Goal: Information Seeking & Learning: Learn about a topic

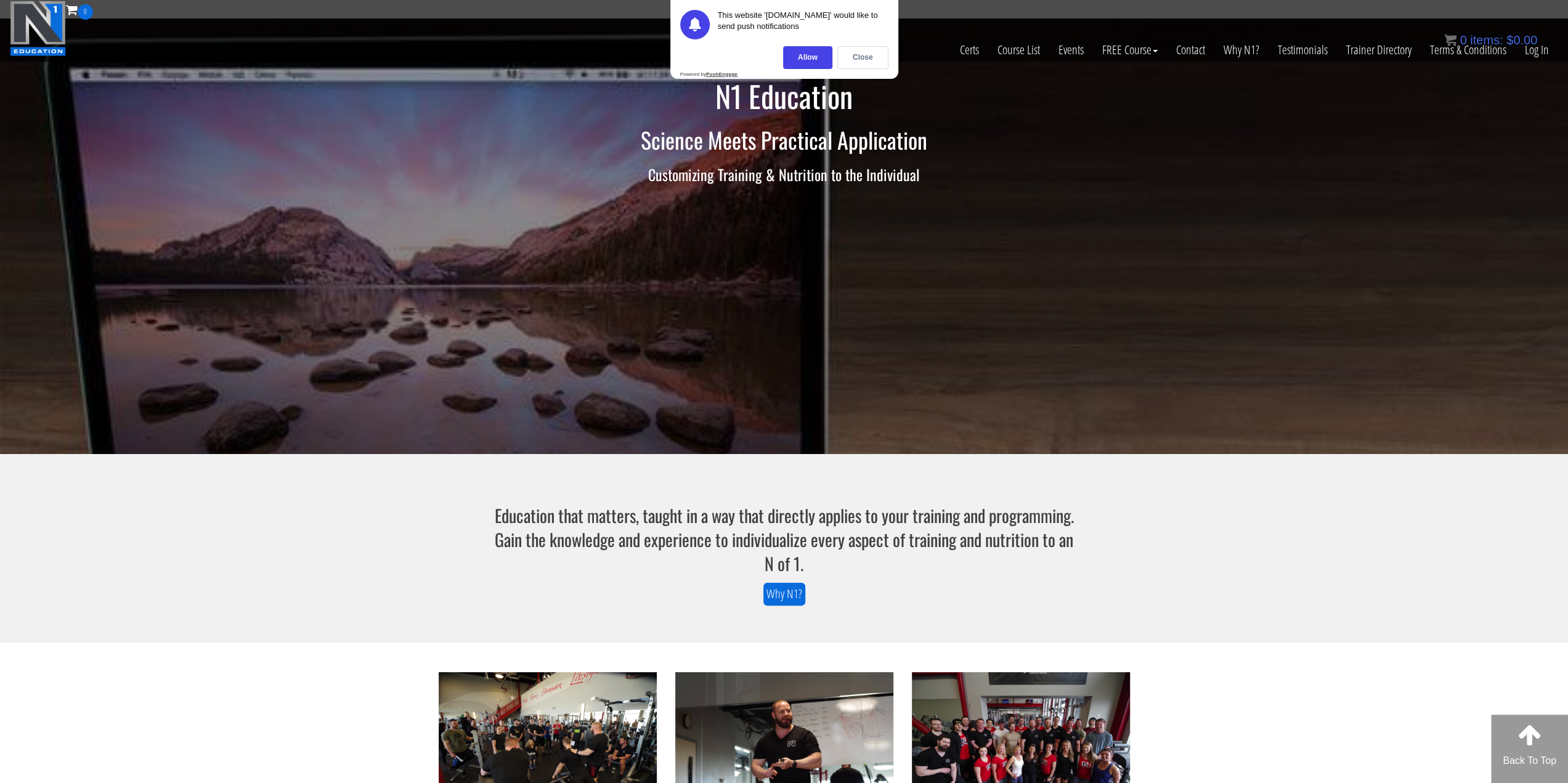
click at [1532, 49] on div "0 items: $ 0.00" at bounding box center [1490, 40] width 93 height 19
click at [1536, 51] on link "Log In" at bounding box center [1536, 50] width 43 height 61
click at [863, 61] on div "Close" at bounding box center [863, 57] width 51 height 23
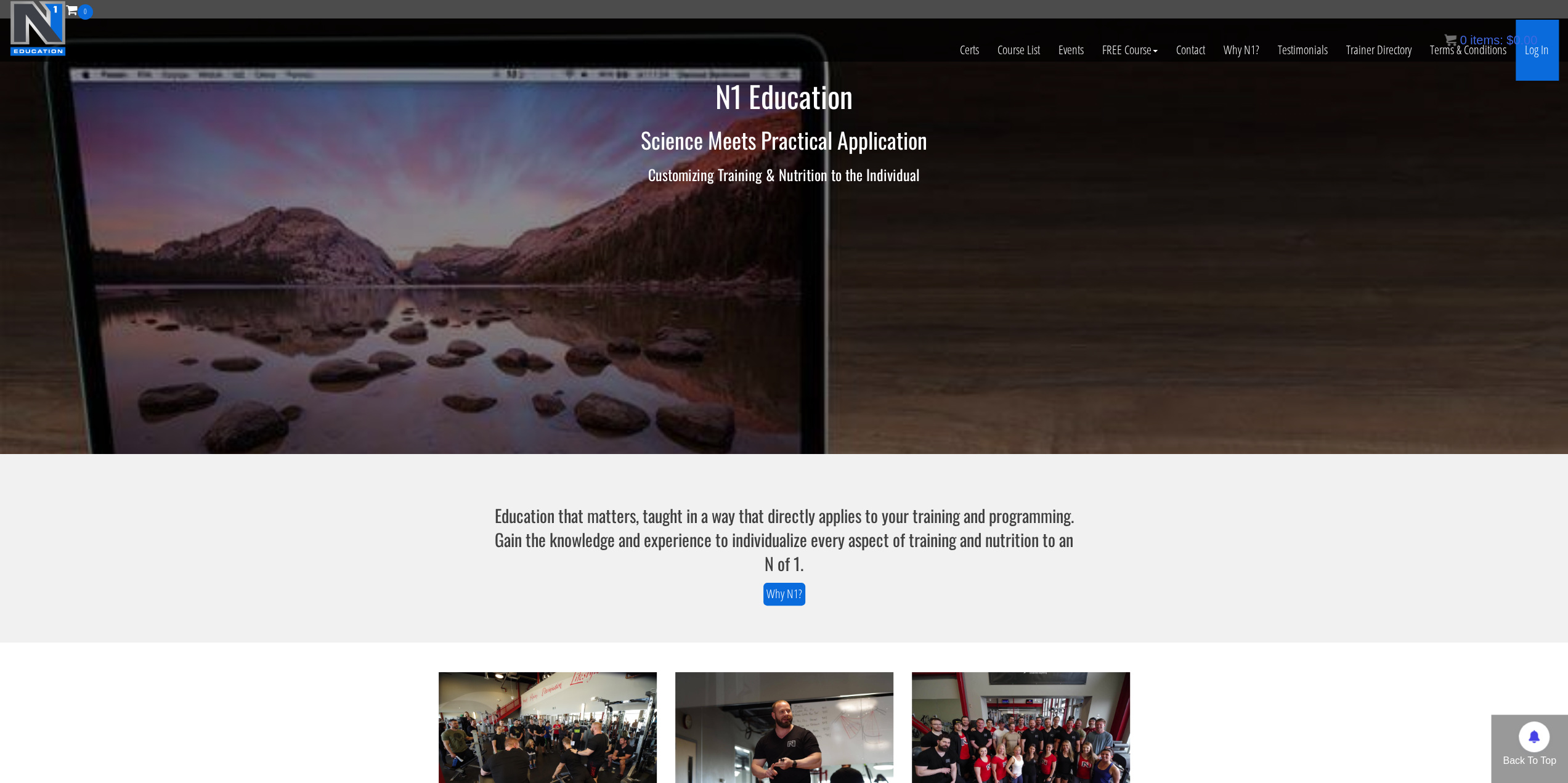
click at [1524, 50] on link "Log In" at bounding box center [1536, 50] width 43 height 61
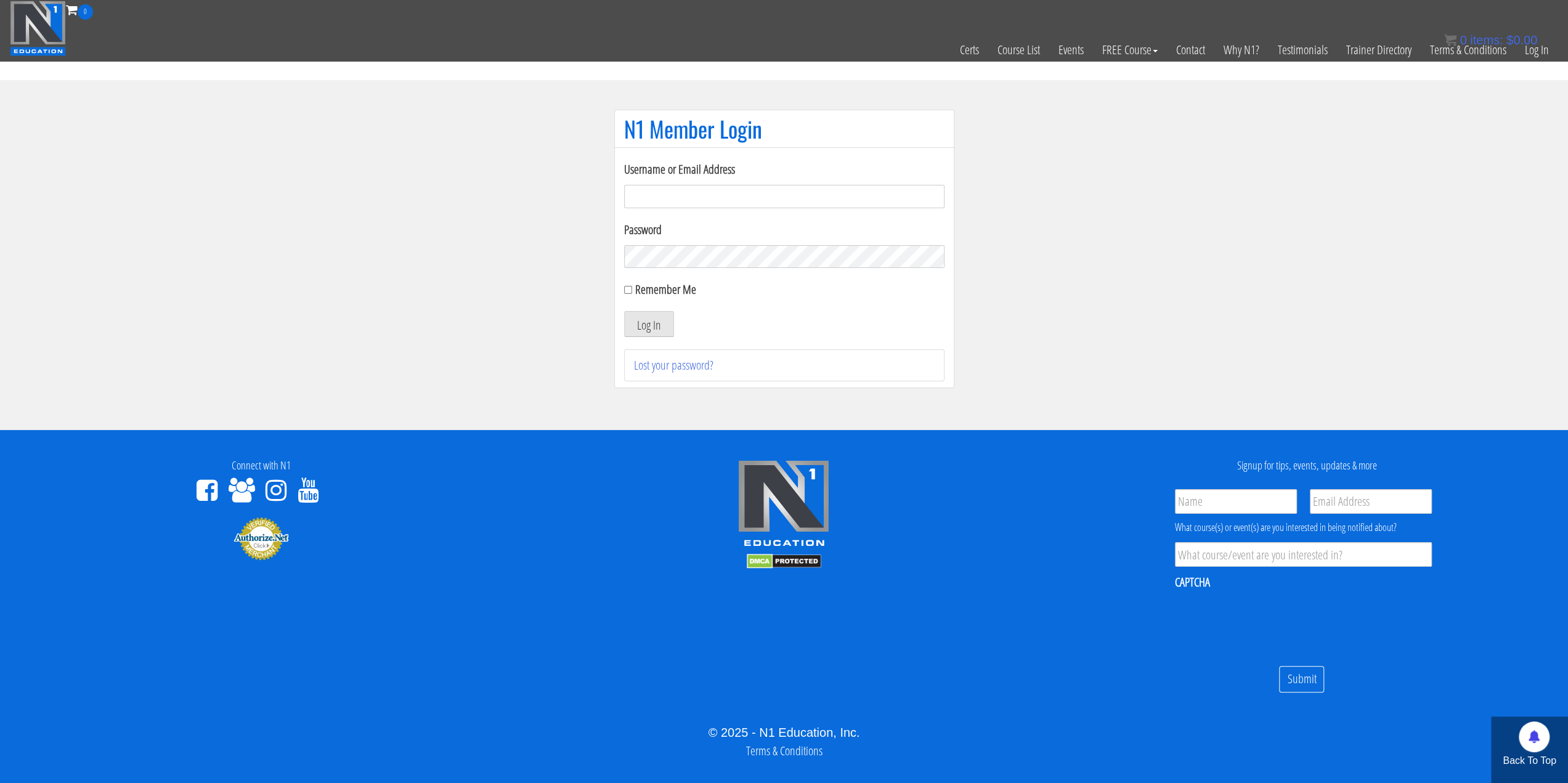
click at [722, 203] on input "Username or Email Address" at bounding box center [784, 196] width 320 height 23
type input "benson@vigeo.sg"
click at [624, 311] on button "Log In" at bounding box center [649, 324] width 50 height 26
click at [652, 320] on button "Log In" at bounding box center [649, 324] width 50 height 26
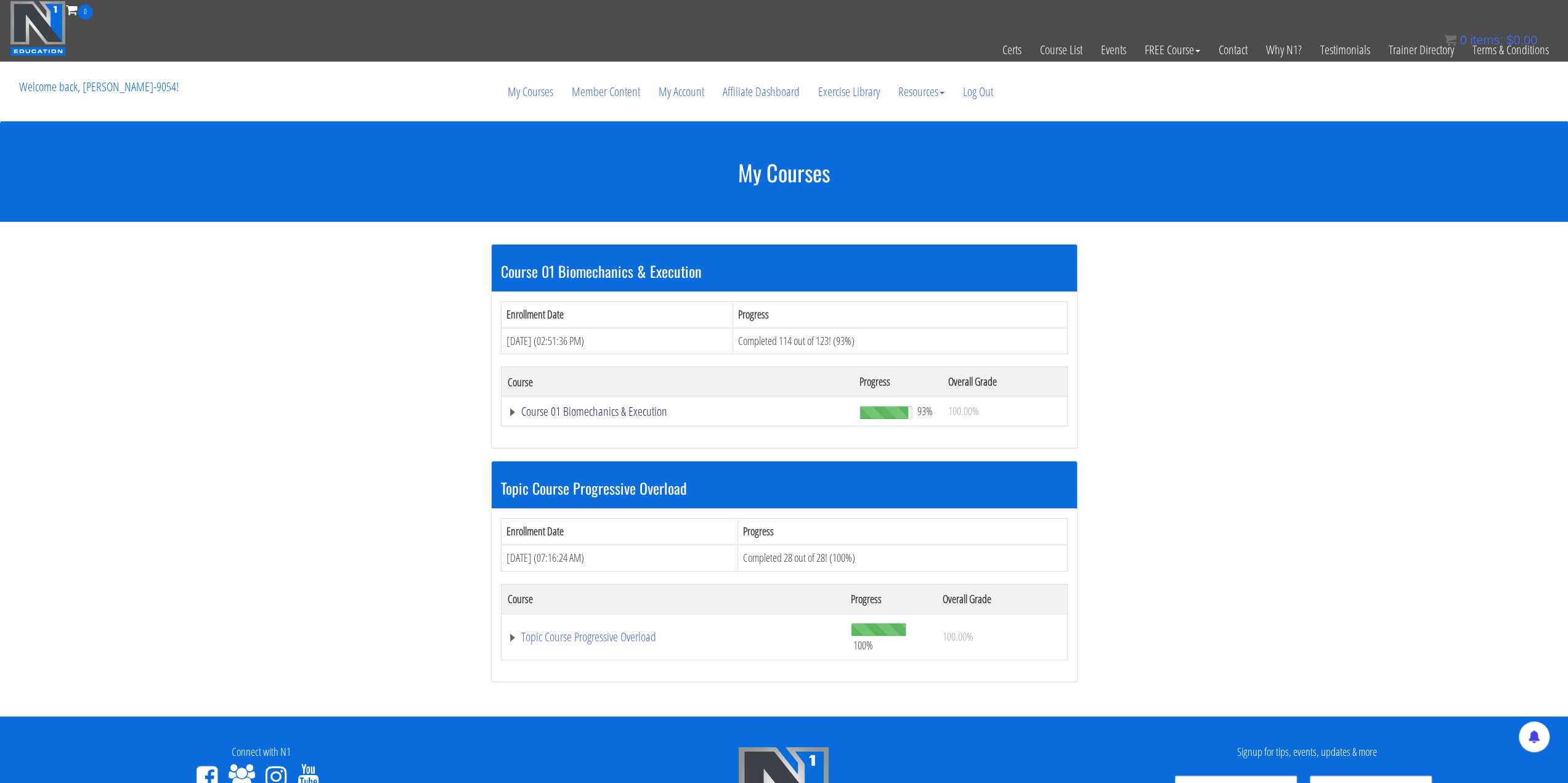
click at [612, 412] on link "Course 01 Biomechanics & Execution" at bounding box center [677, 412] width 340 height 12
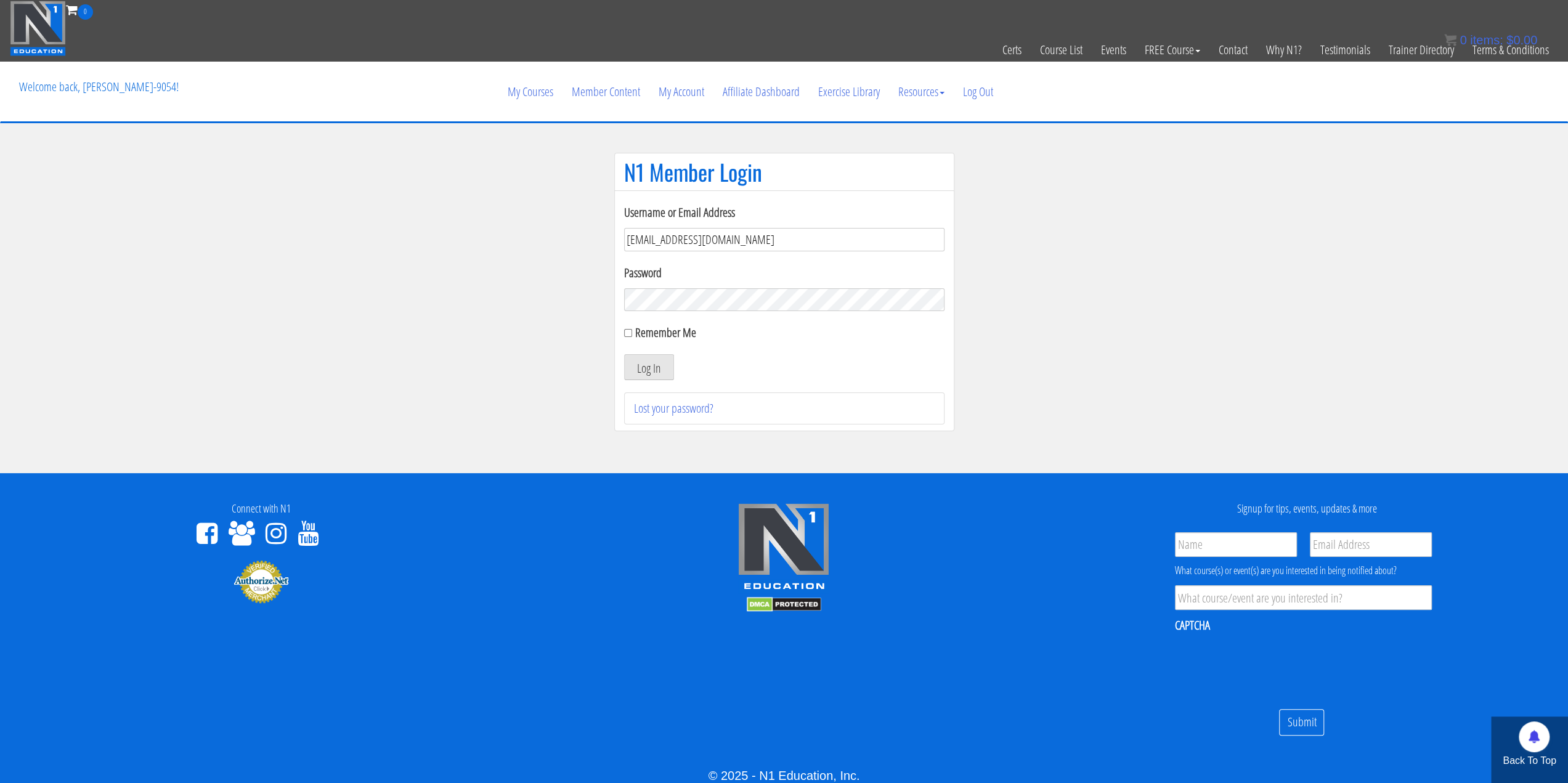
type input "bensonpoh@gmail.com"
click at [624, 354] on button "Log In" at bounding box center [649, 367] width 50 height 26
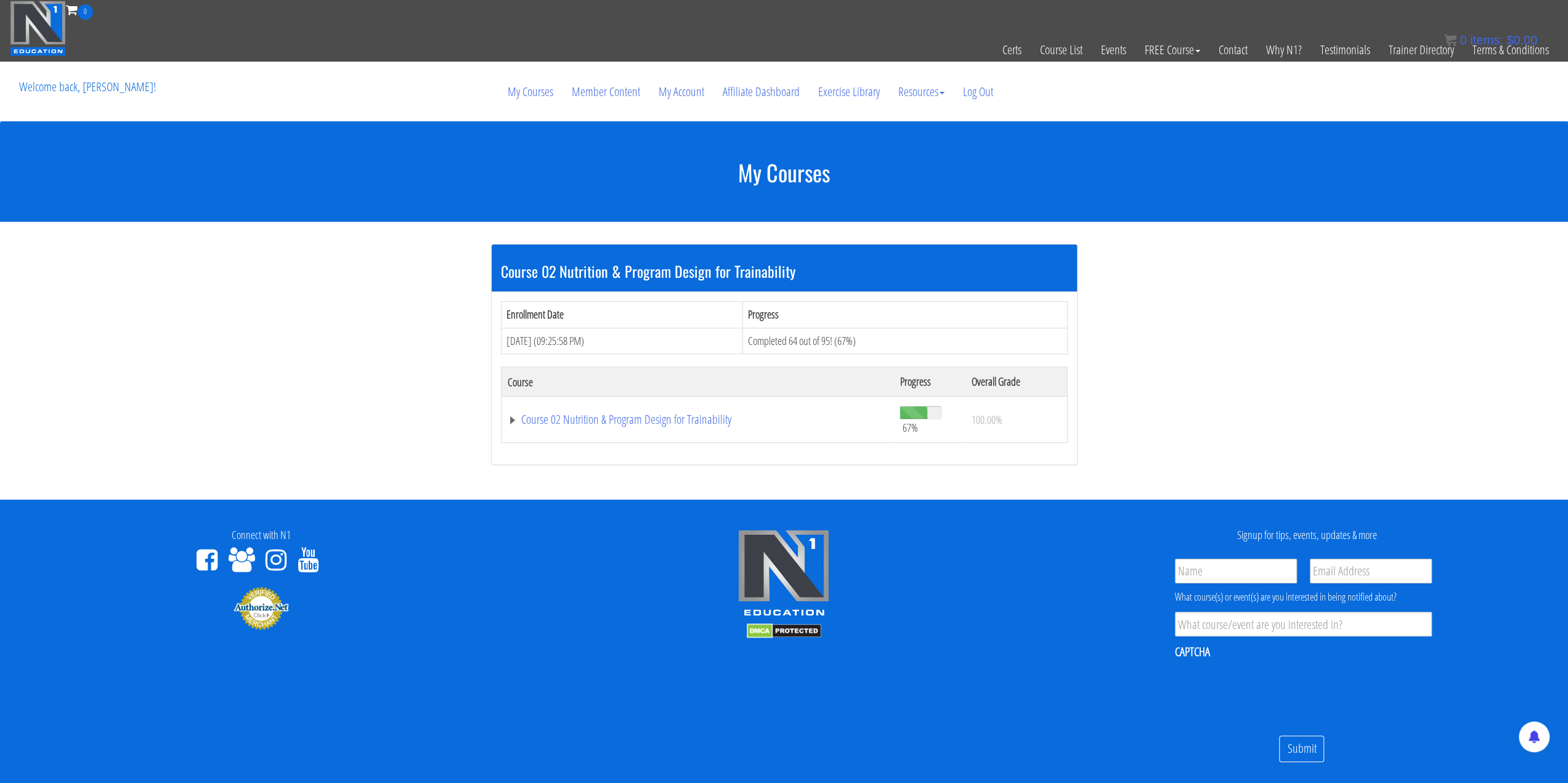
click at [652, 427] on td "Course 02 Nutrition & Program Design for Trainability" at bounding box center [696, 419] width 392 height 46
click at [650, 421] on link "Course 02 Nutrition & Program Design for Trainability" at bounding box center [697, 419] width 380 height 12
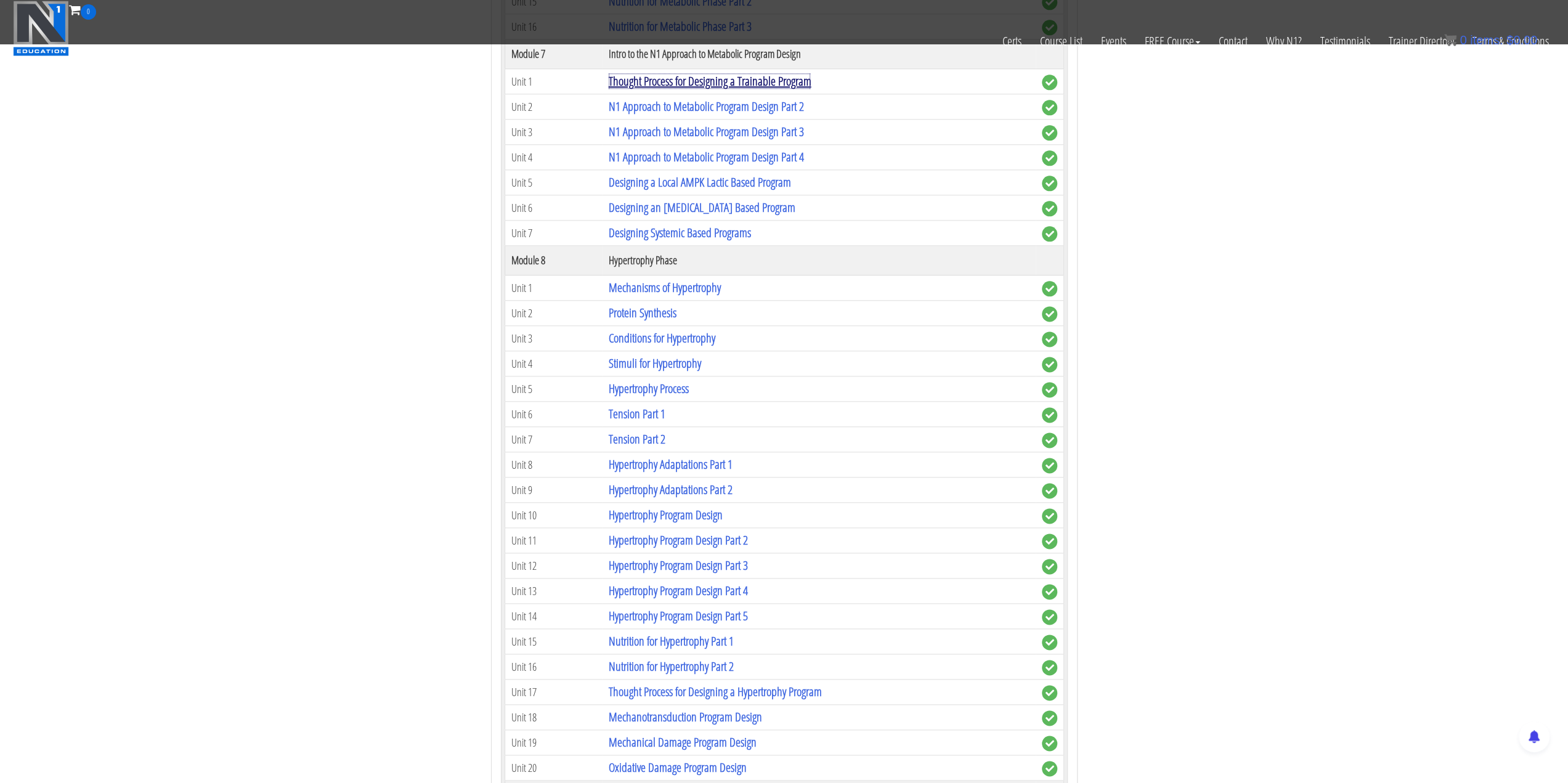
scroll to position [1662, 0]
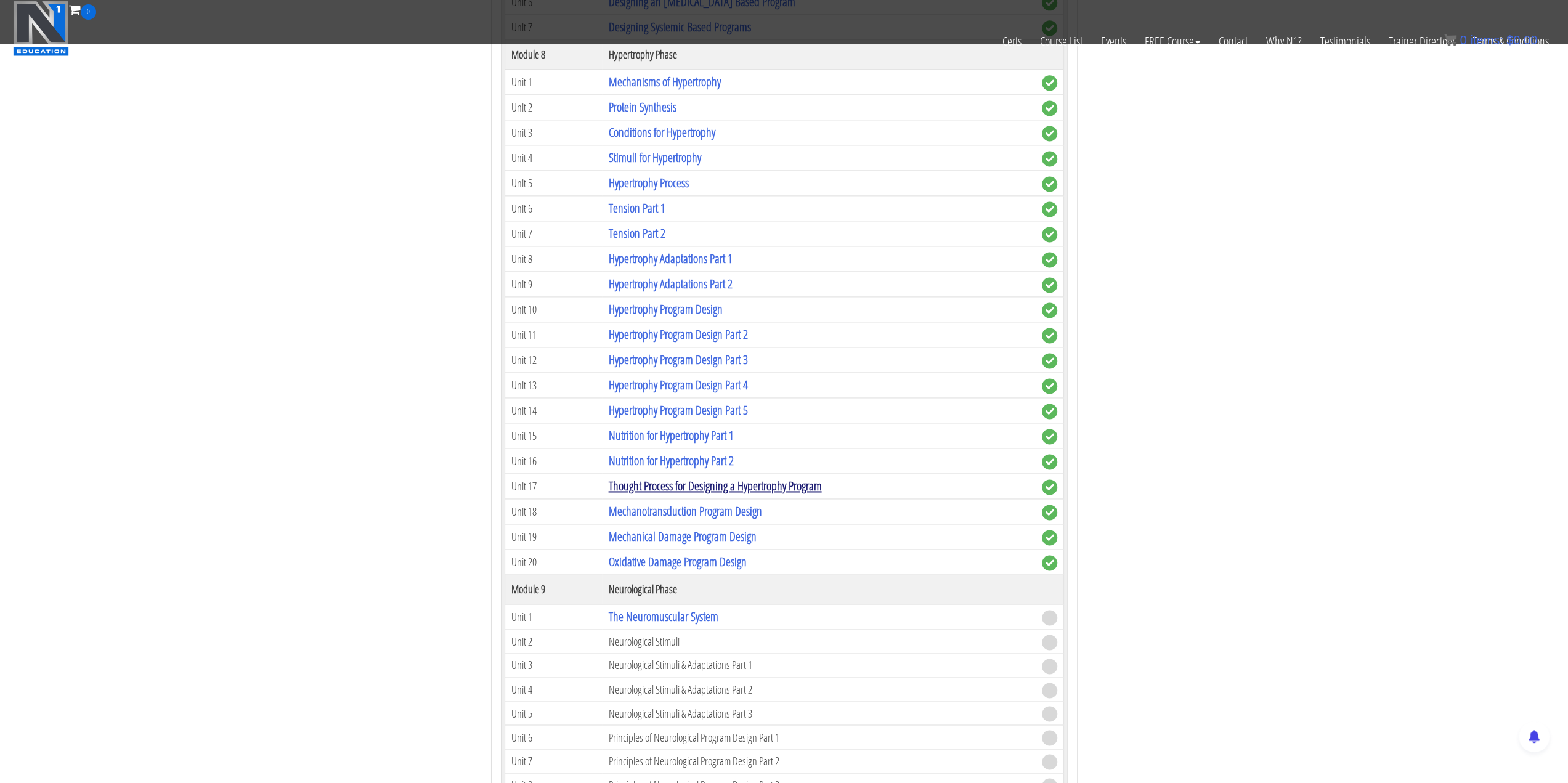
click at [710, 477] on link "Thought Process for Designing a Hypertrophy Program" at bounding box center [715, 485] width 214 height 16
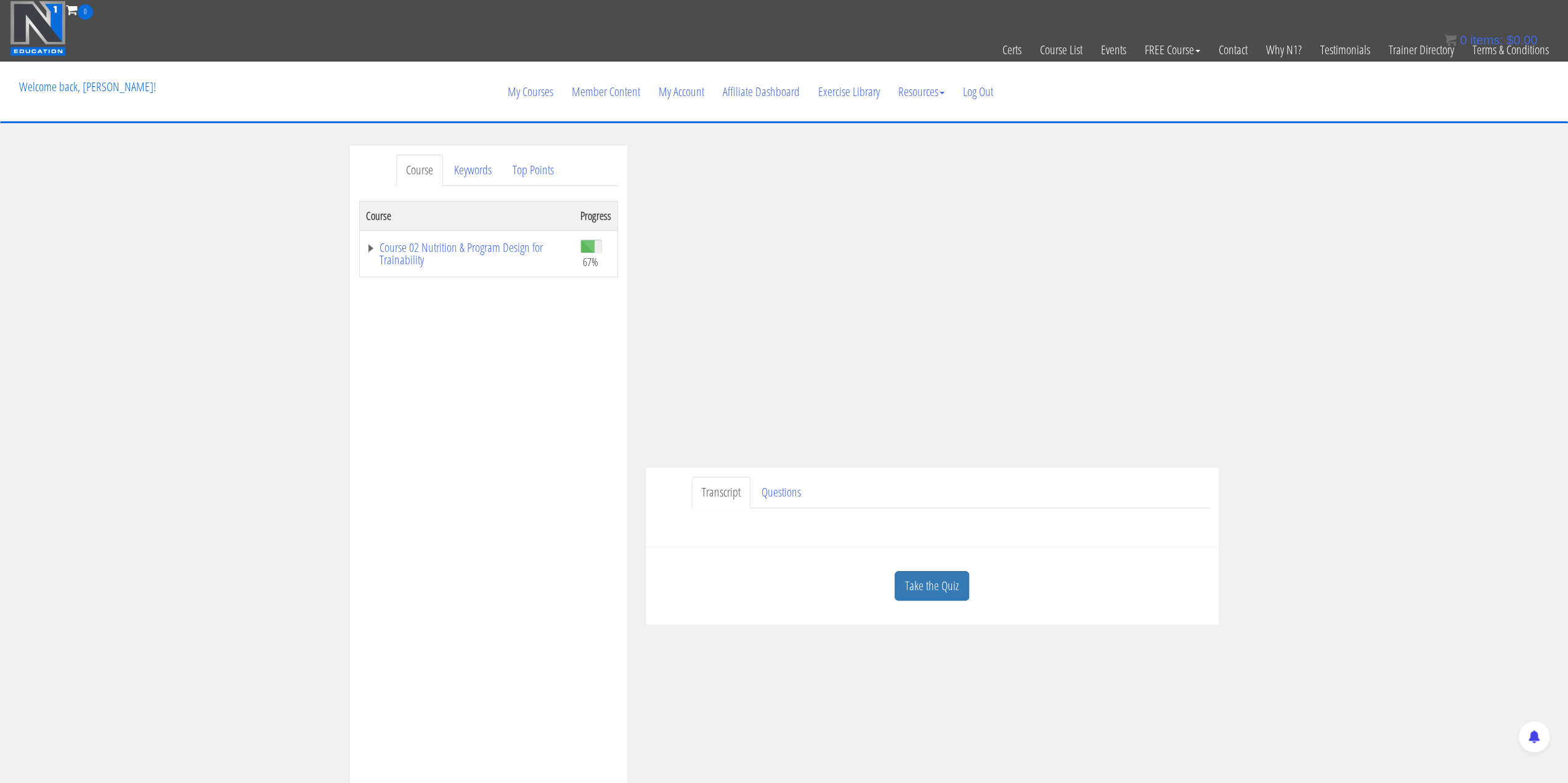
click at [836, 538] on div "Transcript Questions Have a question on this unit? Please submit it here: Name …" at bounding box center [932, 506] width 573 height 79
click at [495, 242] on link "Course 02 Nutrition & Program Design for Trainability" at bounding box center [466, 254] width 202 height 25
click at [372, 249] on link "Course 02 Nutrition & Program Design for Trainability" at bounding box center [466, 254] width 202 height 25
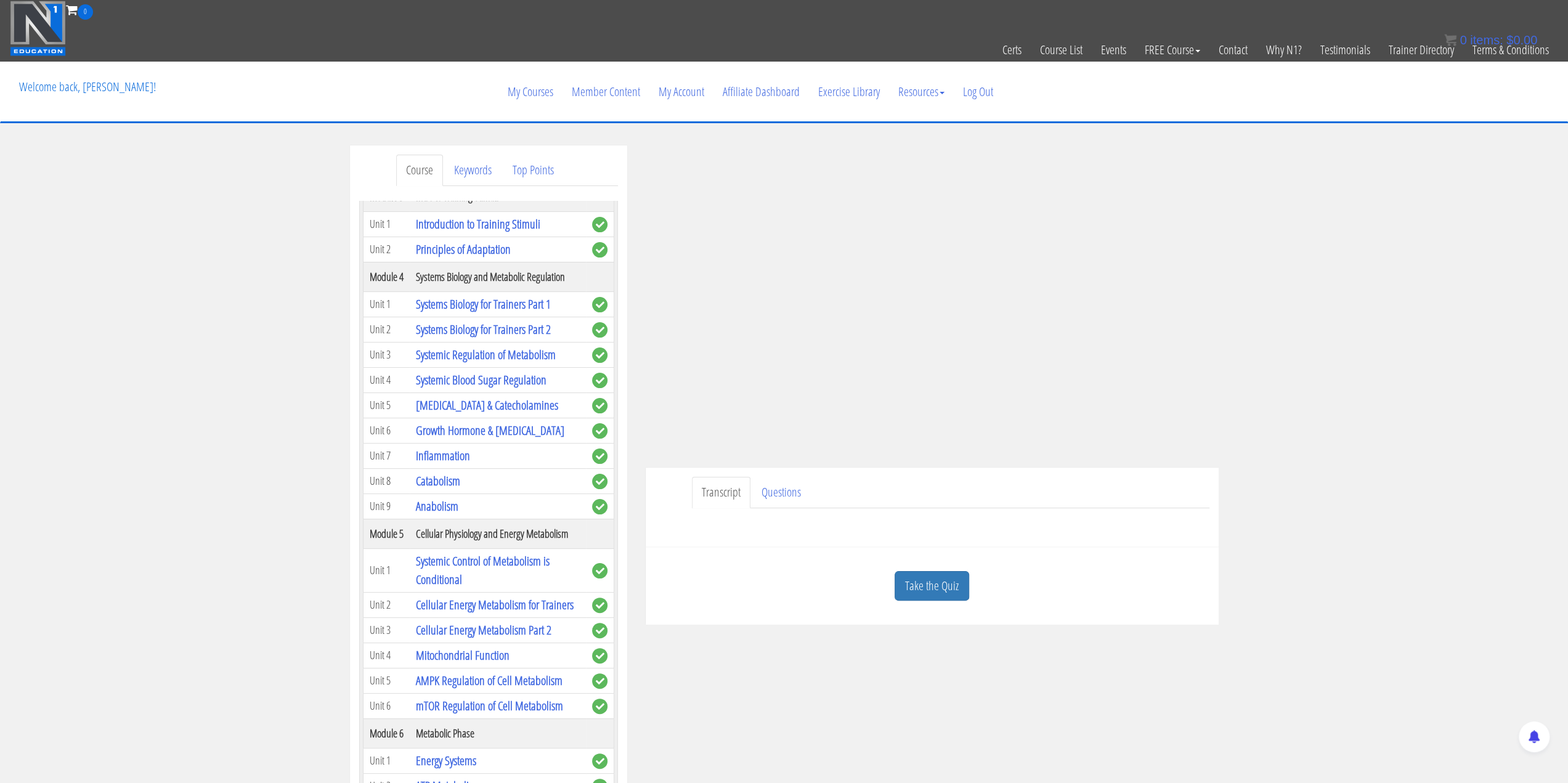
scroll to position [273, 0]
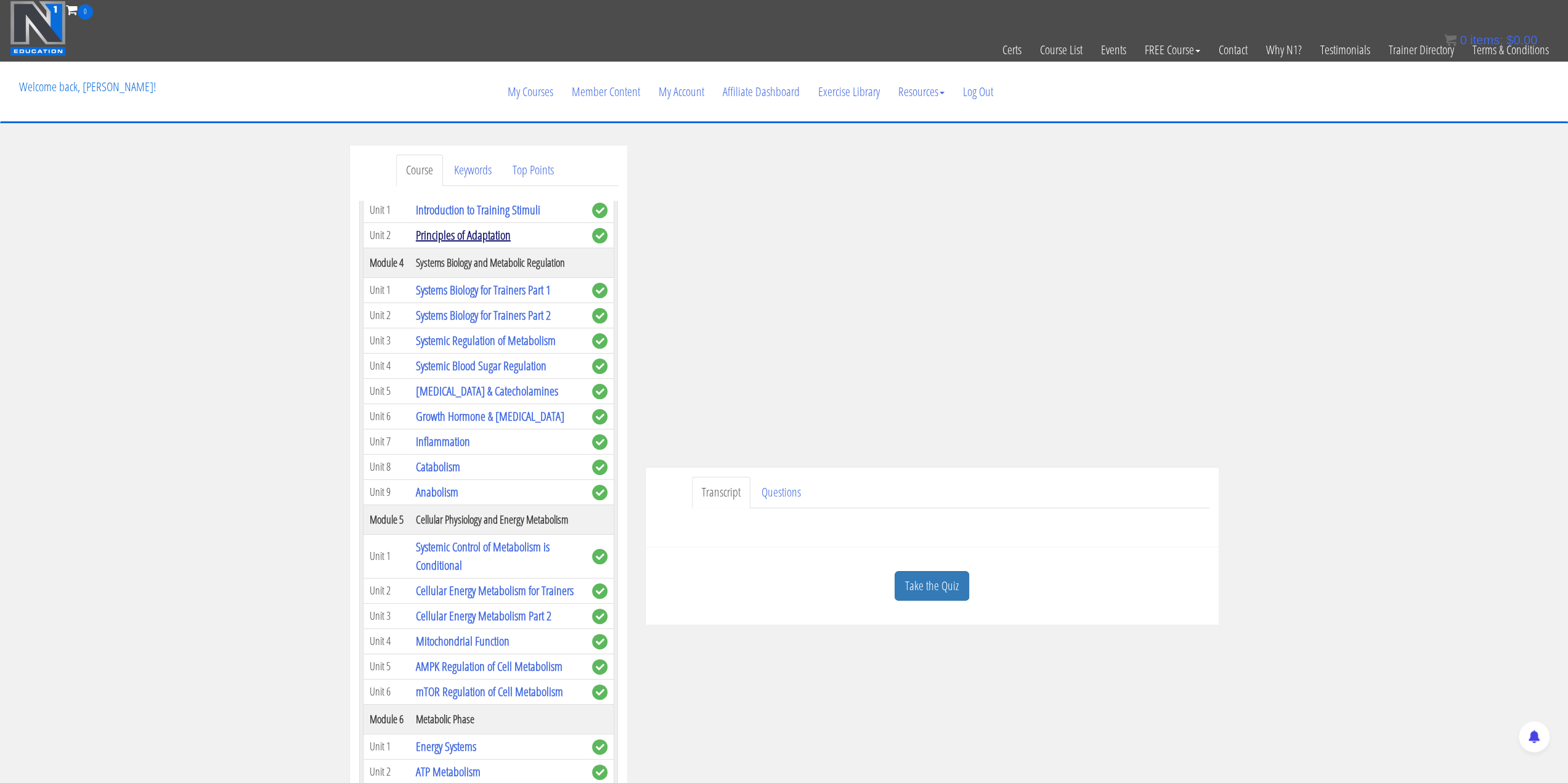
click at [482, 243] on link "Principles of Adaptation" at bounding box center [463, 234] width 95 height 16
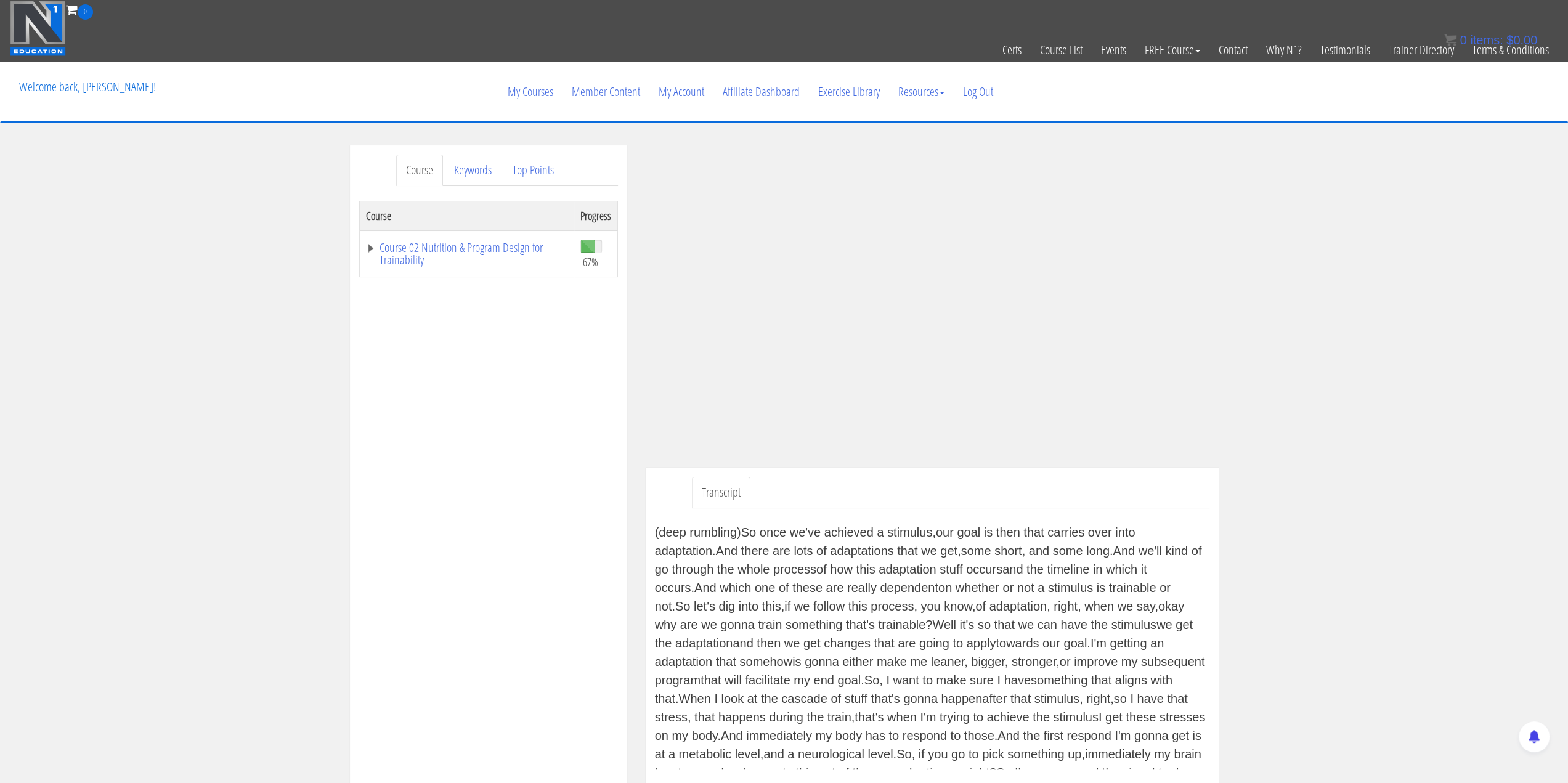
click at [759, 529] on div "(deep rumbling) So once we've achieved a stimulus, our goal is then that carr…" at bounding box center [932, 646] width 554 height 246
click at [750, 532] on div "(deep rumbling) So once we've achieved a stimulus, our goal is then that carr…" at bounding box center [932, 646] width 554 height 246
drag, startPoint x: 1387, startPoint y: 368, endPoint x: 1387, endPoint y: 359, distance: 9.0
click at [1387, 359] on div "Course Keywords Top Points Course Progress Course 02 Nutrition & Program Design…" at bounding box center [784, 508] width 1568 height 726
click at [1427, 336] on div "Course Keywords Top Points Course Progress Course 02 Nutrition & Program Design…" at bounding box center [784, 508] width 1568 height 726
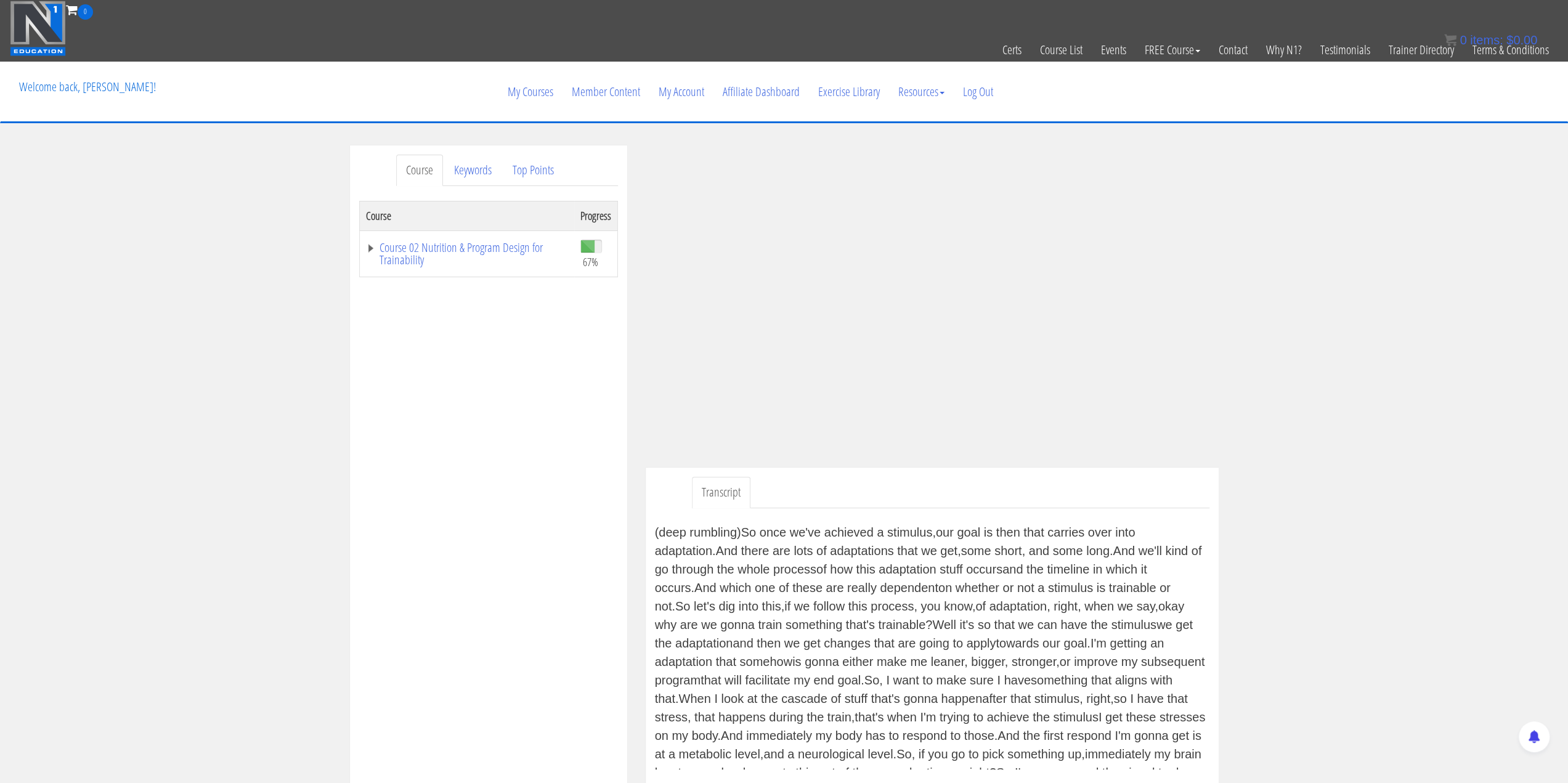
click at [1017, 528] on div "(deep rumbling) So once we've achieved a stimulus, our goal is then that carr…" at bounding box center [932, 646] width 554 height 246
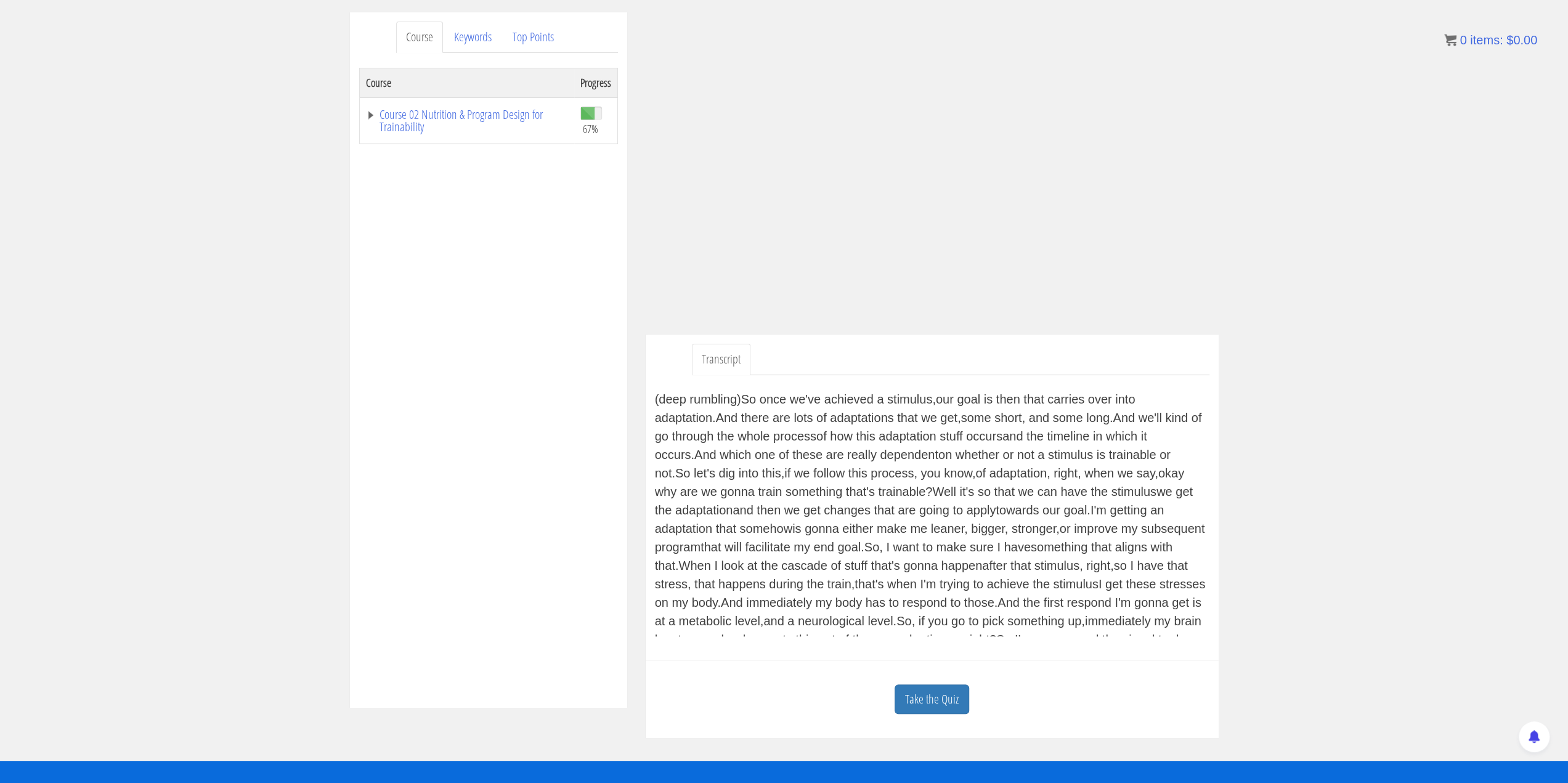
scroll to position [140, 0]
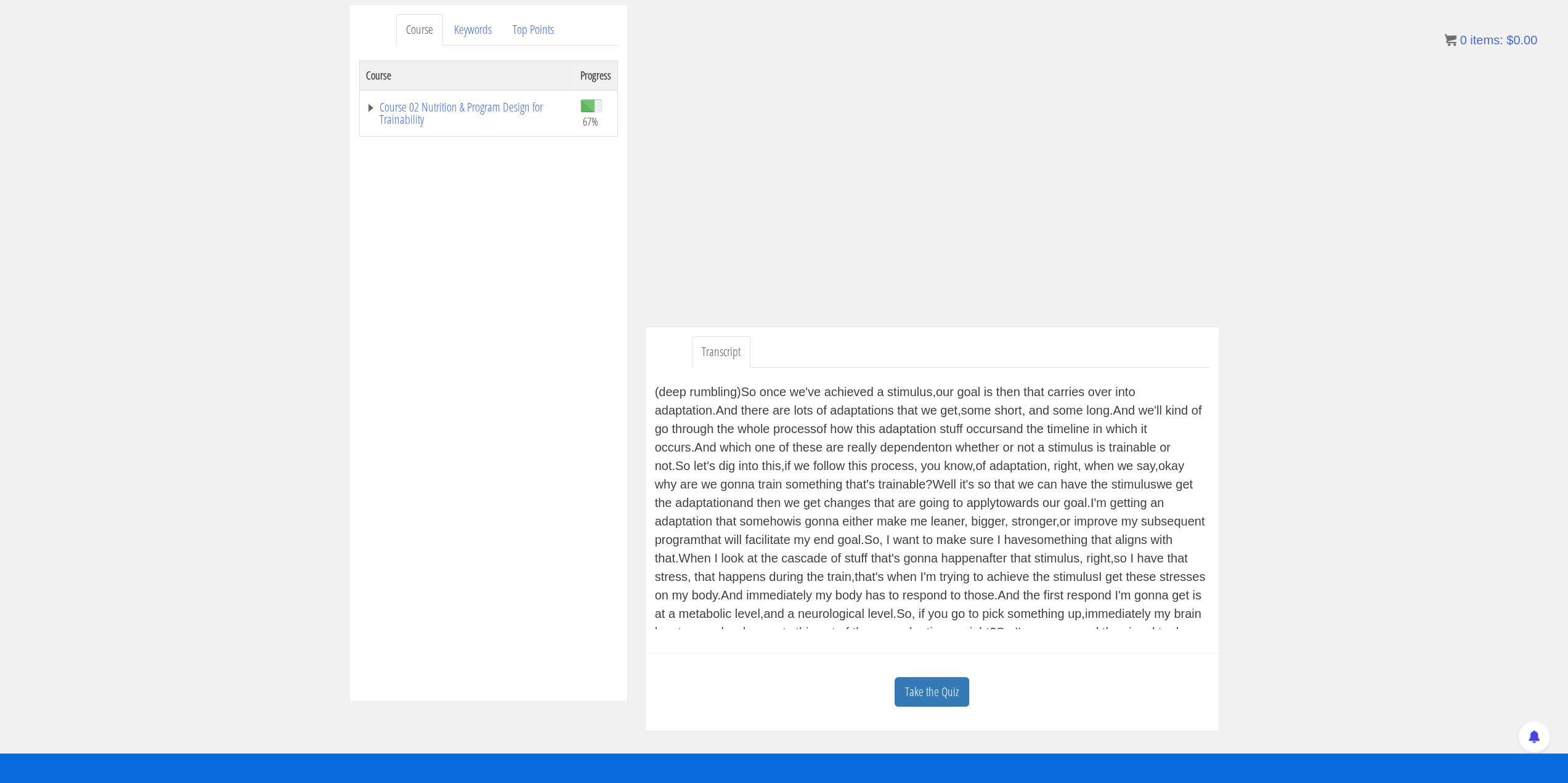
drag, startPoint x: 1042, startPoint y: 434, endPoint x: 1010, endPoint y: 443, distance: 33.2
click at [1010, 443] on div "(deep rumbling) So once we've achieved a stimulus, our goal is then that carr…" at bounding box center [932, 505] width 554 height 246
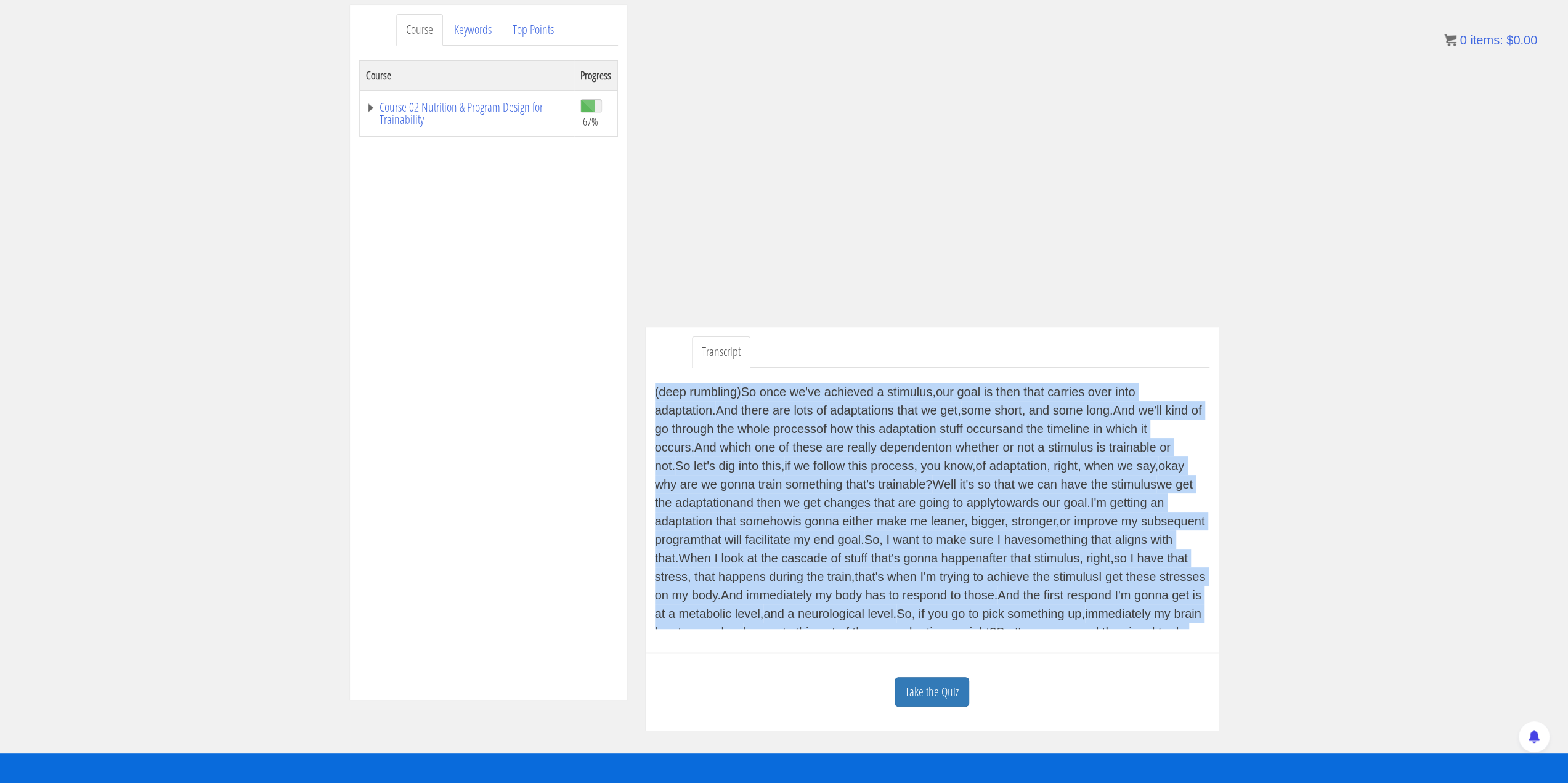
click at [1010, 443] on div "(deep rumbling) So once we've achieved a stimulus, our goal is then that carr…" at bounding box center [932, 505] width 554 height 246
drag, startPoint x: 1010, startPoint y: 443, endPoint x: 991, endPoint y: 443, distance: 19.0
click at [1003, 445] on div "(deep rumbling) So once we've achieved a stimulus, our goal is then that carr…" at bounding box center [932, 505] width 554 height 246
click at [872, 428] on div "(deep rumbling) So once we've achieved a stimulus, our goal is then that carr…" at bounding box center [932, 505] width 554 height 246
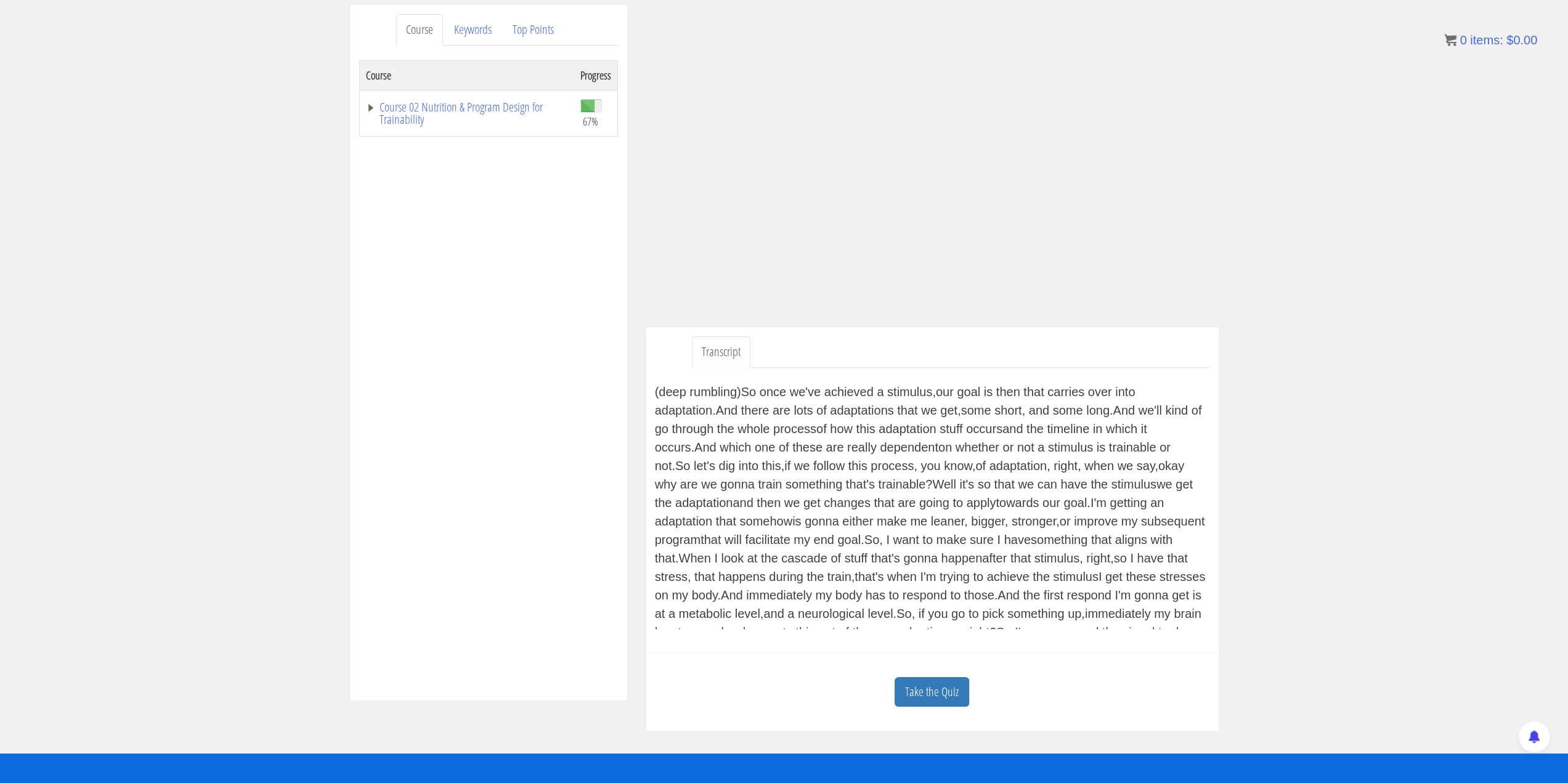
click at [723, 346] on link "Transcript" at bounding box center [721, 352] width 59 height 32
click at [721, 350] on link "Transcript" at bounding box center [721, 352] width 59 height 32
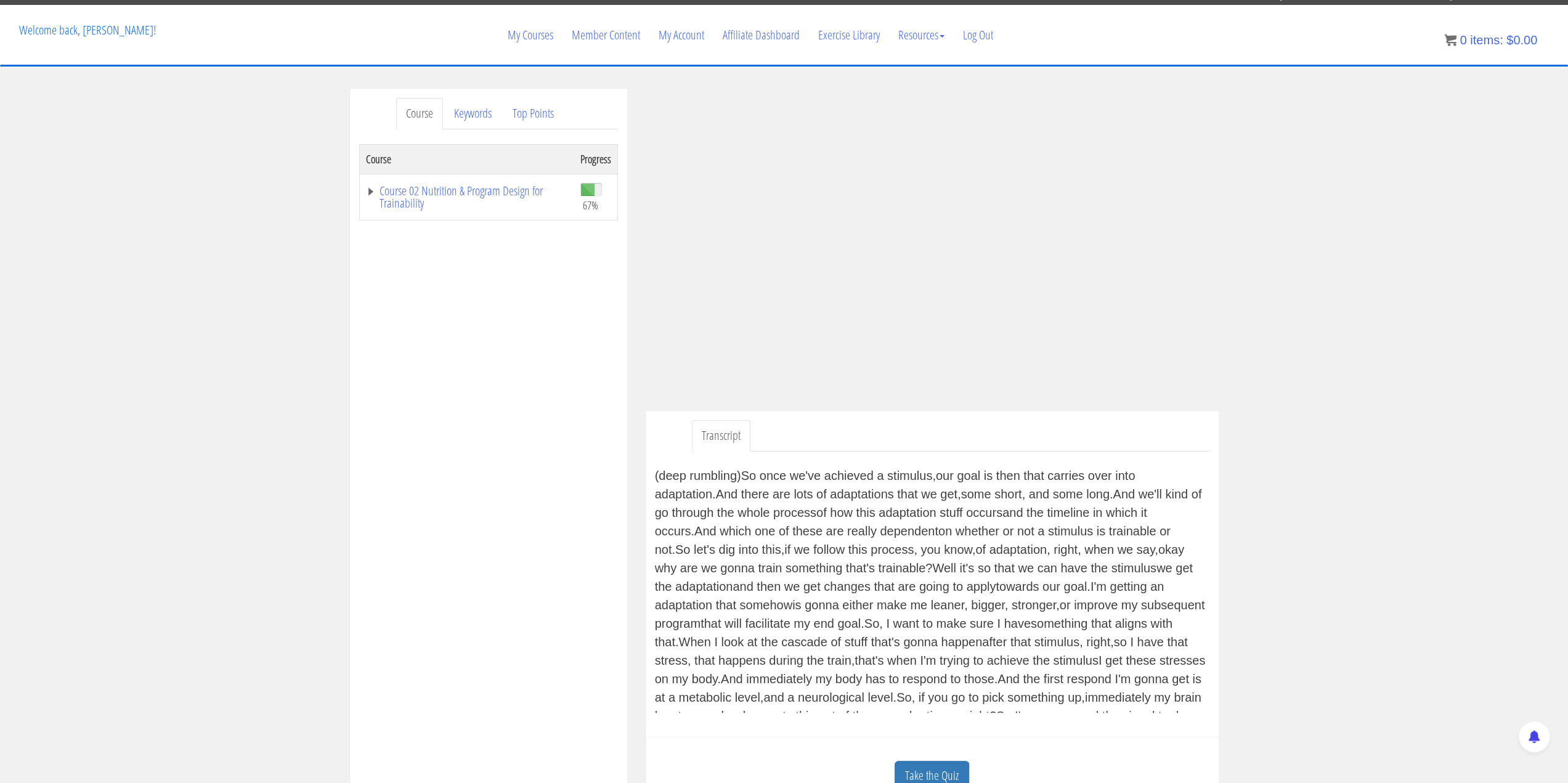
scroll to position [0, 0]
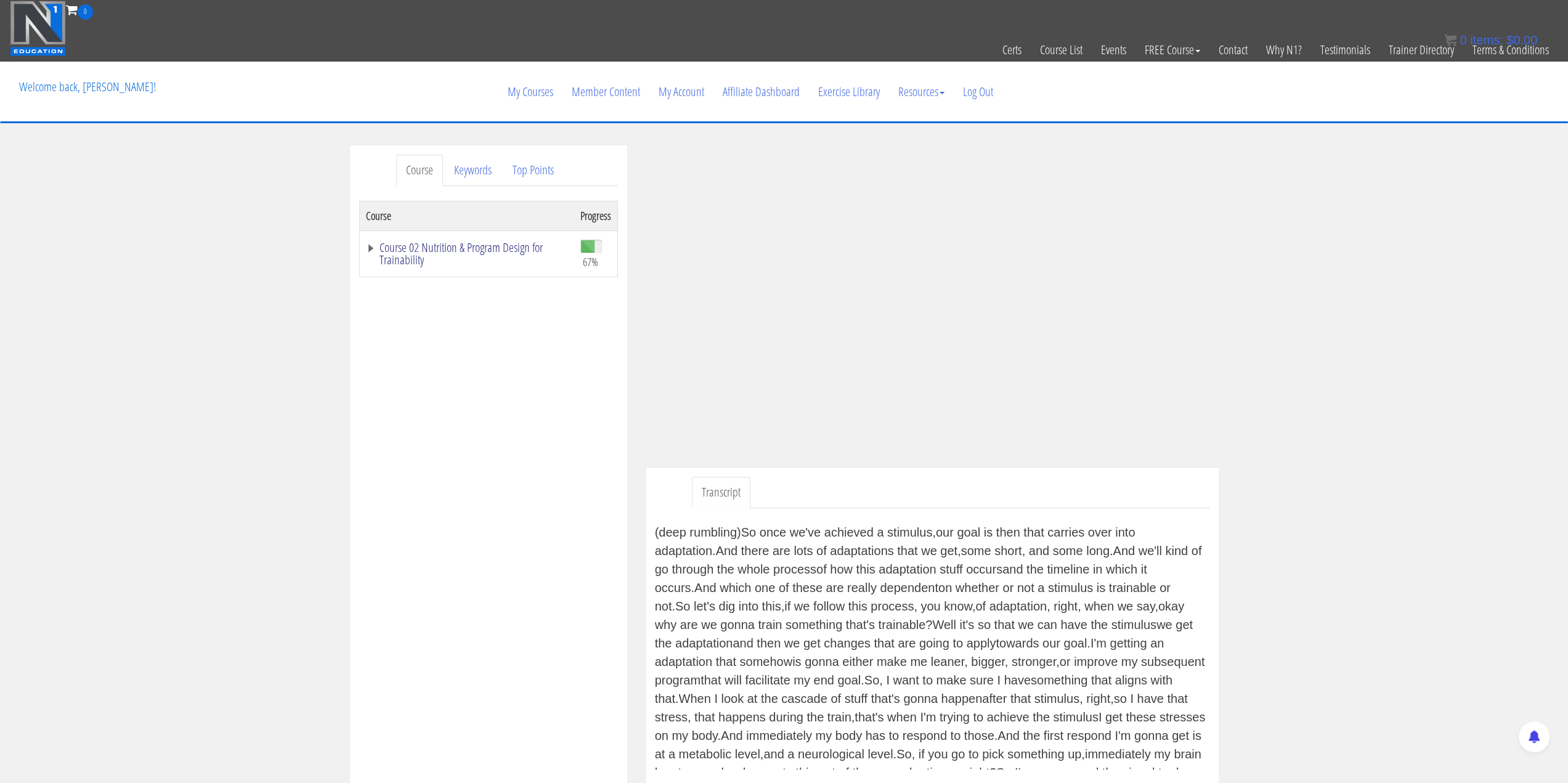
click at [368, 247] on link "Course 02 Nutrition & Program Design for Trainability" at bounding box center [466, 254] width 202 height 25
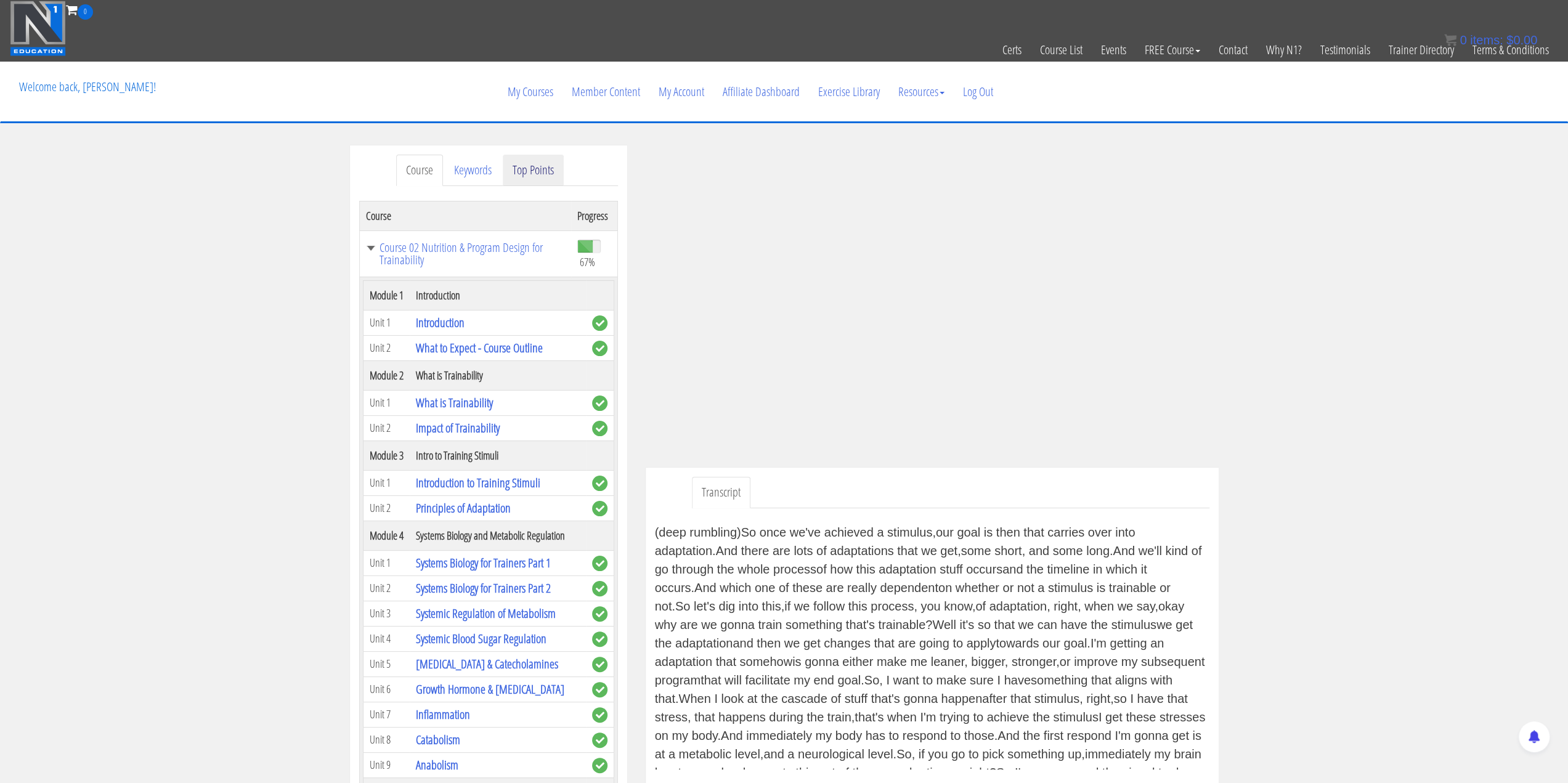
click at [525, 171] on link "Top Points" at bounding box center [533, 170] width 61 height 32
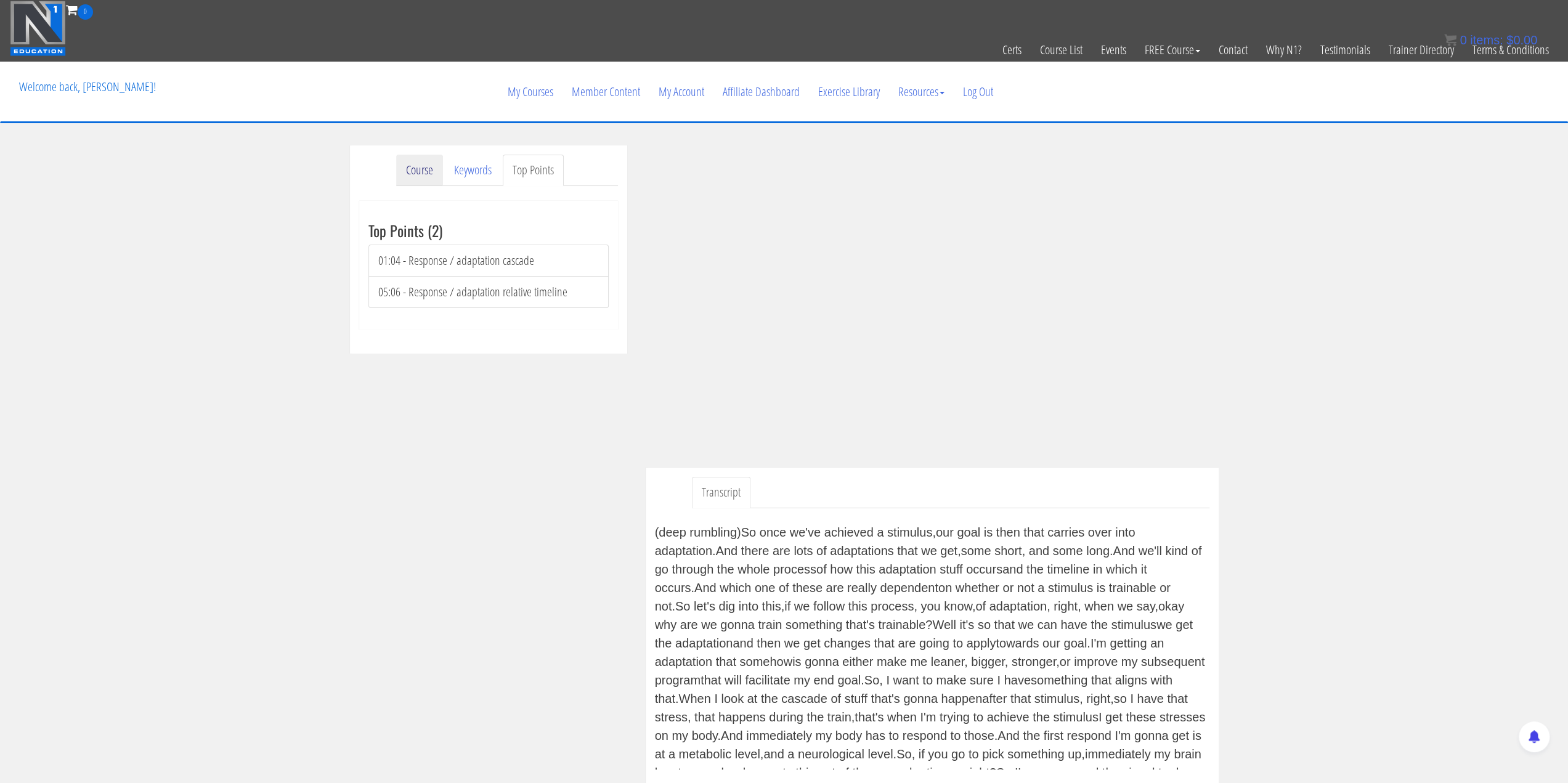
click at [427, 173] on link "Course" at bounding box center [419, 170] width 47 height 32
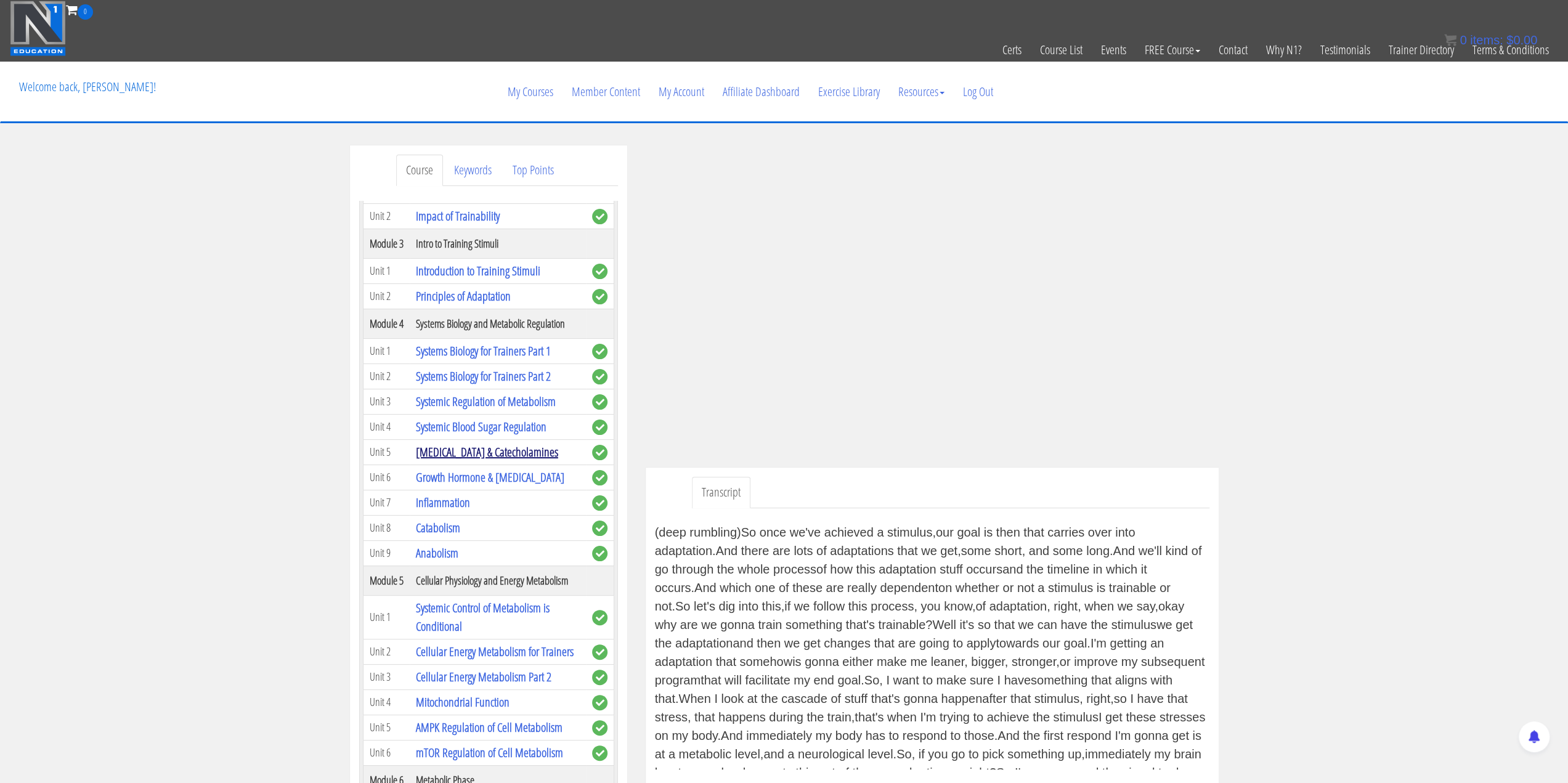
scroll to position [123, 0]
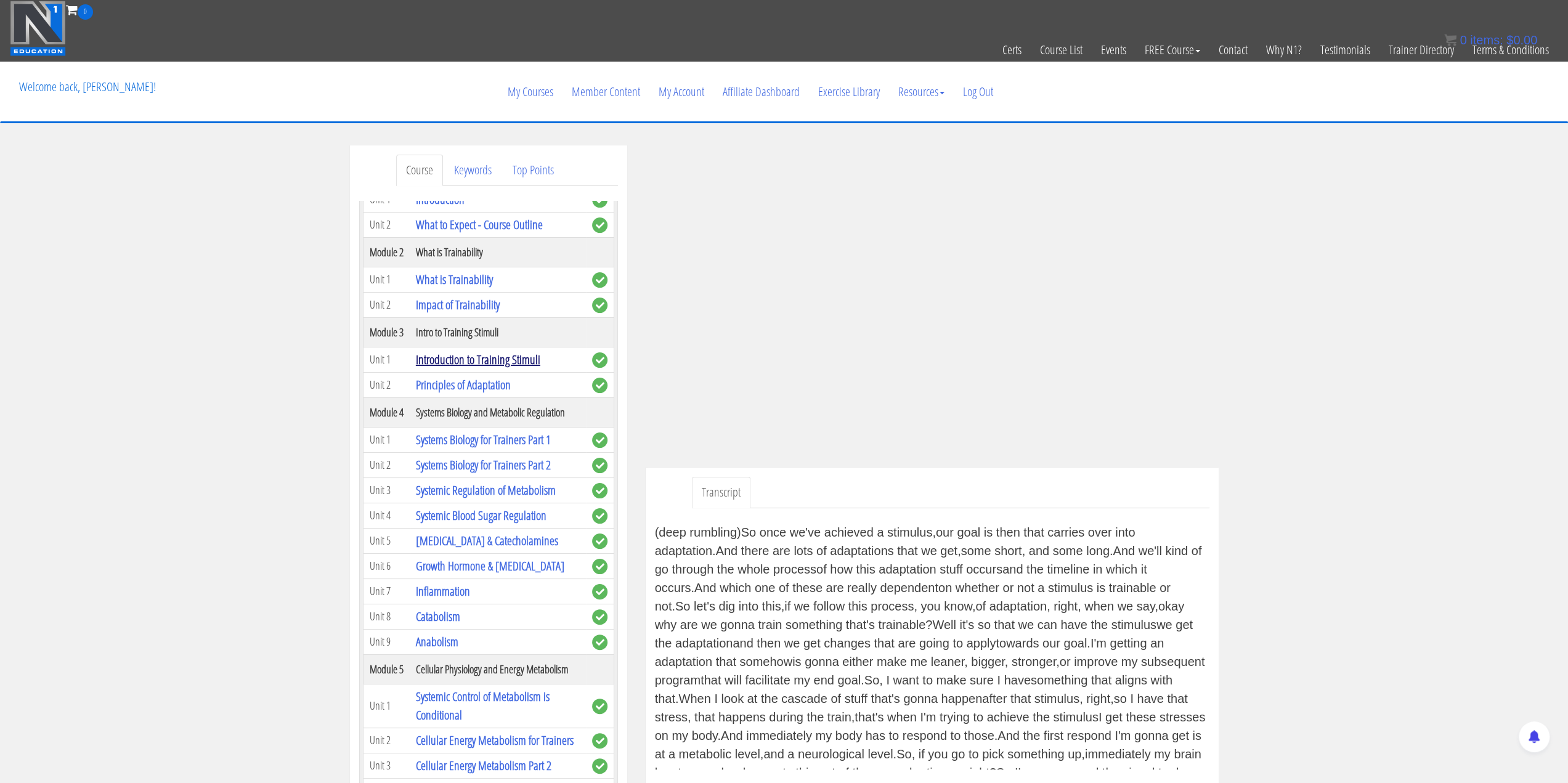
click at [465, 368] on link "Introduction to Training Stimuli" at bounding box center [478, 359] width 125 height 16
click at [477, 368] on link "Introduction to Training Stimuli" at bounding box center [478, 359] width 125 height 16
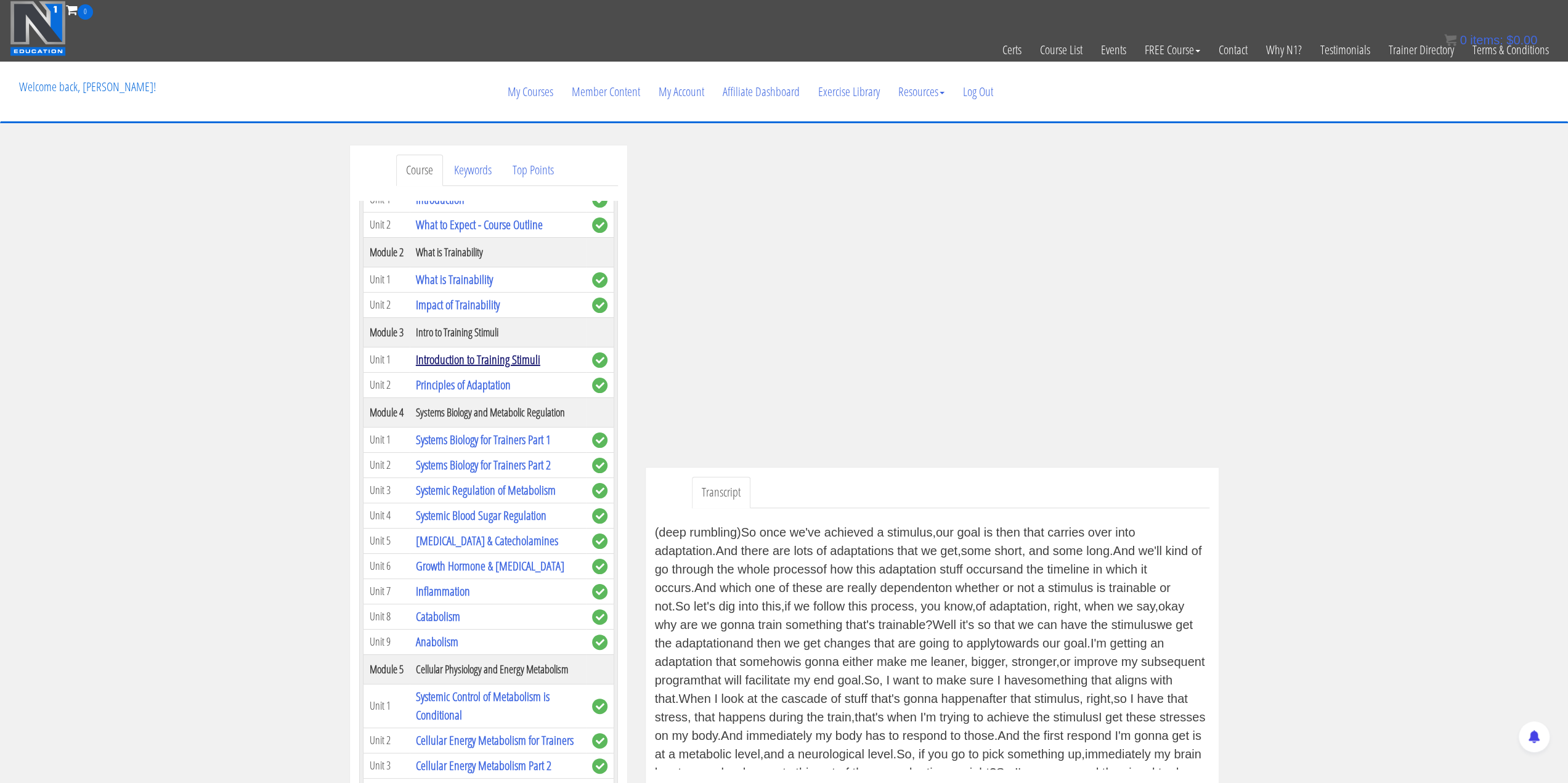
click at [479, 368] on link "Introduction to Training Stimuli" at bounding box center [478, 359] width 125 height 16
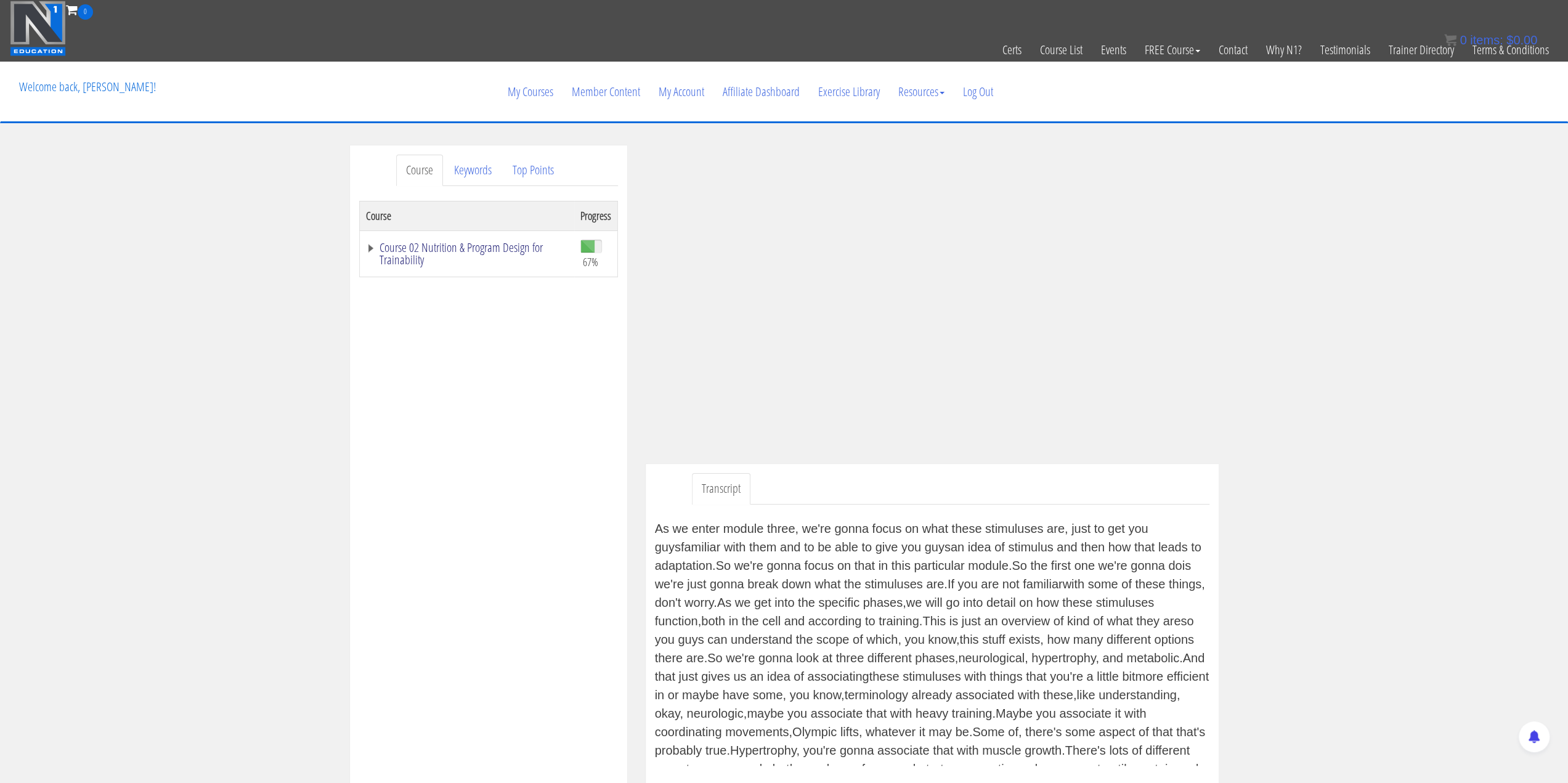
click at [374, 242] on link "Course 02 Nutrition & Program Design for Trainability" at bounding box center [466, 254] width 202 height 25
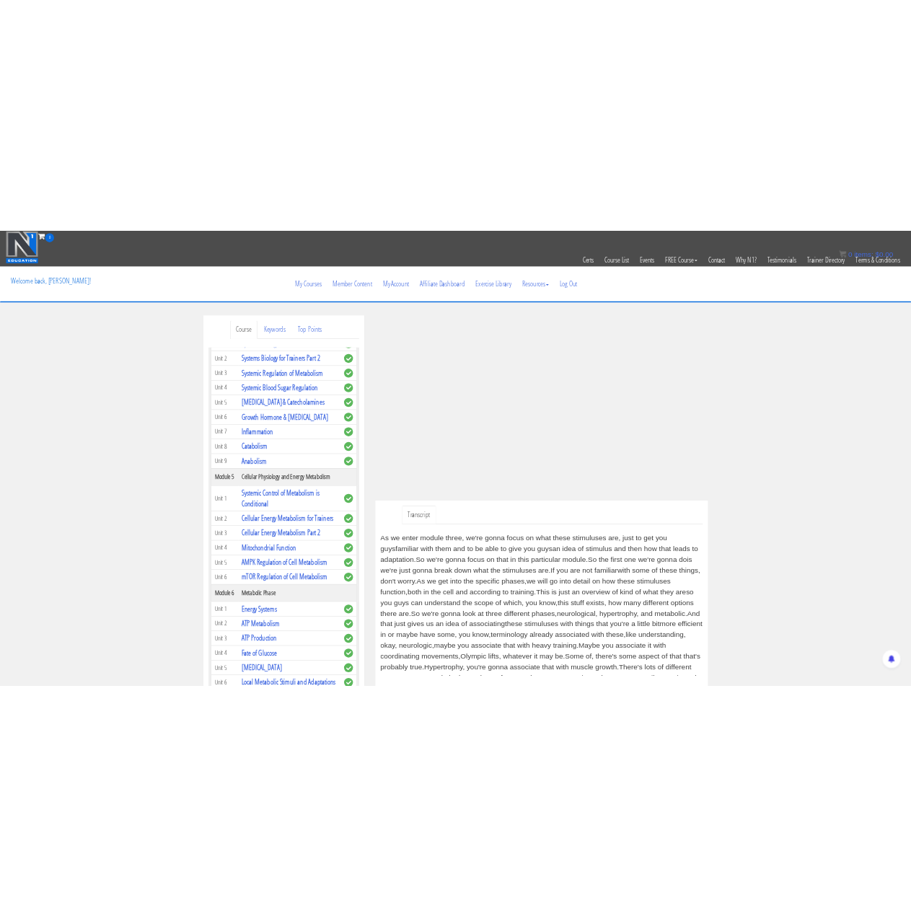
scroll to position [433, 0]
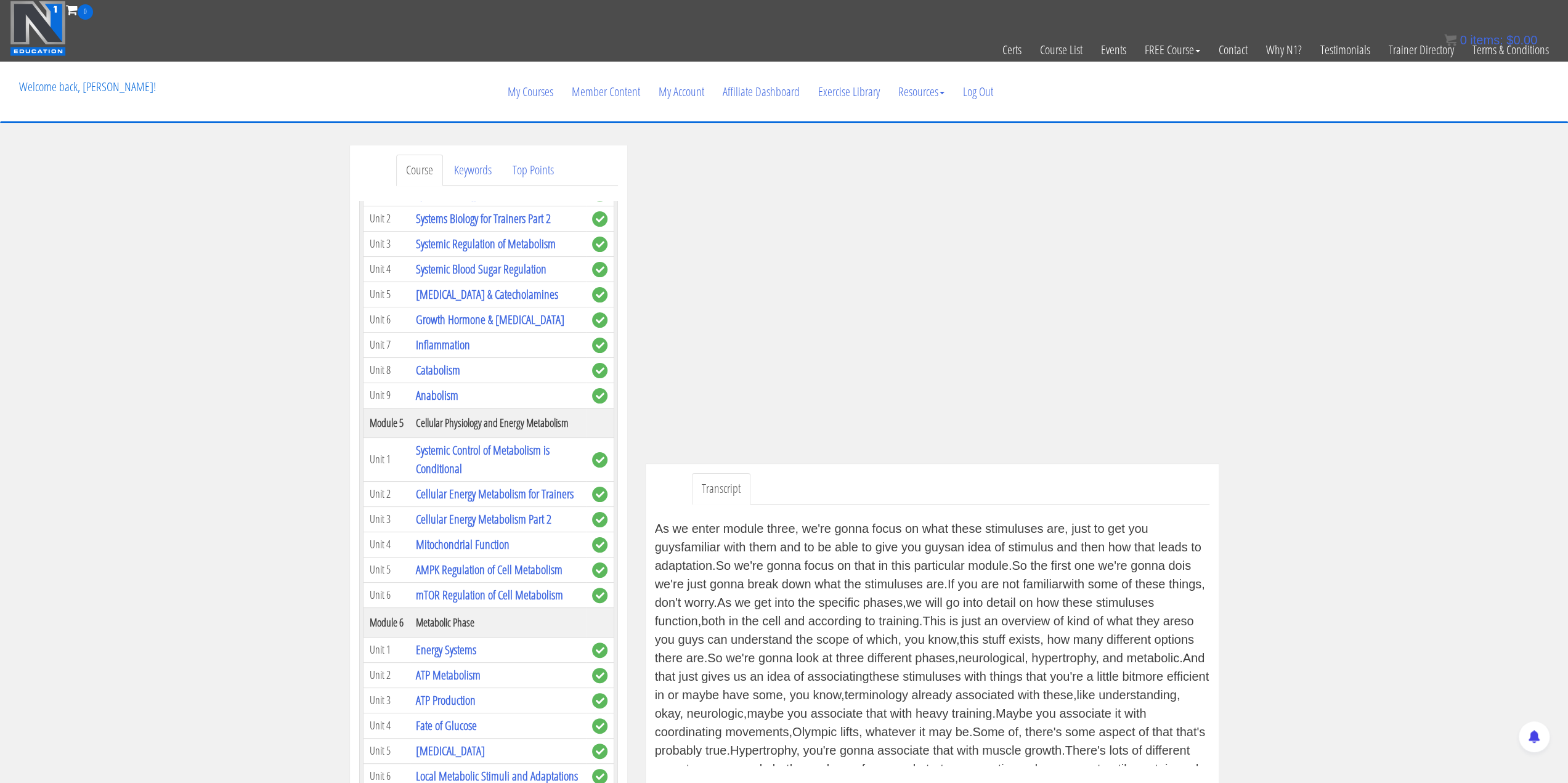
click at [1336, 432] on div "Course Keywords Top Points Course Progress Course 02 Nutrition & Program Design…" at bounding box center [784, 506] width 1568 height 723
click at [1365, 218] on div "Course Keywords Top Points Course Progress Course 02 Nutrition & Program Design…" at bounding box center [784, 506] width 1568 height 723
click at [1340, 240] on div "Course Keywords Top Points Course Progress Course 02 Nutrition & Program Design…" at bounding box center [784, 506] width 1568 height 723
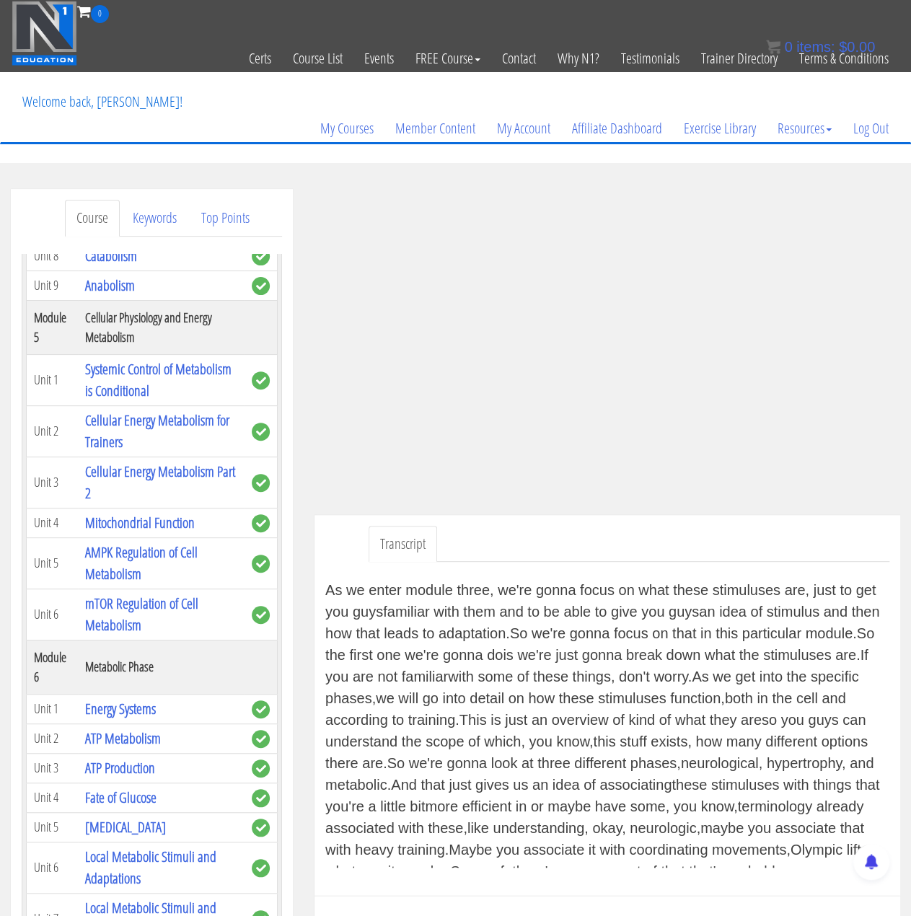
scroll to position [1269, 0]
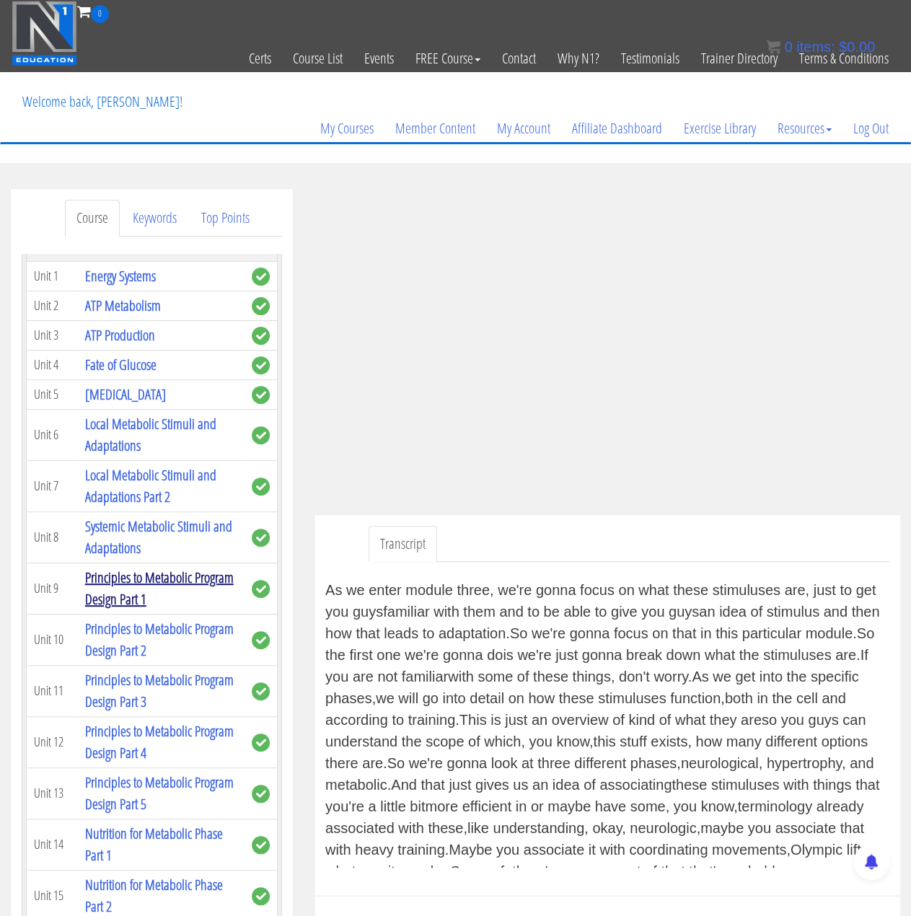
click at [162, 609] on link "Principles to Metabolic Program Design Part 1" at bounding box center [159, 588] width 149 height 41
click at [154, 601] on td "Principles to Metabolic Program Design Part 1" at bounding box center [161, 588] width 167 height 51
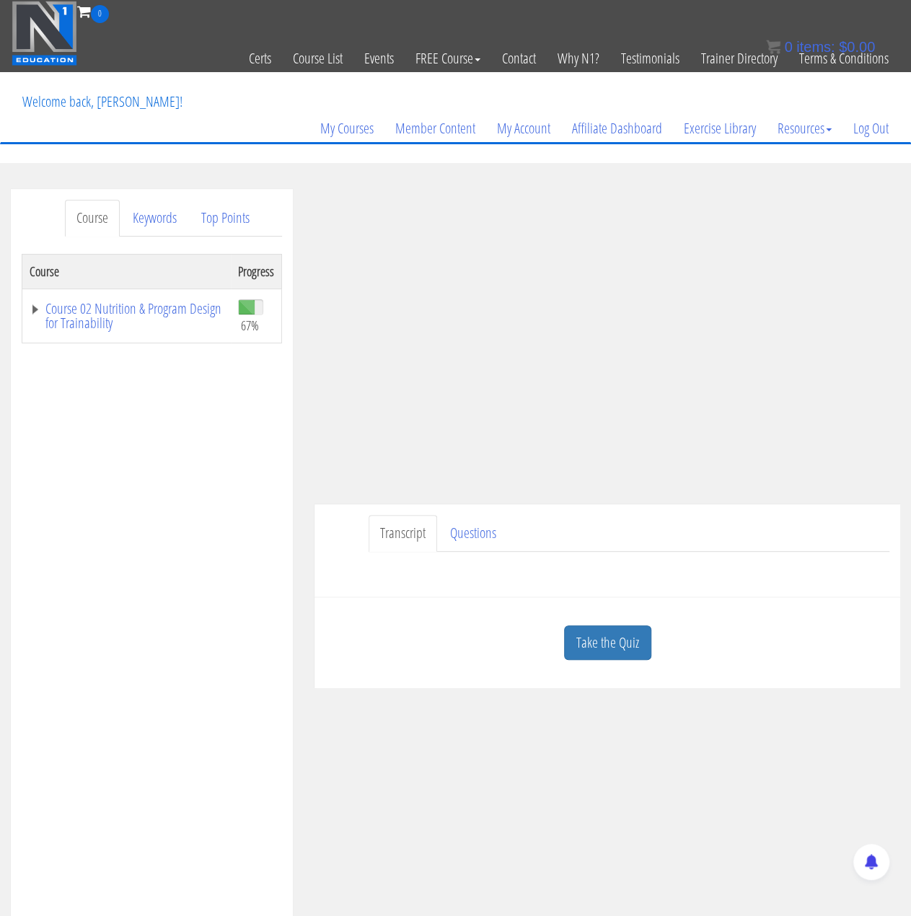
click at [482, 586] on div "Have a question on this unit? Please submit it here: Name * First Last Email * *" at bounding box center [607, 569] width 564 height 35
click at [617, 644] on link "Take the Quiz" at bounding box center [607, 642] width 87 height 35
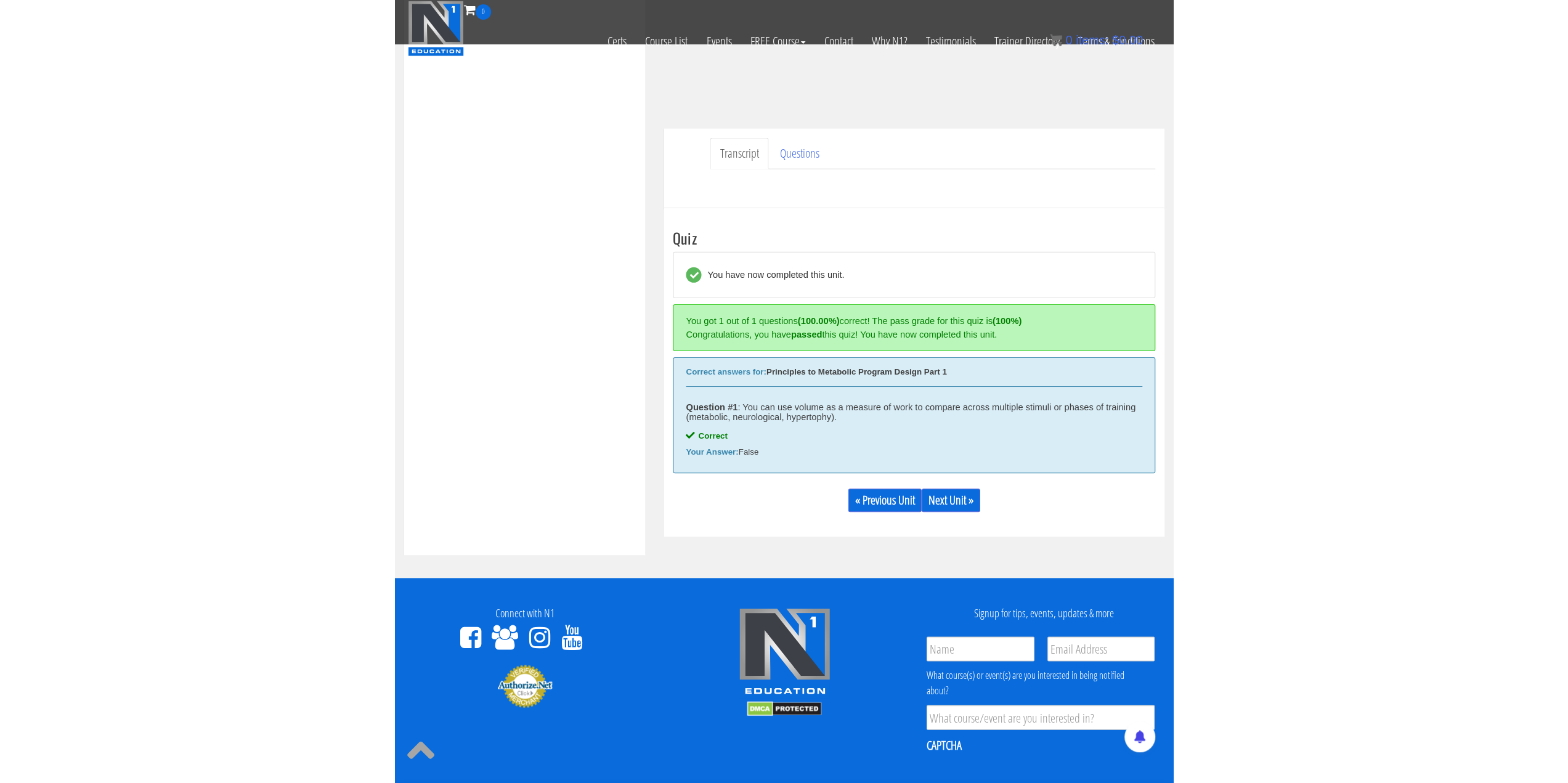
scroll to position [370, 0]
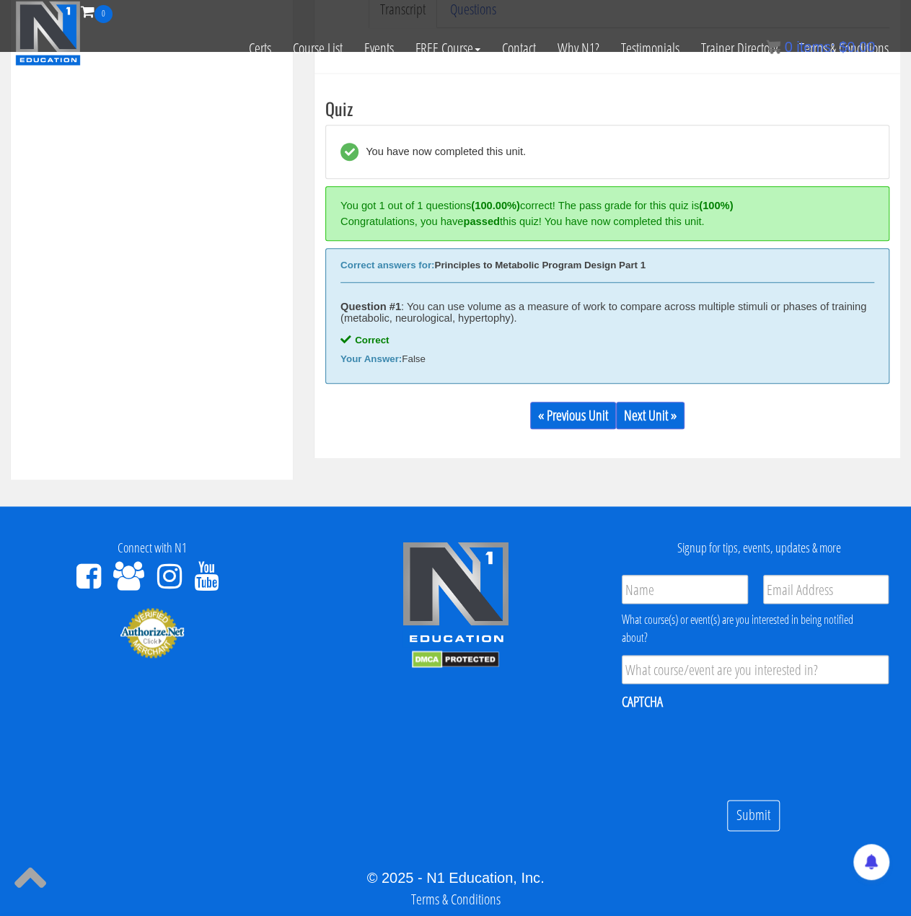
click at [683, 398] on div "« Previous Unit Next Unit »" at bounding box center [607, 415] width 564 height 49
click at [669, 408] on link "Next Unit »" at bounding box center [650, 415] width 69 height 27
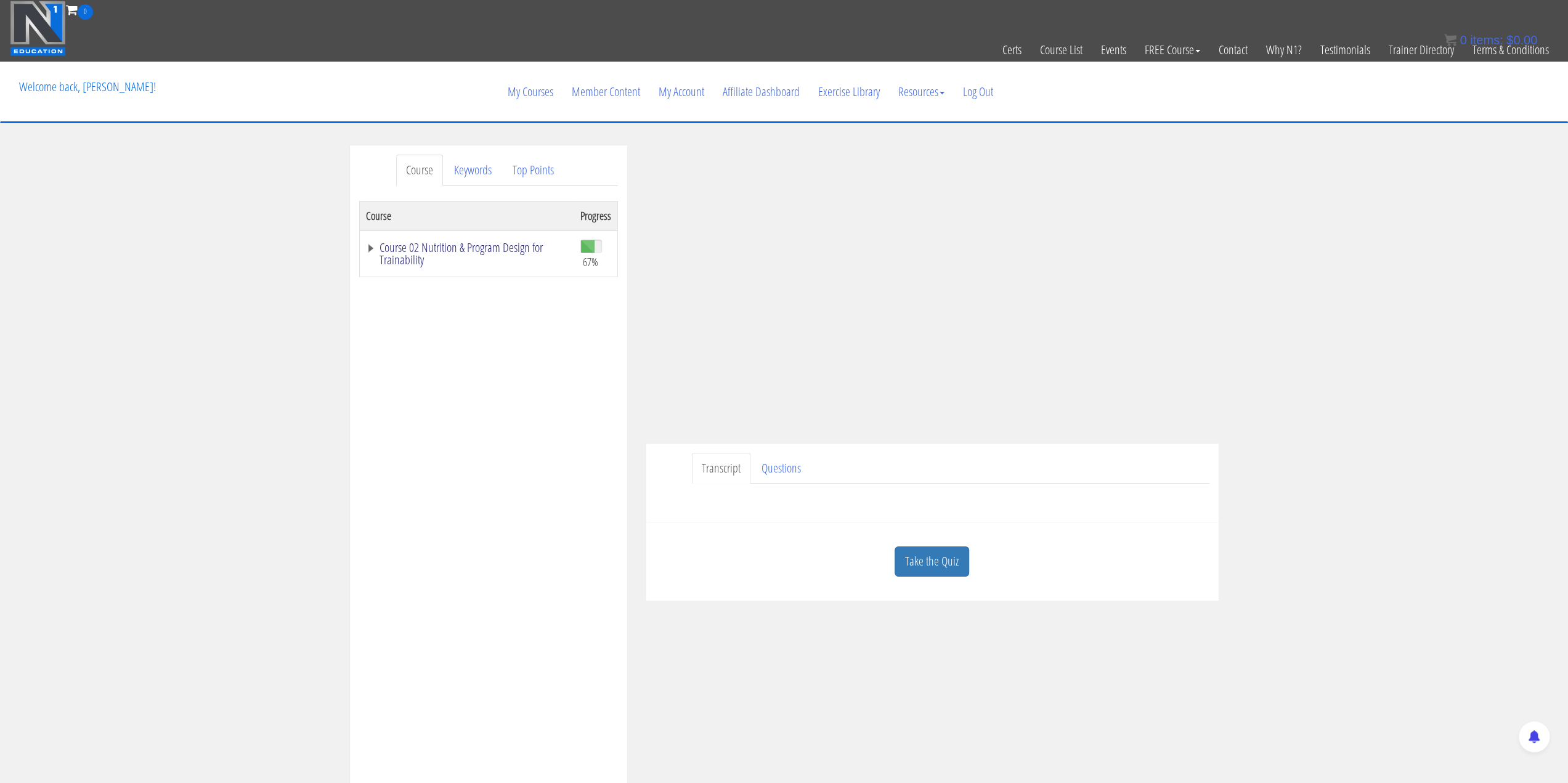
click at [372, 248] on link "Course 02 Nutrition & Program Design for Trainability" at bounding box center [466, 254] width 202 height 25
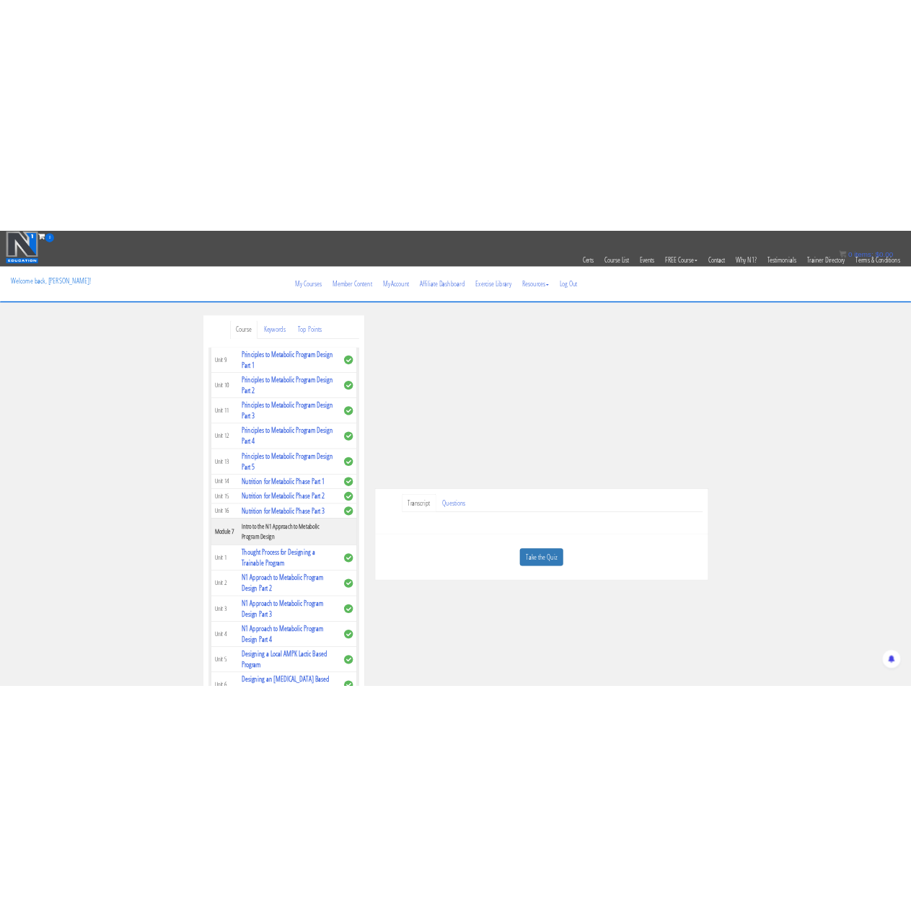
scroll to position [1154, 0]
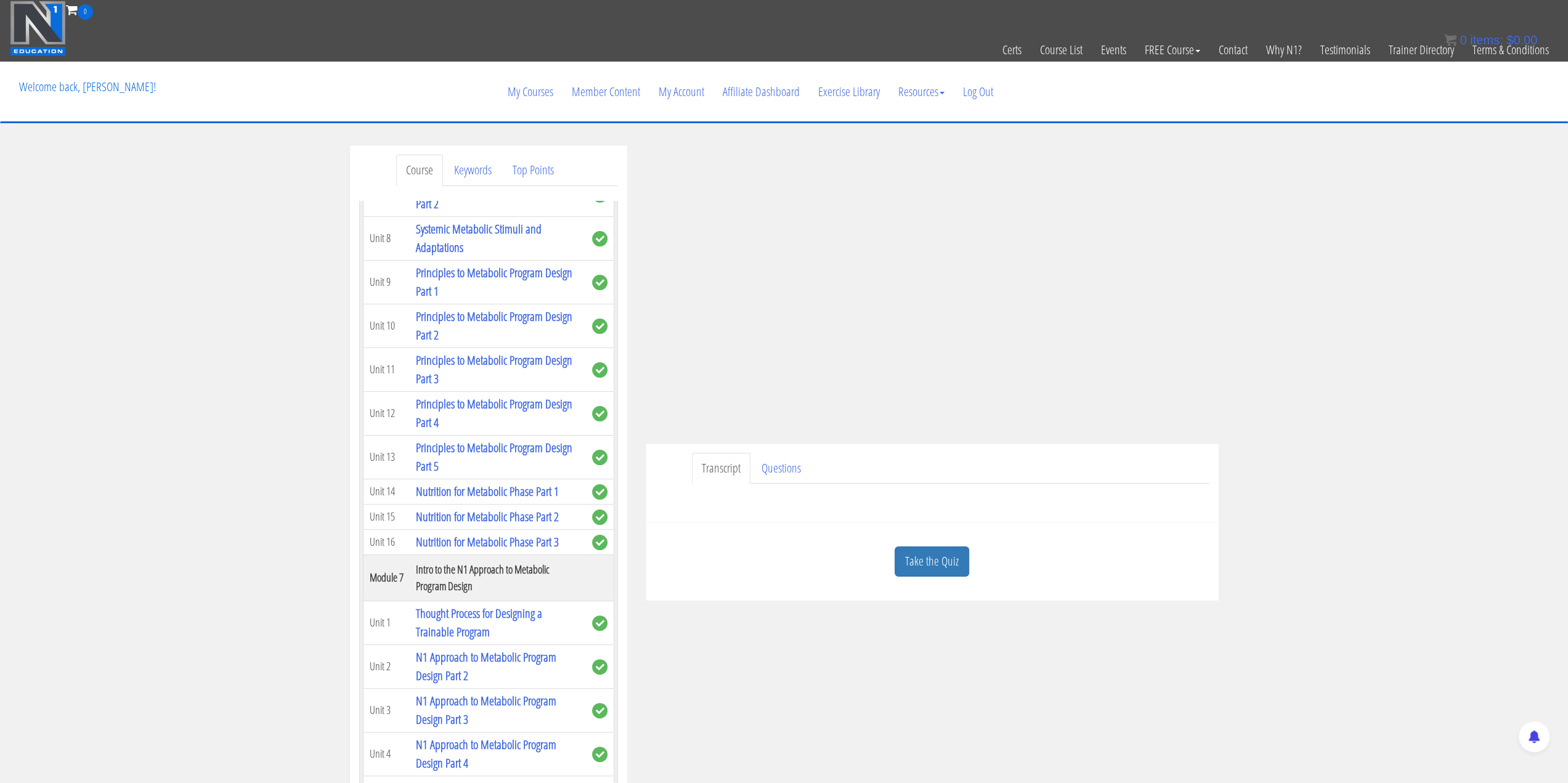
click at [1397, 355] on div "Course Keywords Top Points Course Progress Course 02 Nutrition & Program Design…" at bounding box center [784, 493] width 1568 height 696
click at [1487, 148] on div "Course Keywords Top Points Course Progress Course 02 Nutrition & Program Design…" at bounding box center [784, 493] width 1568 height 696
click at [1449, 114] on div "My Courses Member Content My Account Affiliate Dashboard Exercise Library Resou…" at bounding box center [784, 91] width 1548 height 59
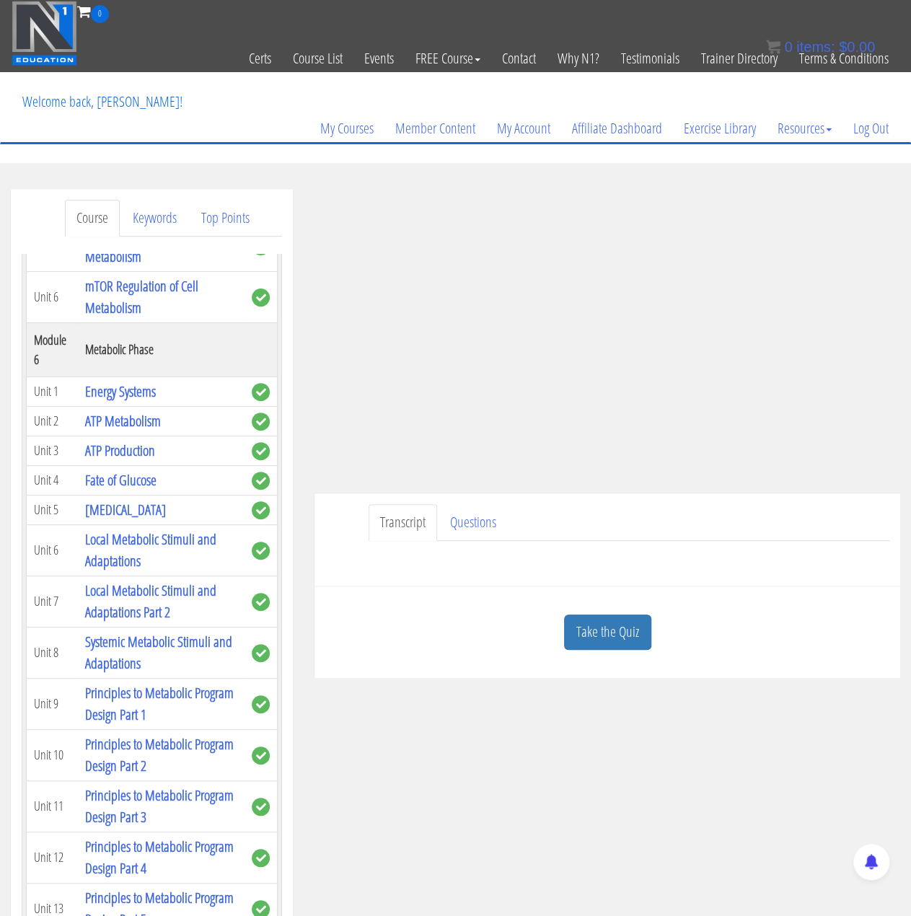
scroll to position [1370, 0]
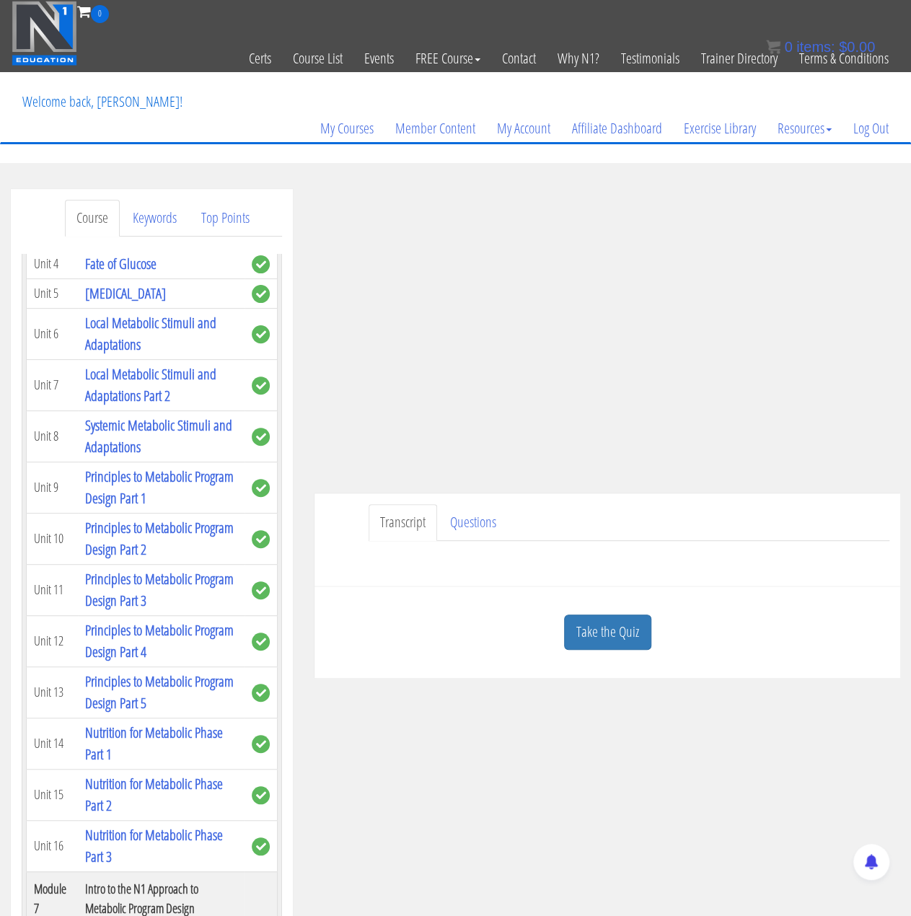
click at [586, 596] on div "benson poh bensonpoh@gmail.com 2025-09-20 2404:e801:201e:cdc:5da4:bc8a:7ce1:cf8…" at bounding box center [607, 433] width 607 height 489
click at [619, 630] on link "Take the Quiz" at bounding box center [607, 631] width 87 height 35
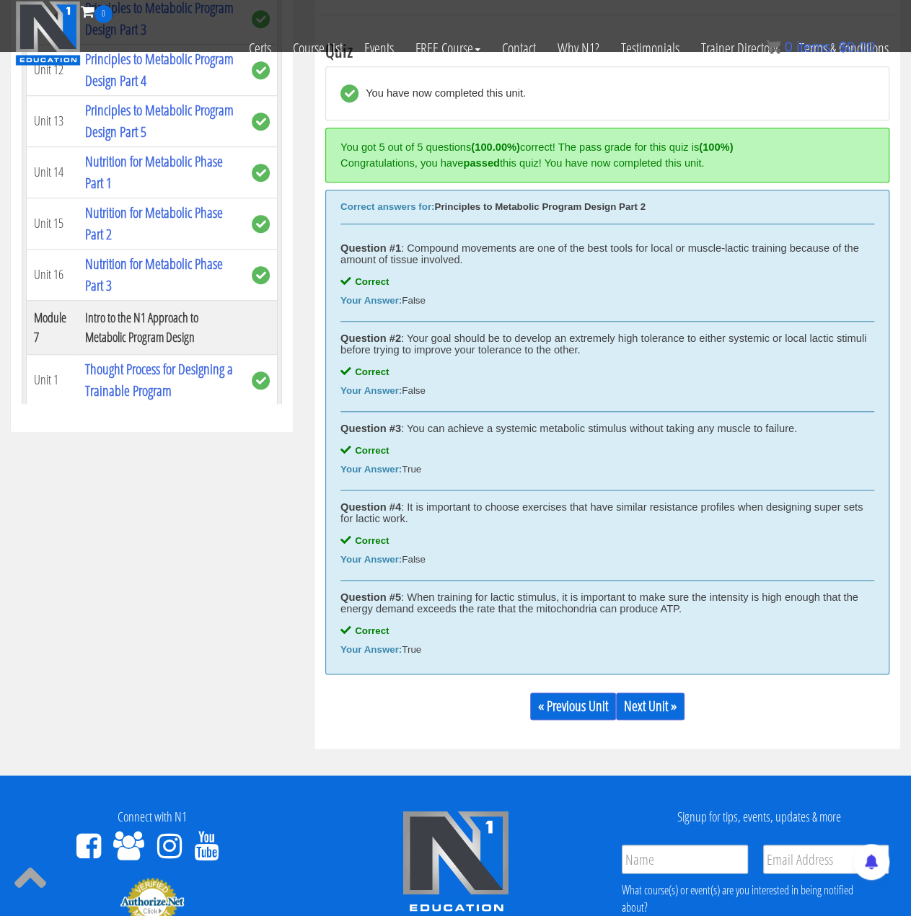
scroll to position [577, 0]
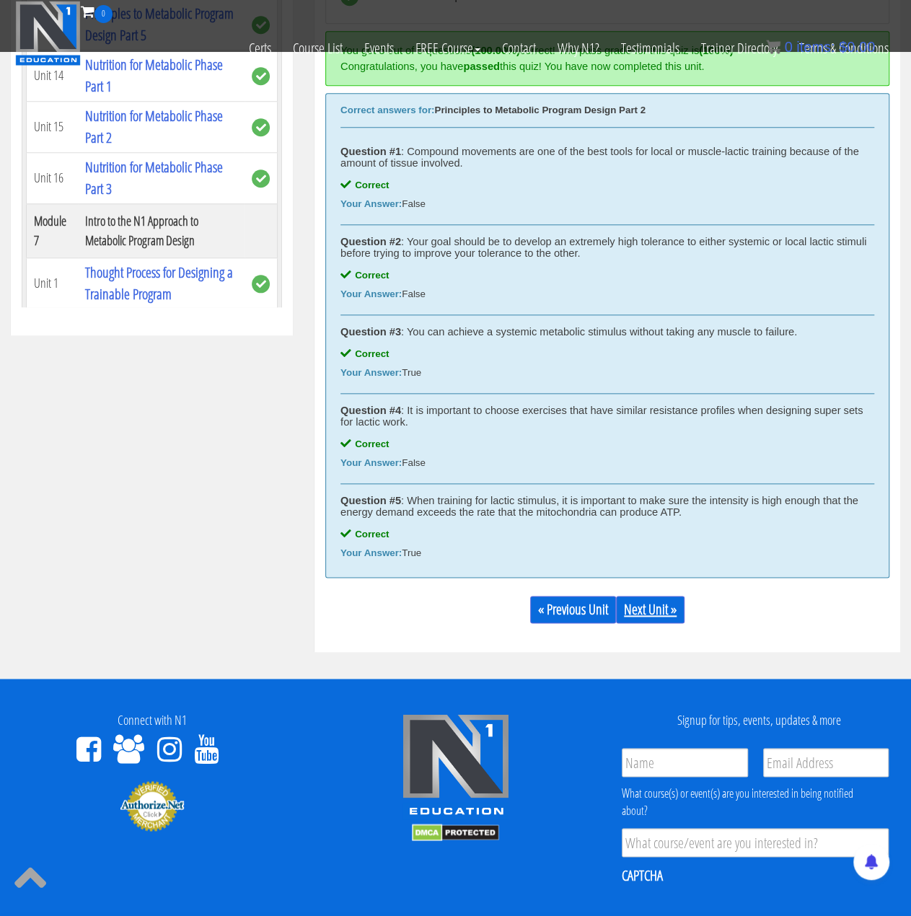
click at [638, 610] on link "Next Unit »" at bounding box center [650, 609] width 69 height 27
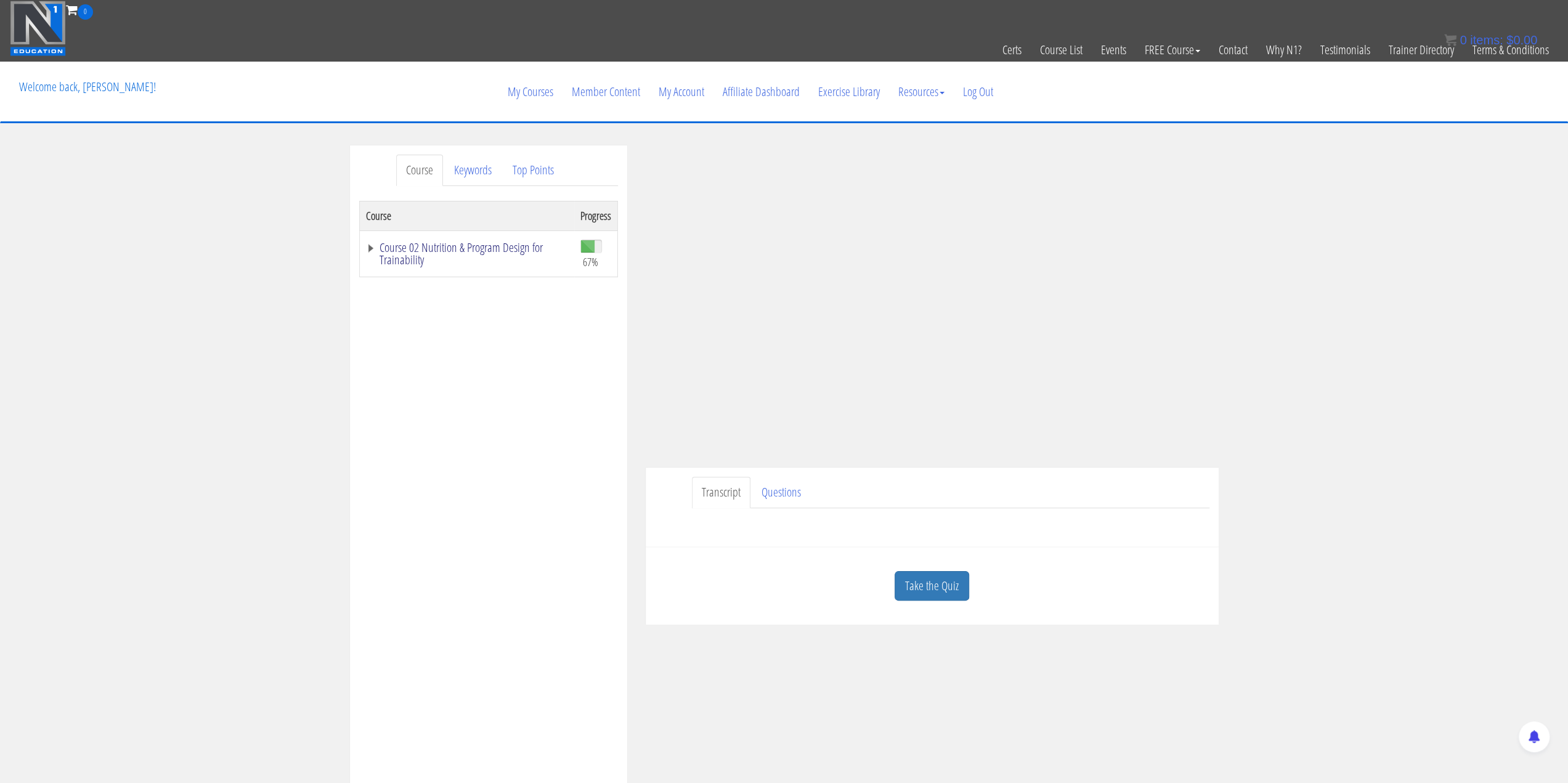
click at [372, 246] on link "Course 02 Nutrition & Program Design for Trainability" at bounding box center [466, 254] width 202 height 25
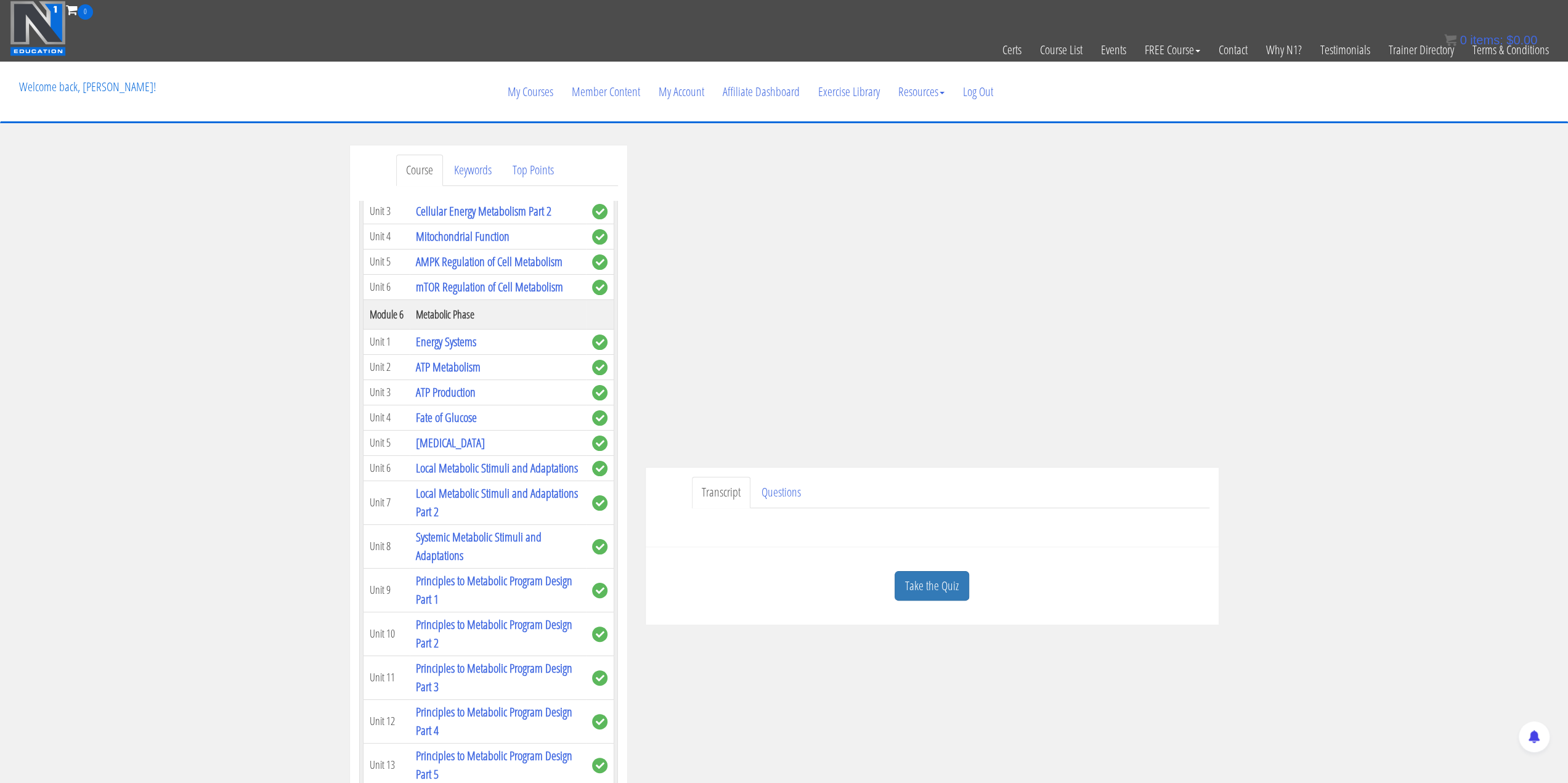
scroll to position [862, 0]
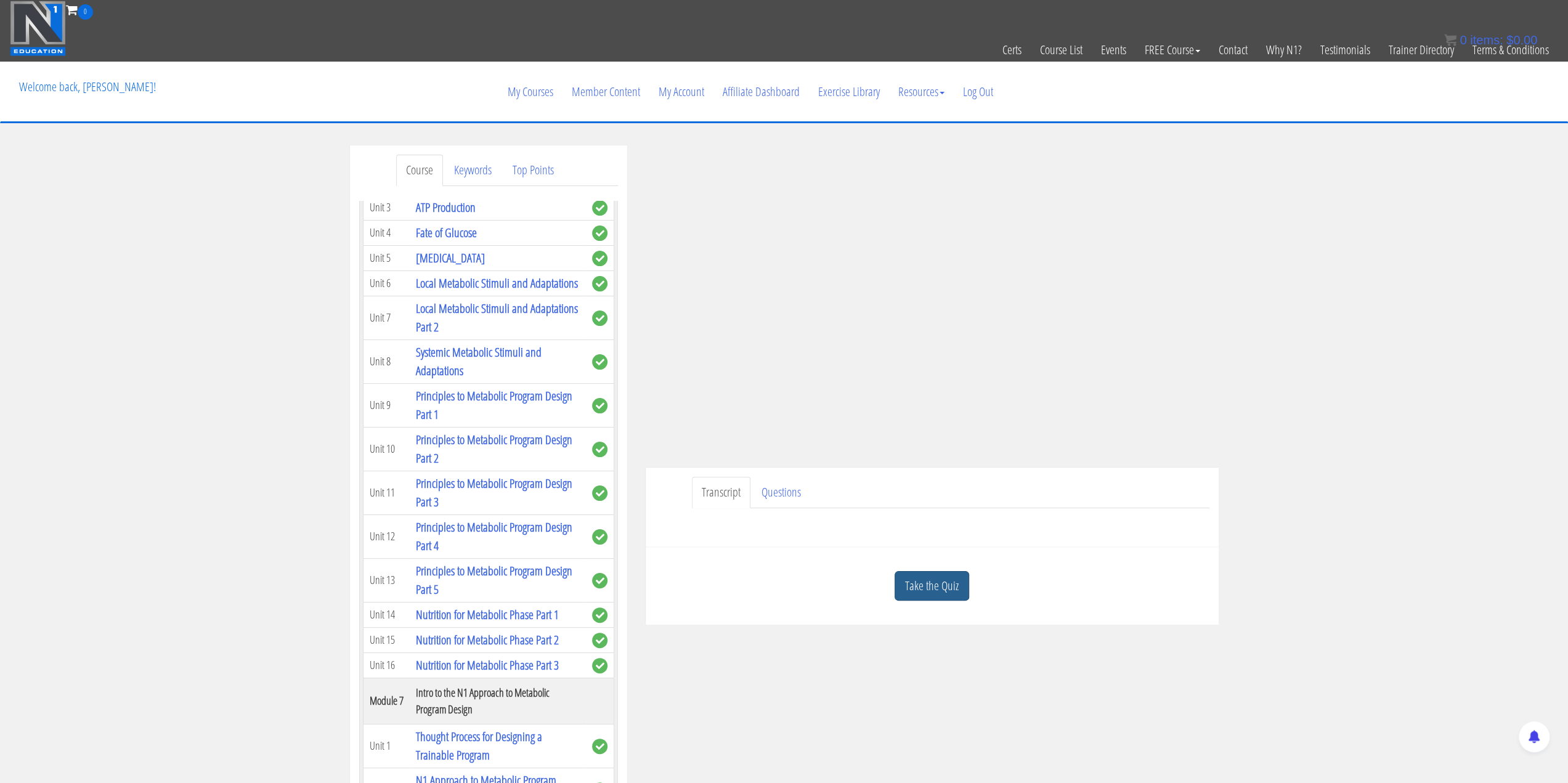
click at [777, 582] on link "Take the Quiz" at bounding box center [931, 586] width 74 height 30
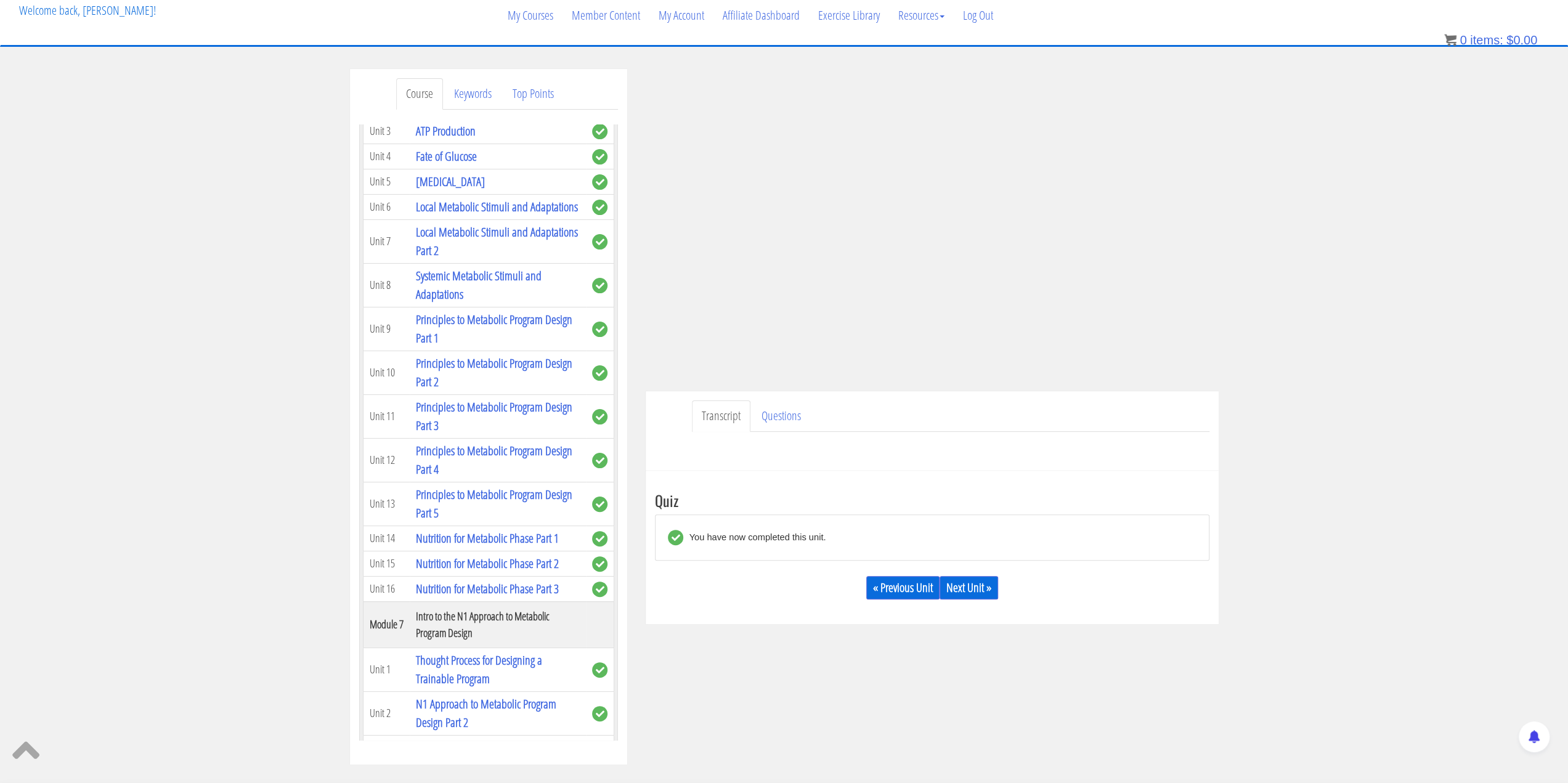
scroll to position [246, 0]
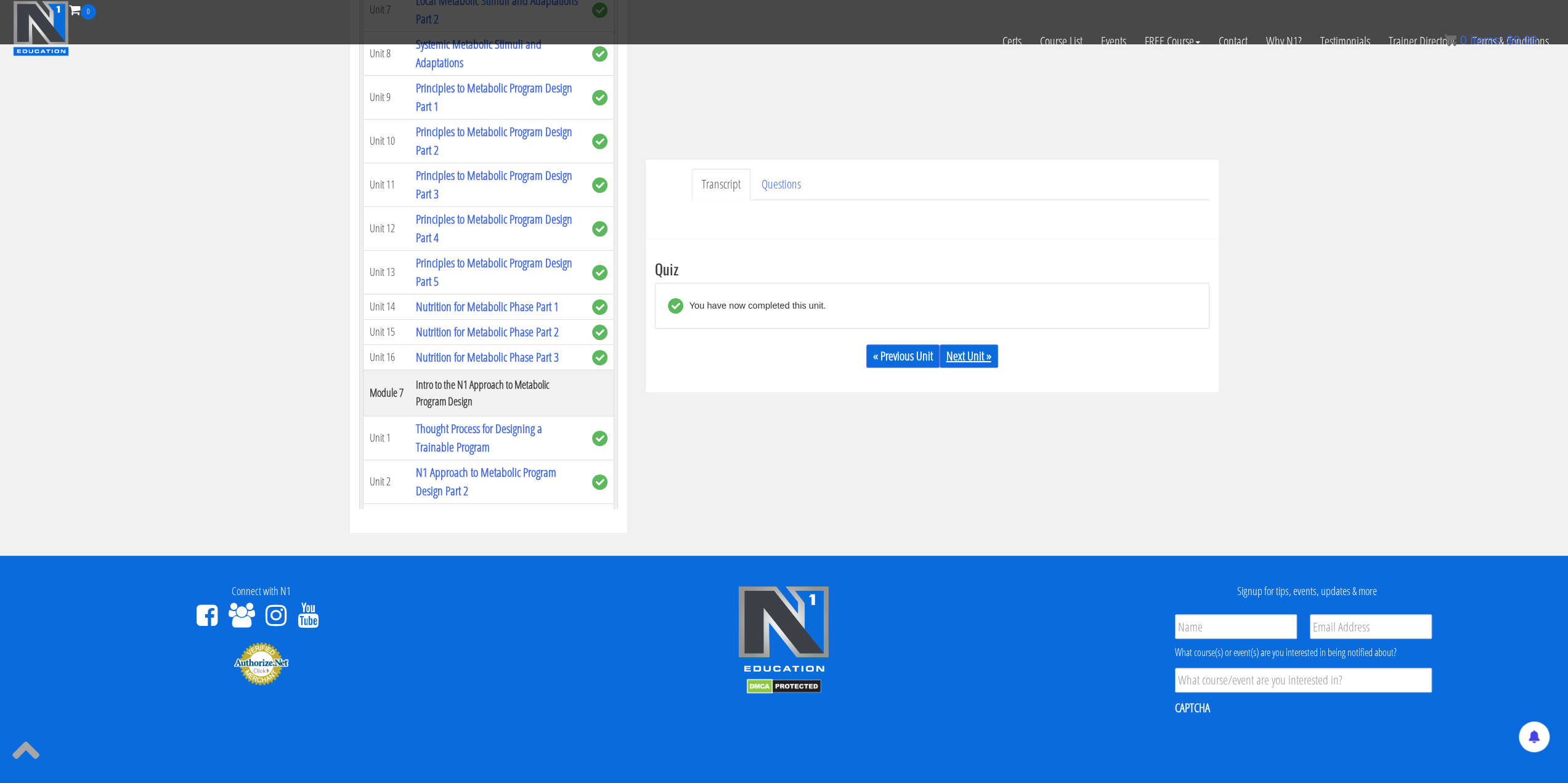
click at [777, 353] on link "Next Unit »" at bounding box center [968, 355] width 59 height 23
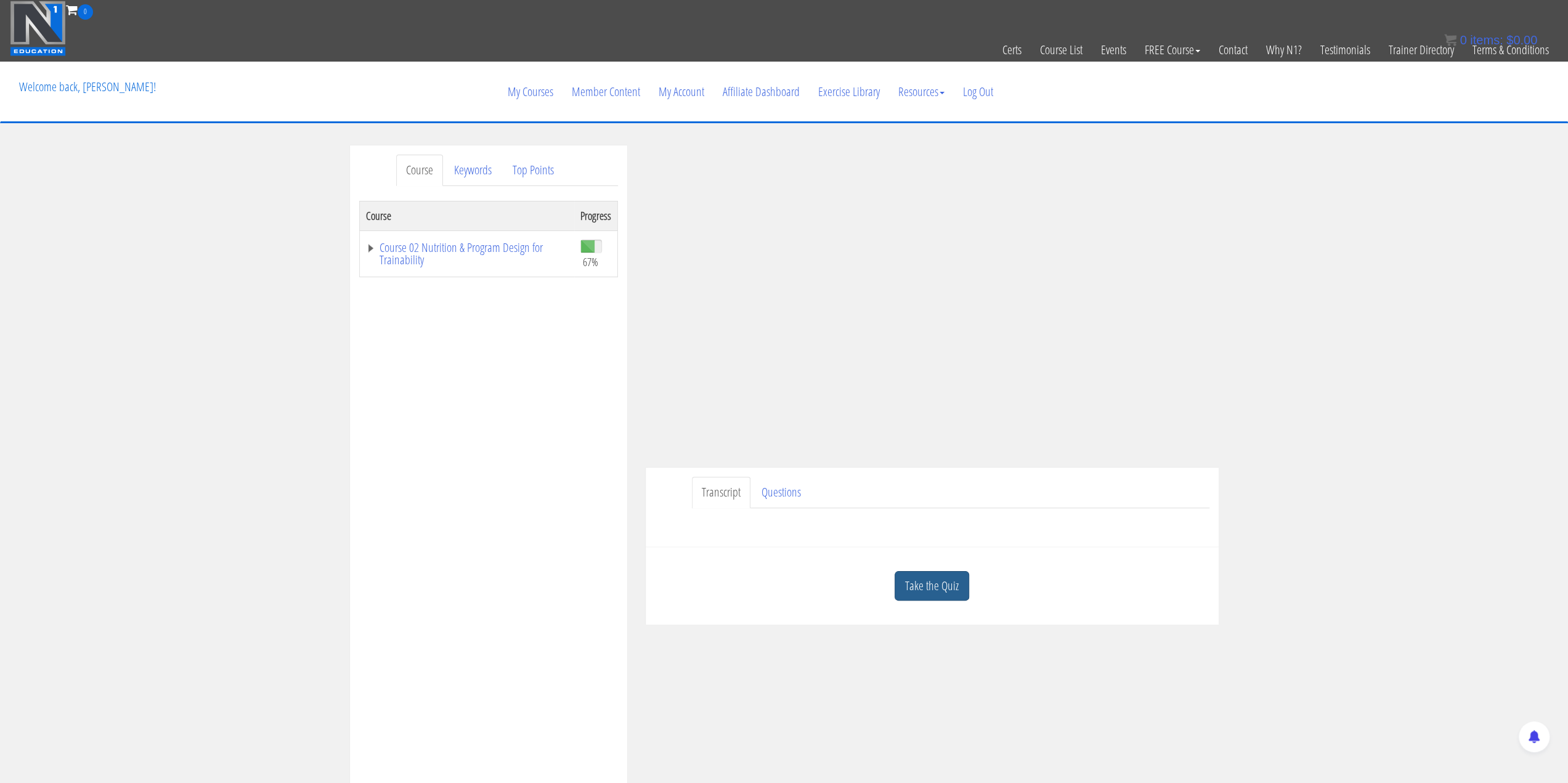
click at [935, 587] on link "Take the Quiz" at bounding box center [931, 586] width 74 height 30
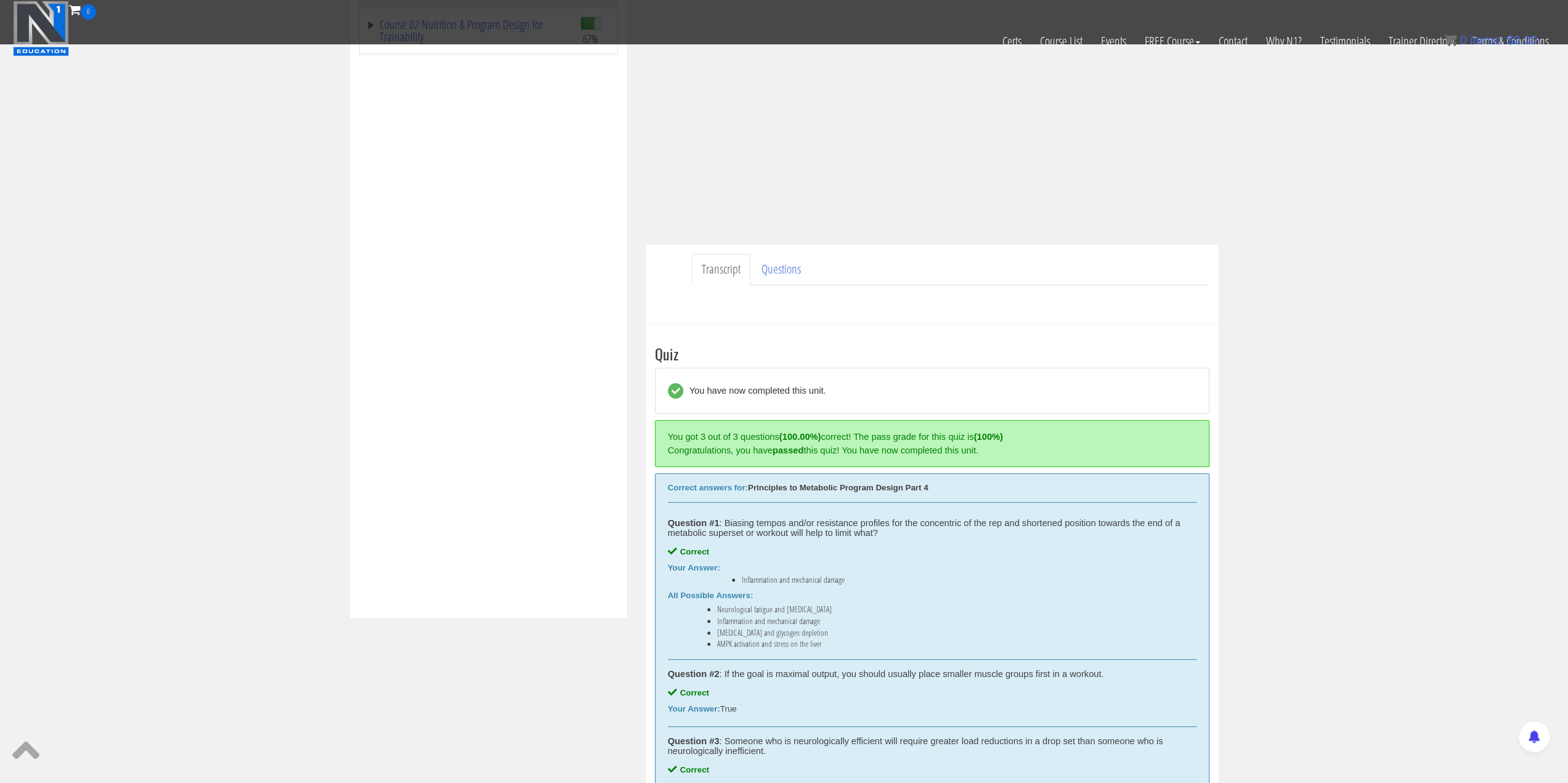
scroll to position [308, 0]
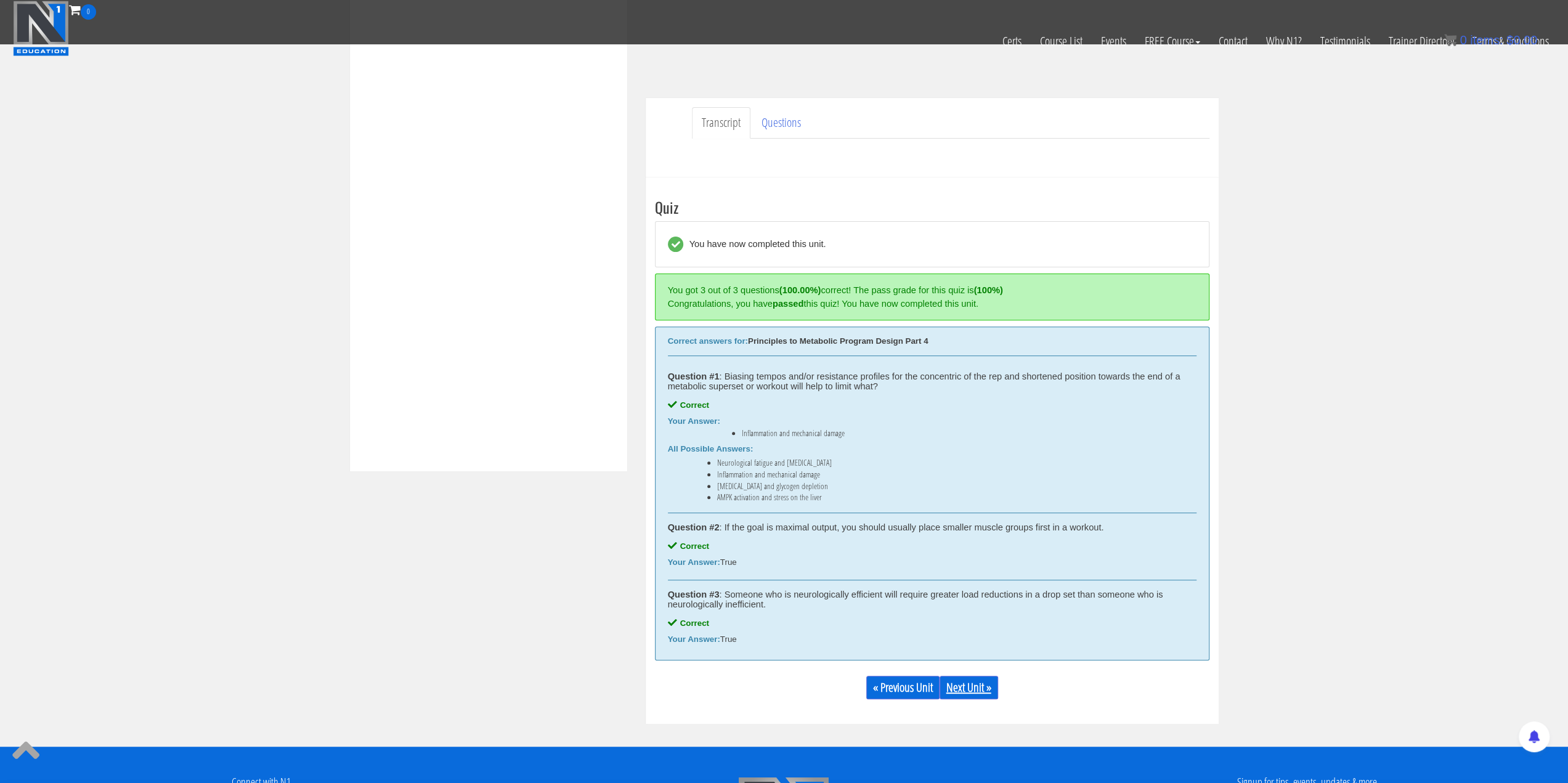
click at [964, 687] on link "Next Unit »" at bounding box center [968, 687] width 59 height 23
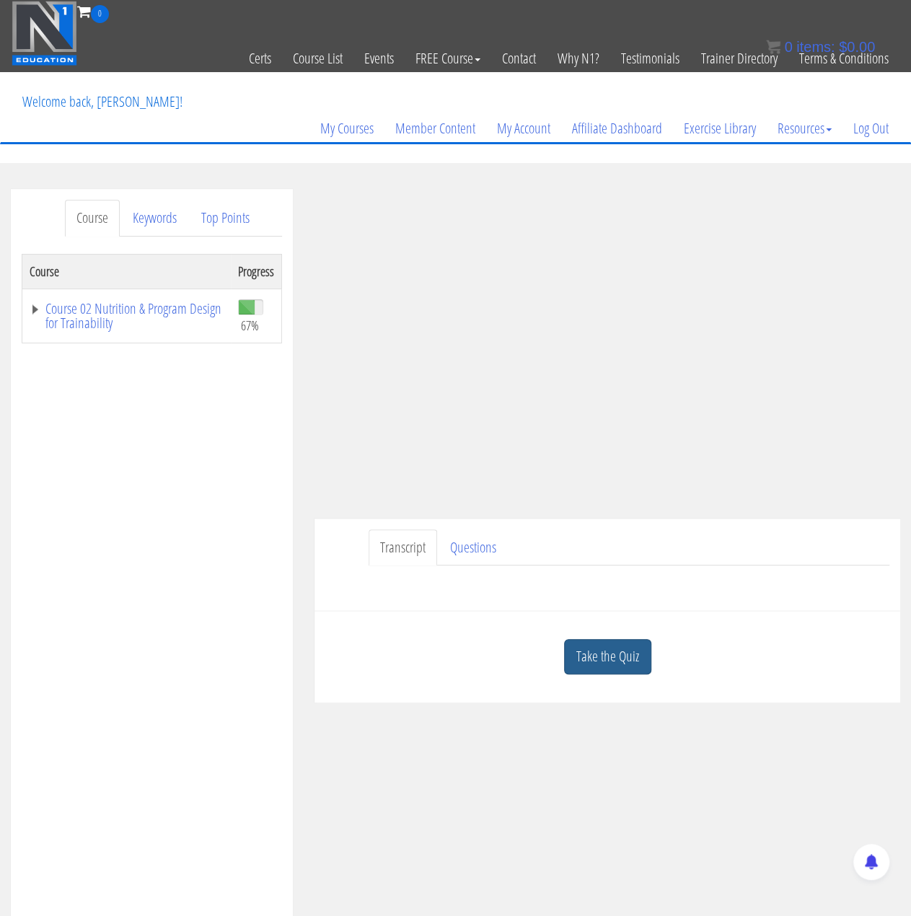
click at [600, 648] on link "Take the Quiz" at bounding box center [607, 656] width 87 height 35
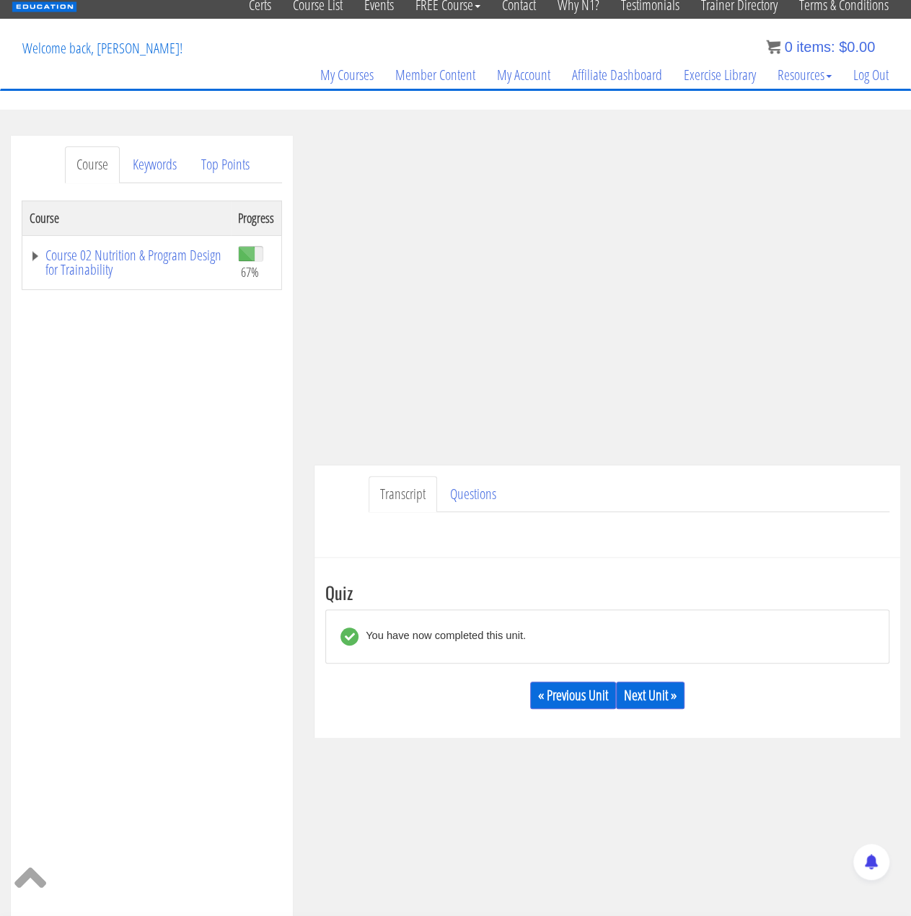
scroll to position [72, 0]
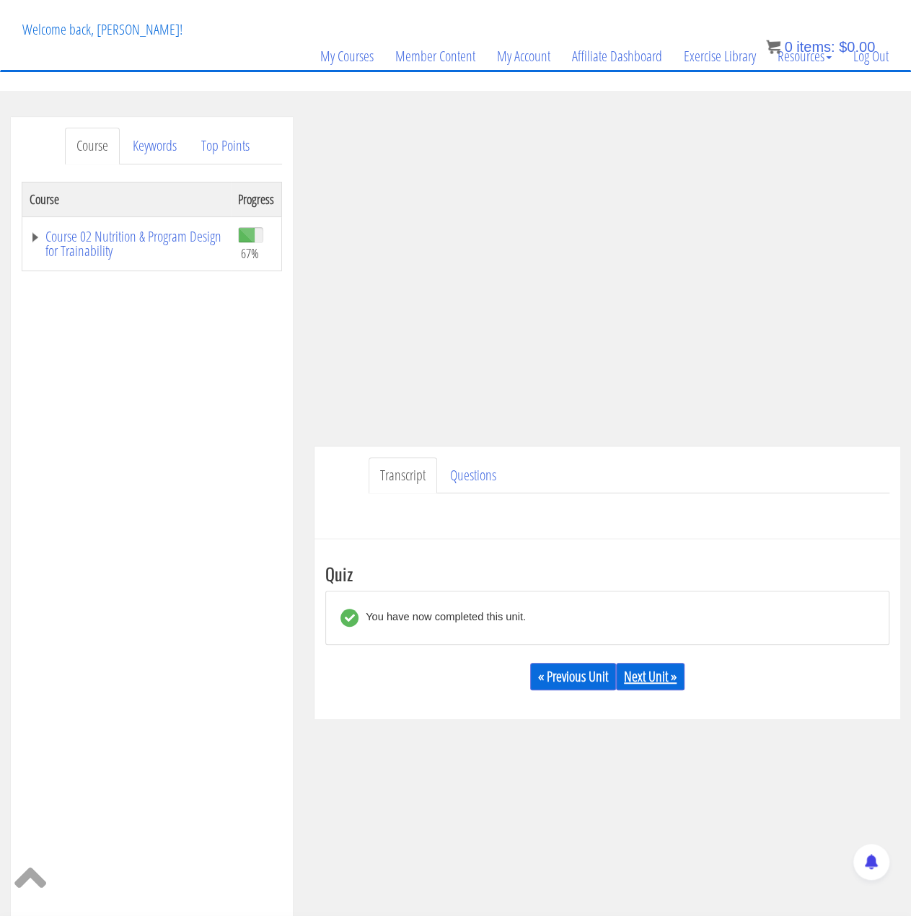
click at [639, 677] on link "Next Unit »" at bounding box center [650, 676] width 69 height 27
click at [662, 679] on link "Next Unit »" at bounding box center [650, 676] width 69 height 27
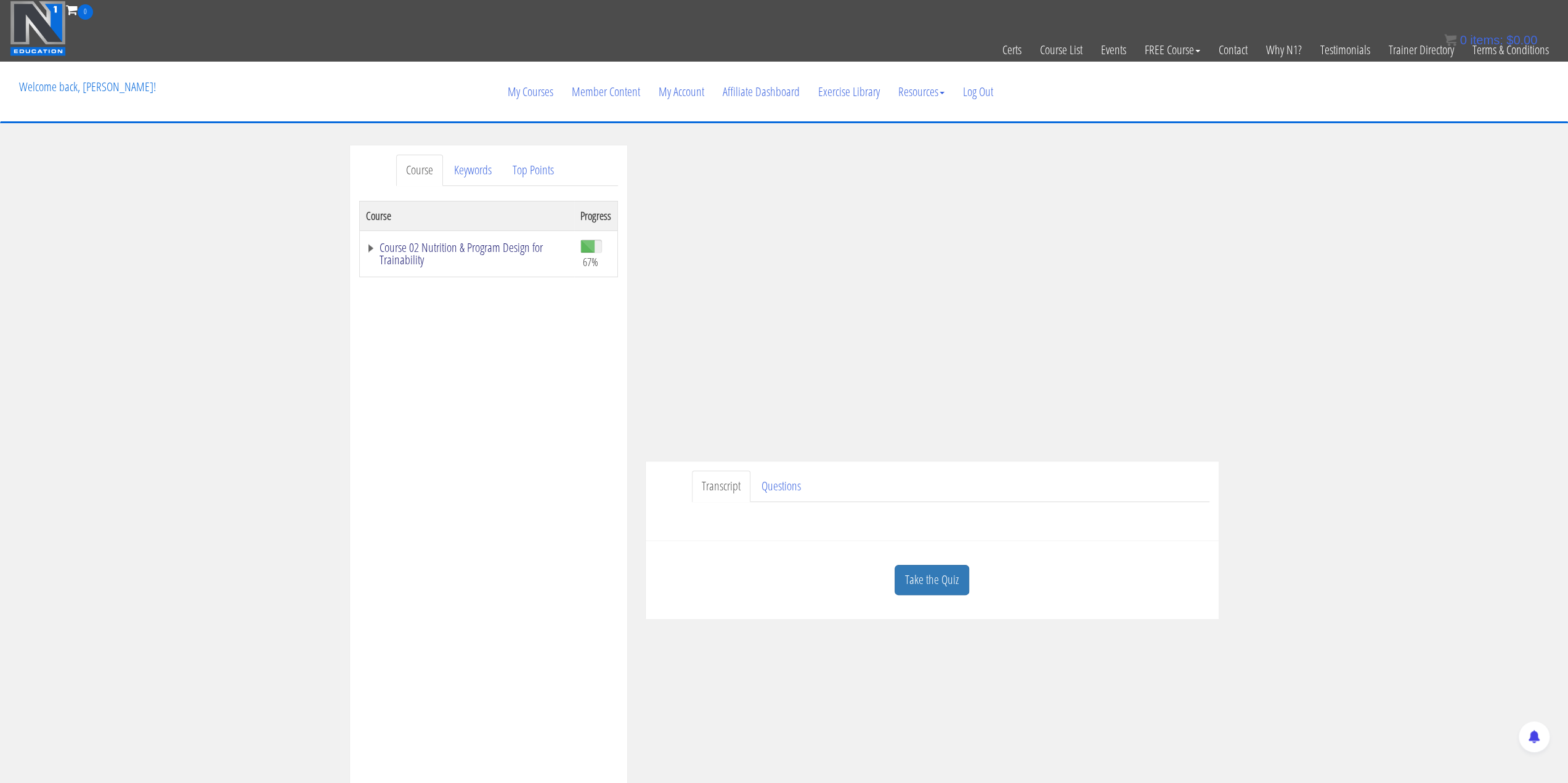
click at [378, 248] on link "Course 02 Nutrition & Program Design for Trainability" at bounding box center [466, 254] width 202 height 25
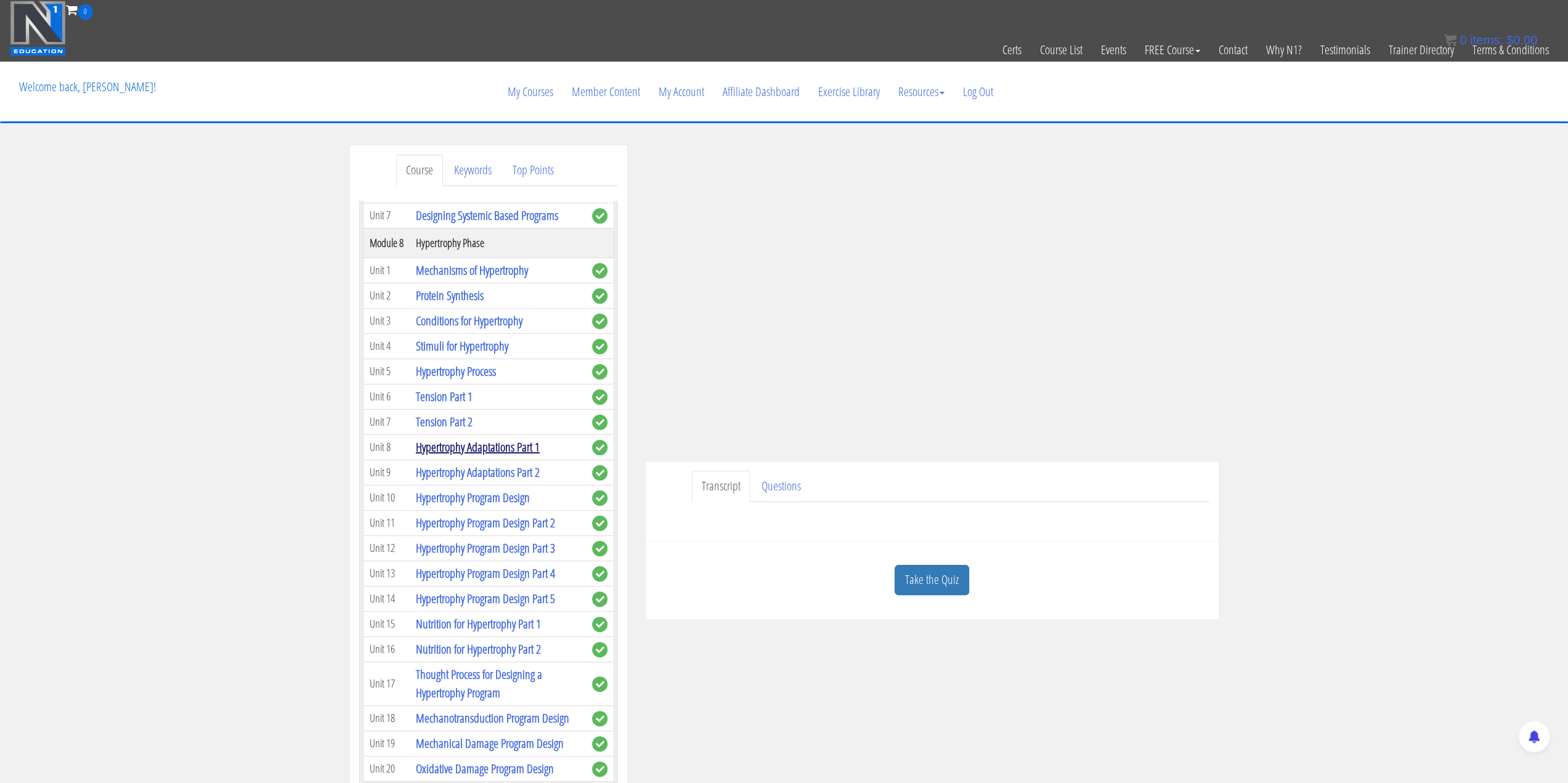
scroll to position [1662, 0]
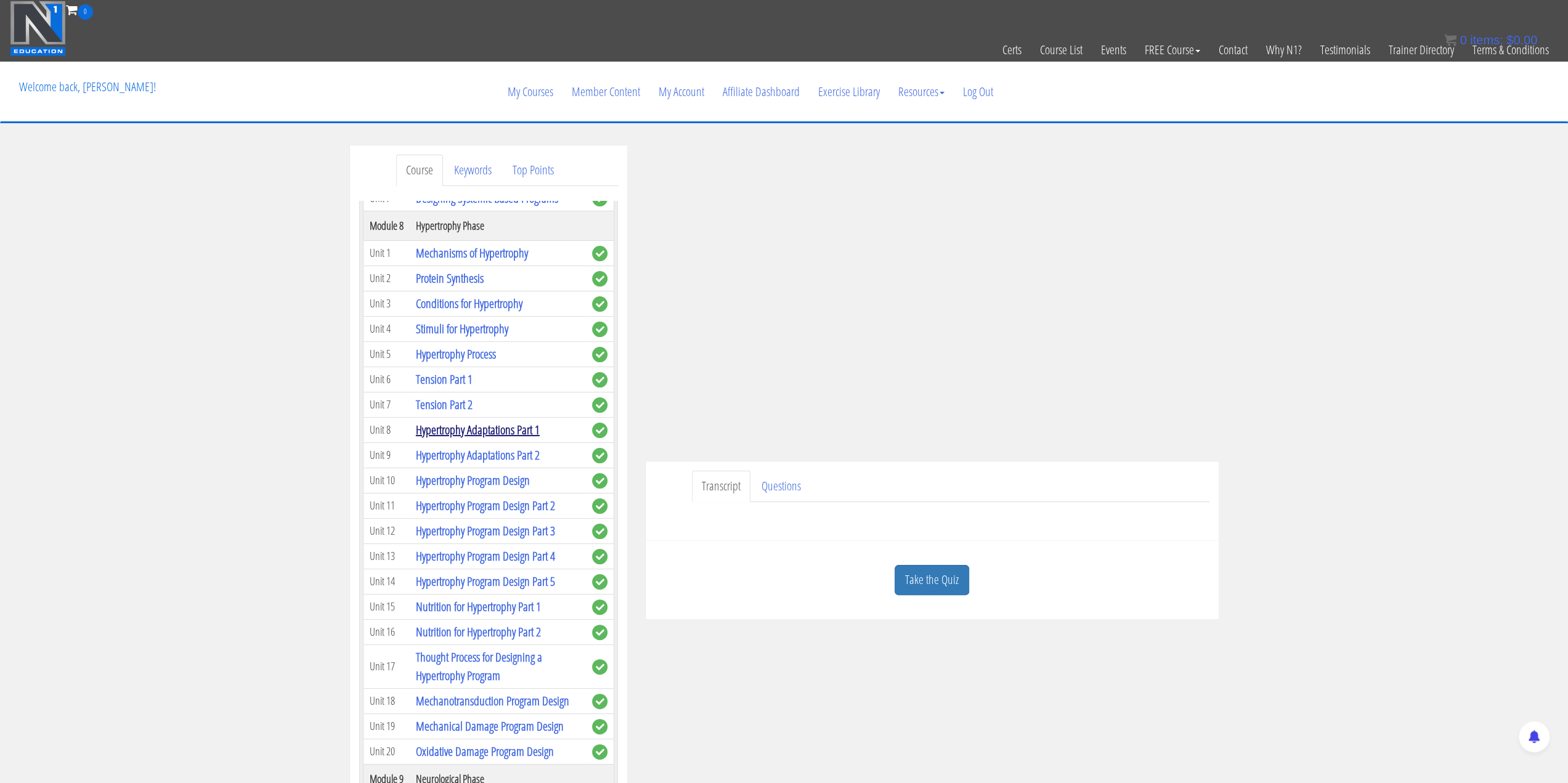
click at [503, 438] on link "Hypertrophy Adaptations Part 1" at bounding box center [477, 429] width 124 height 16
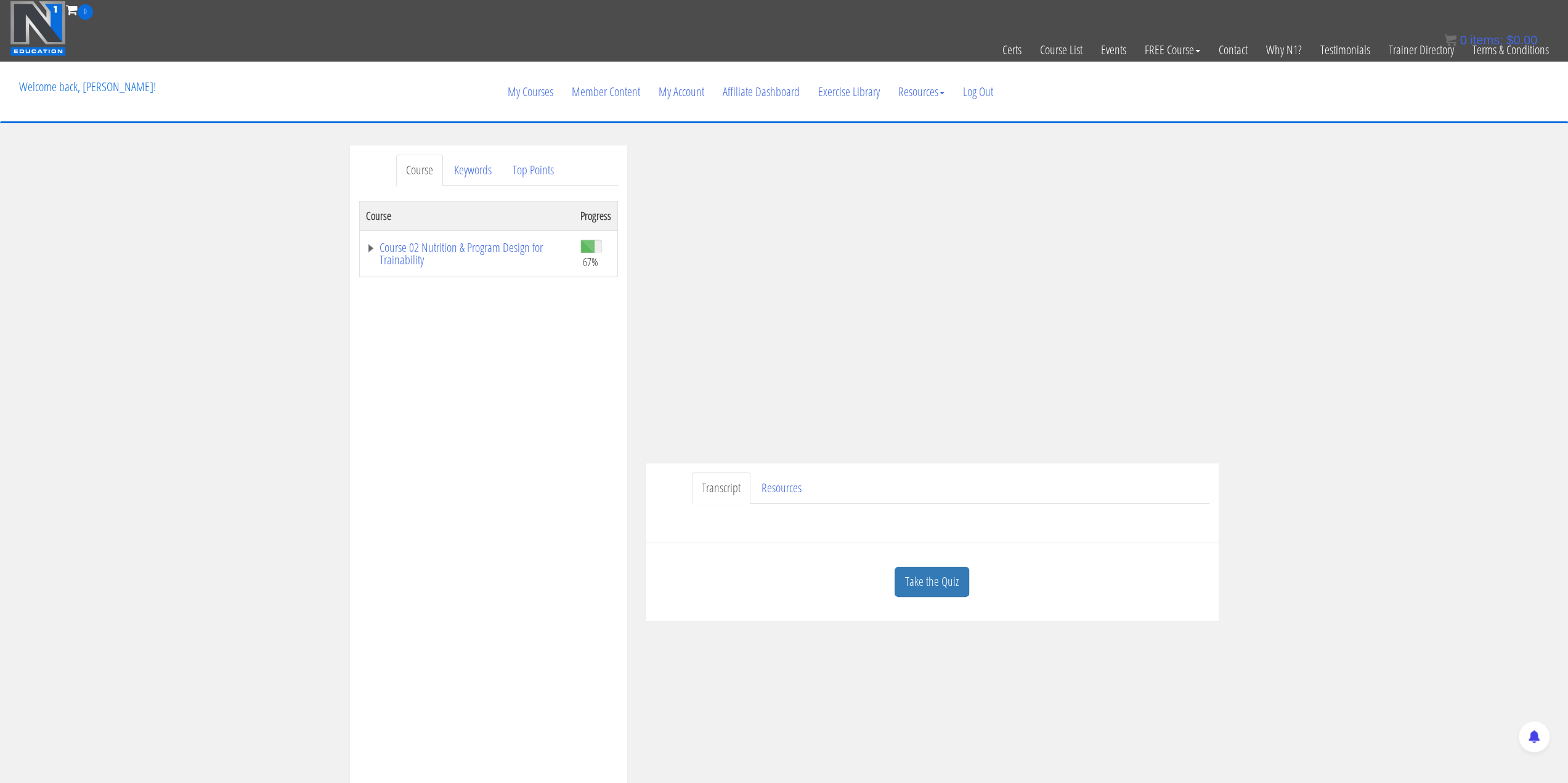
click at [1260, 416] on div "Course Keywords Top Points Course Progress Course 02 Nutrition & Program Design…" at bounding box center [784, 493] width 1568 height 696
click at [927, 582] on link "Take the Quiz" at bounding box center [931, 581] width 74 height 30
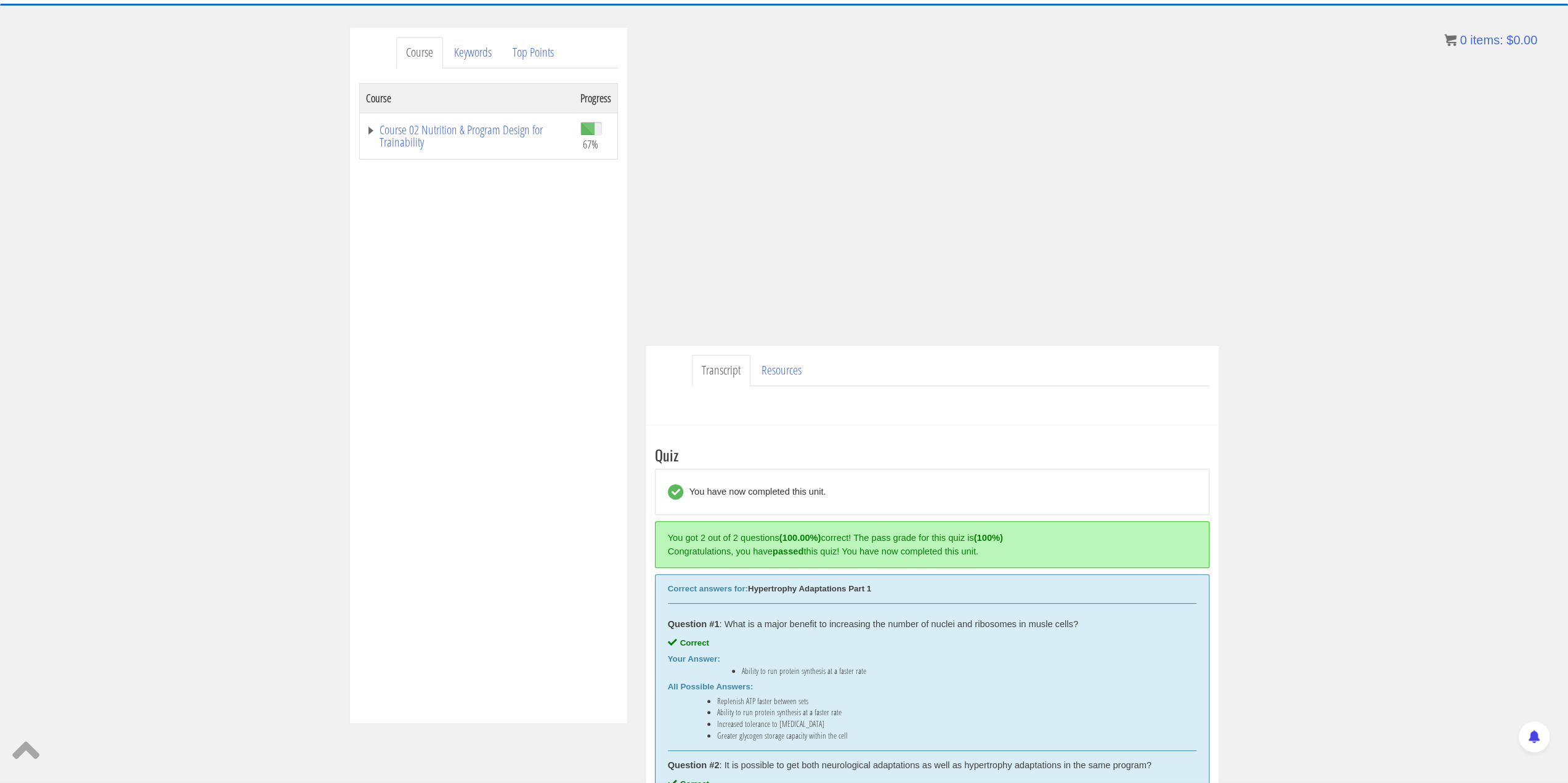
scroll to position [246, 0]
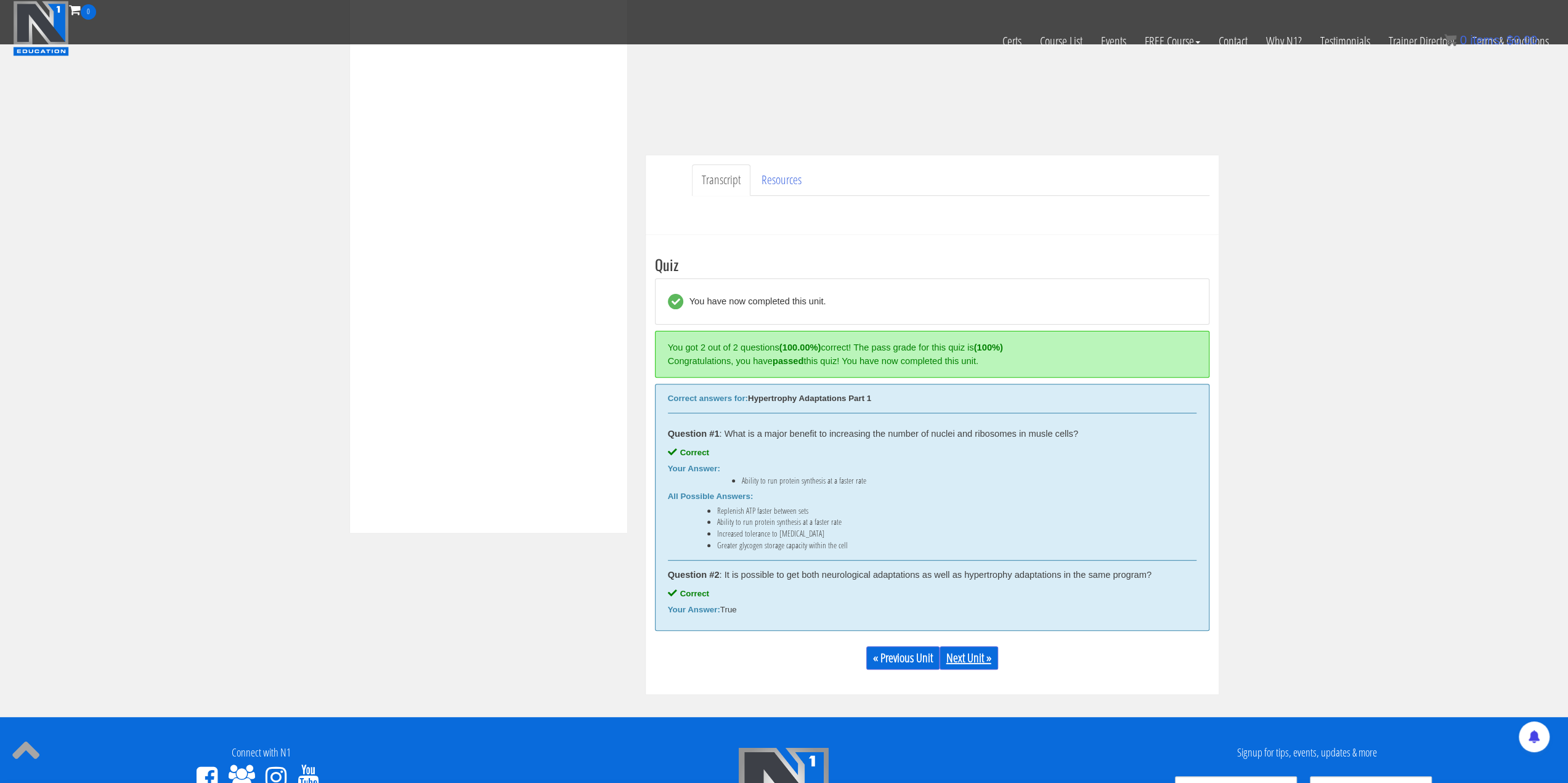
click at [986, 646] on link "Next Unit »" at bounding box center [968, 657] width 59 height 23
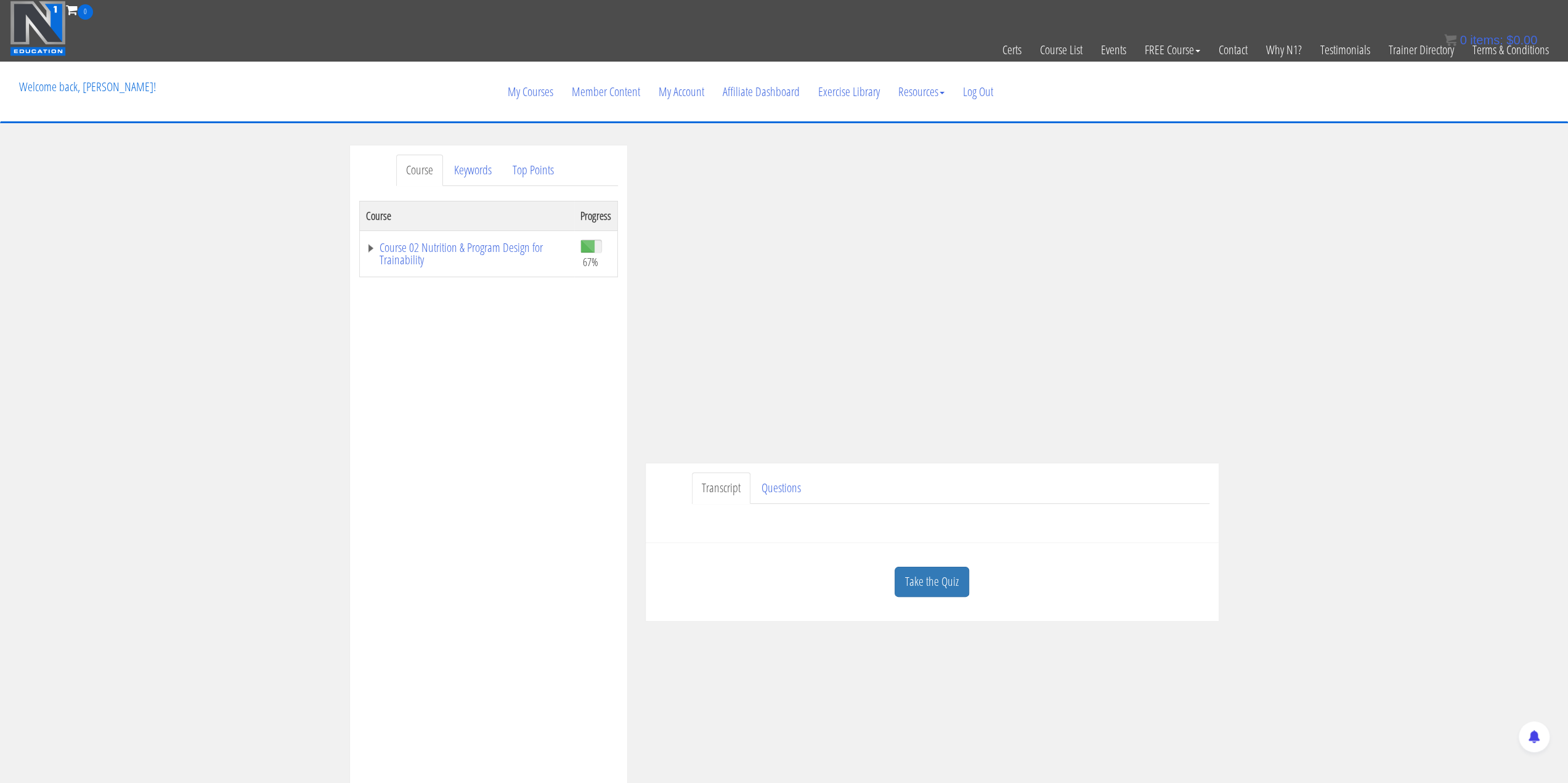
click at [1355, 413] on div "Course Keywords Top Points Course Progress Course 02 Nutrition & Program Design…" at bounding box center [784, 493] width 1568 height 696
click at [1231, 443] on div "Course Keywords Top Points Course Progress Course 02 Nutrition & Program Design…" at bounding box center [784, 493] width 1568 height 696
click at [937, 582] on link "Take the Quiz" at bounding box center [931, 581] width 74 height 30
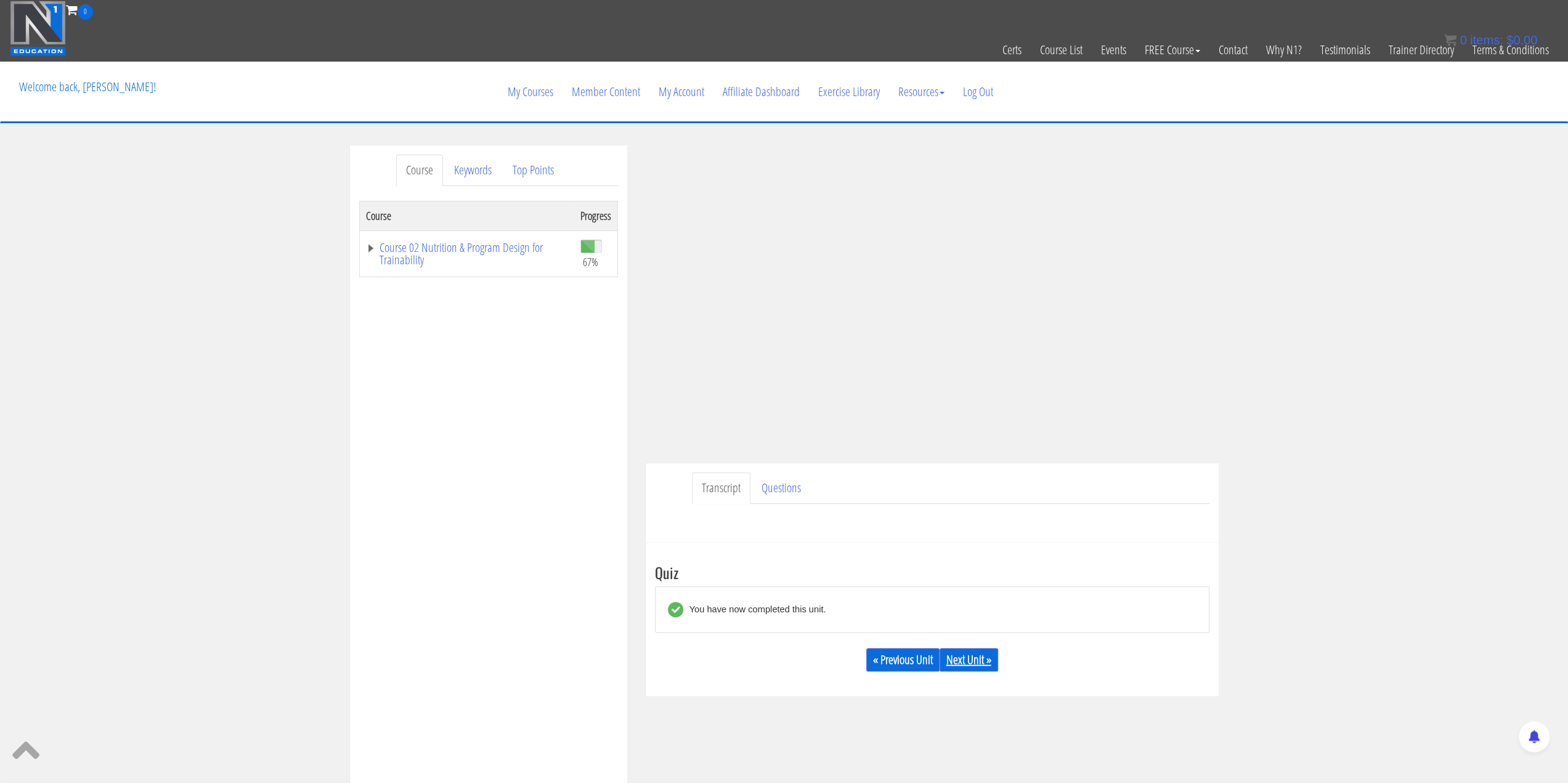
click at [968, 661] on link "Next Unit »" at bounding box center [968, 659] width 59 height 23
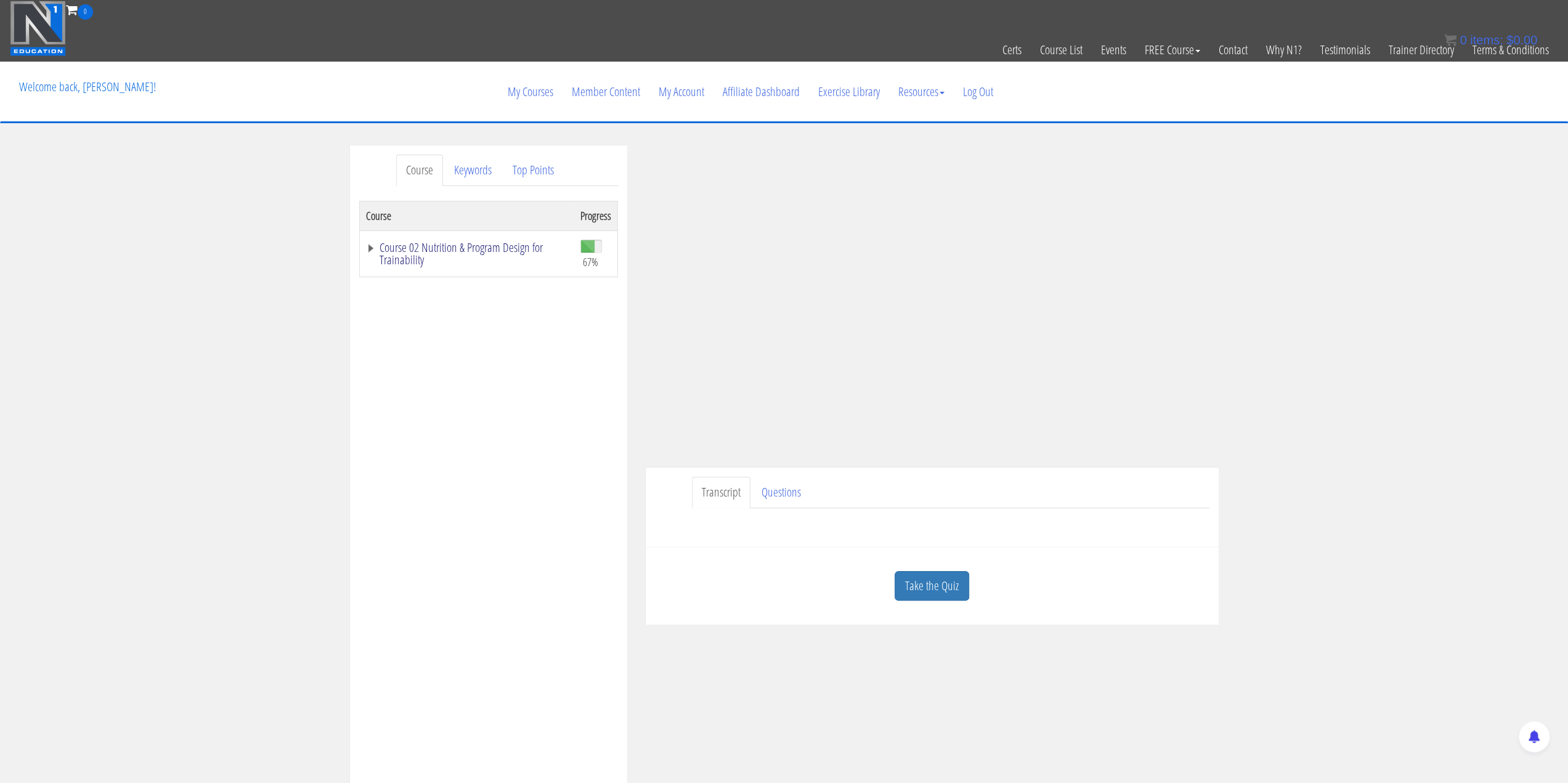
click at [372, 250] on link "Course 02 Nutrition & Program Design for Trainability" at bounding box center [466, 254] width 202 height 25
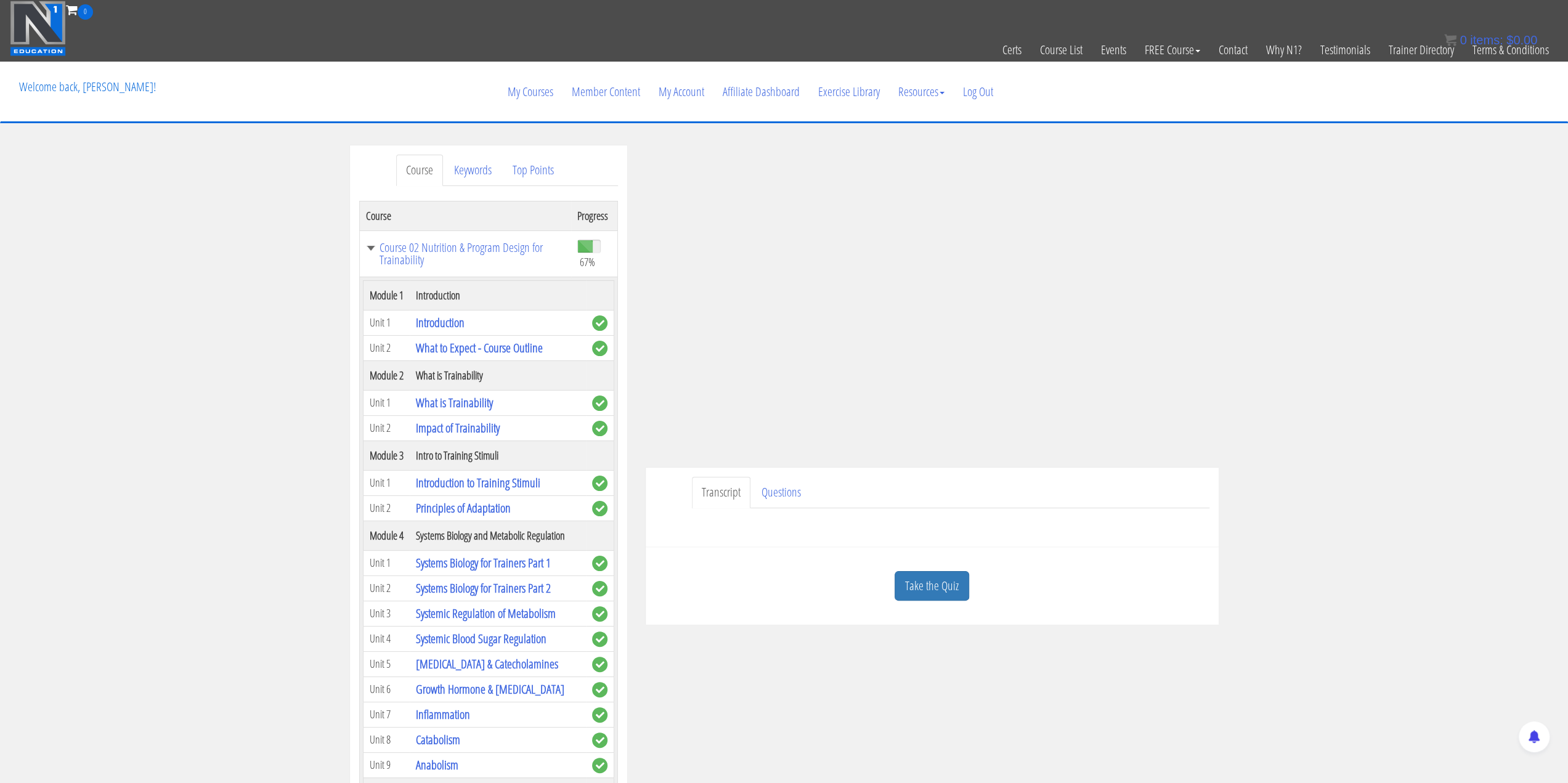
click at [1489, 418] on div "Course Keywords Top Points Course Progress Course 02 Nutrition & Program Design…" at bounding box center [784, 493] width 1568 height 696
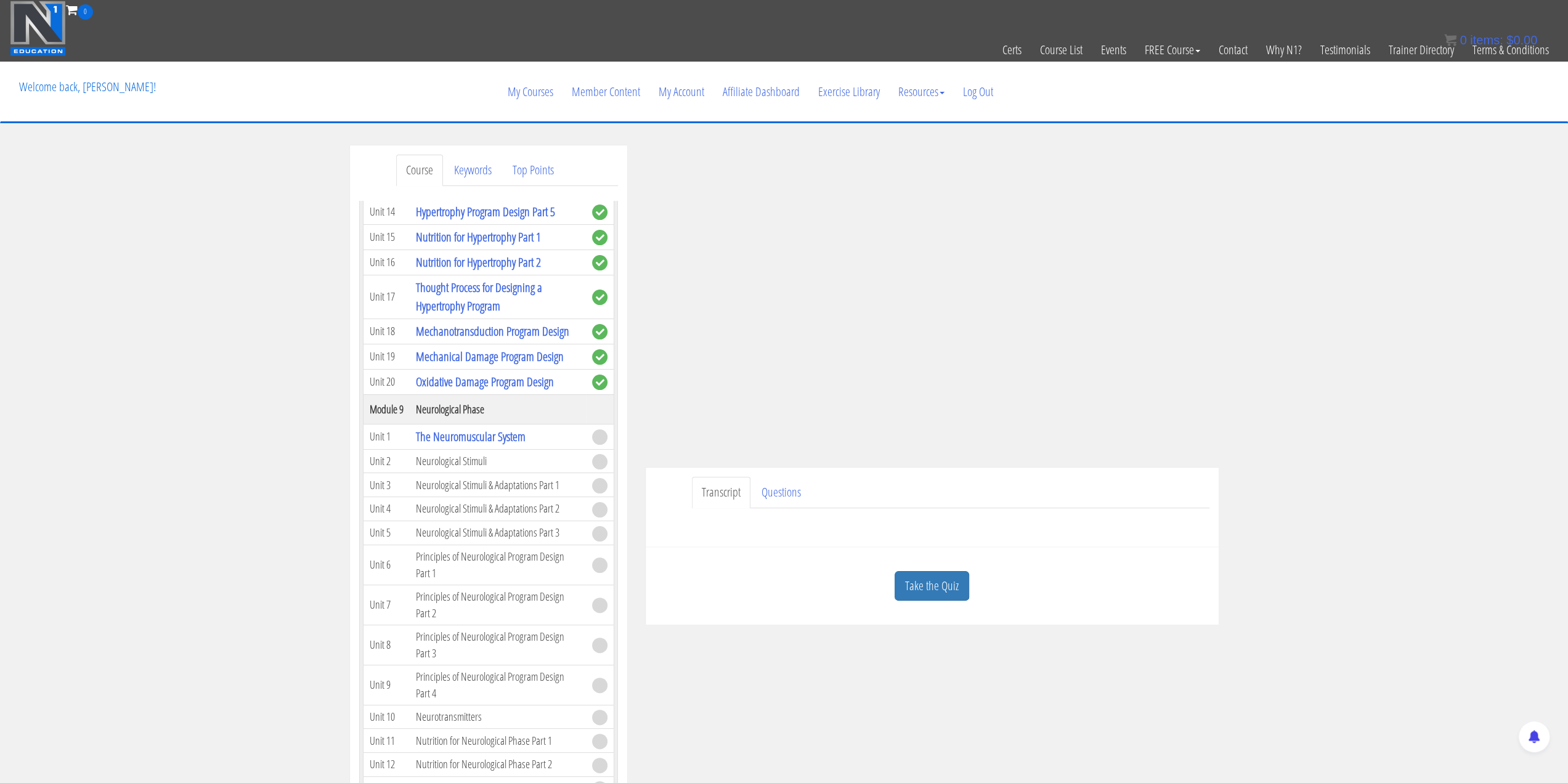
scroll to position [1909, 0]
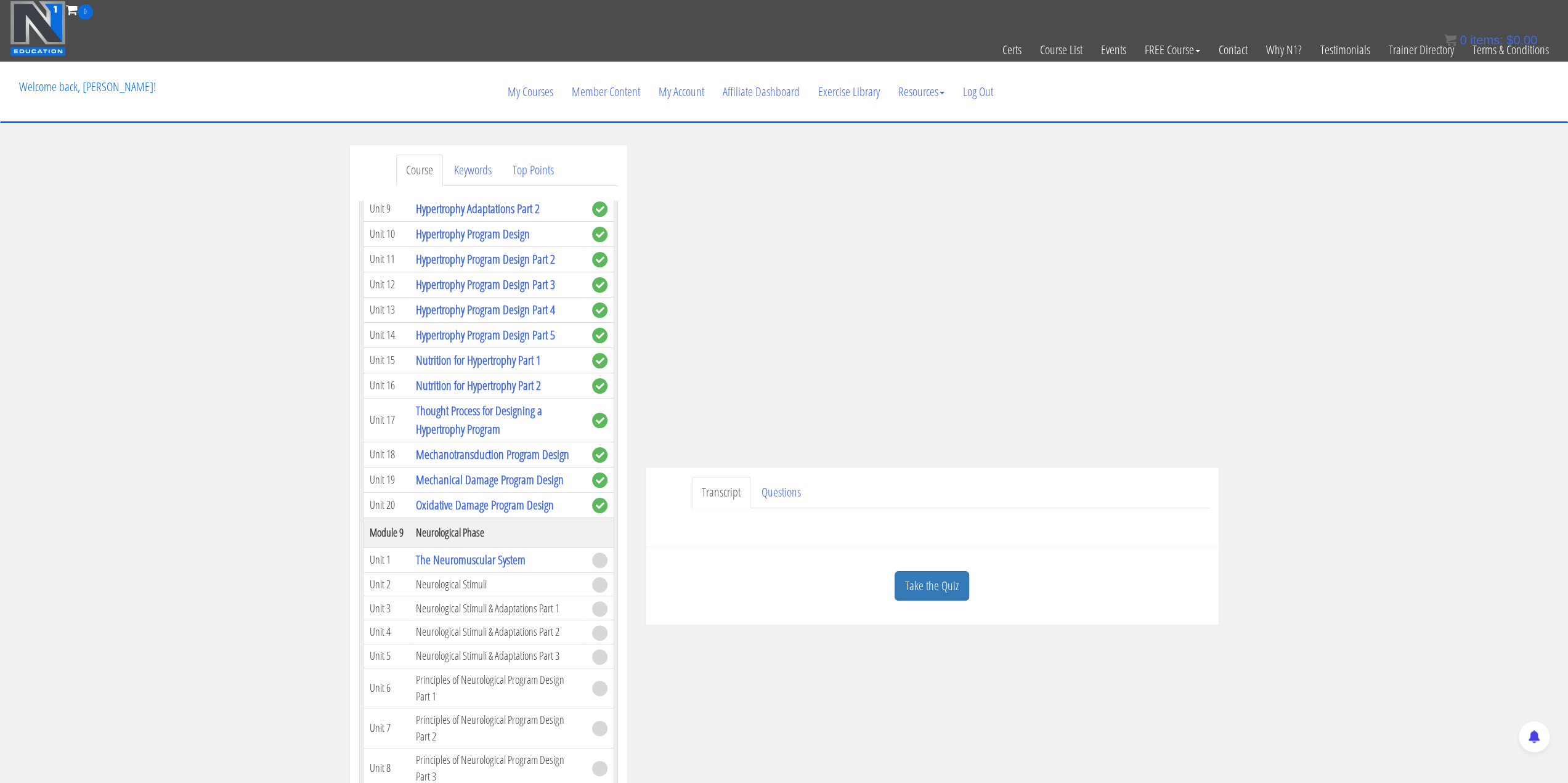
drag, startPoint x: 1425, startPoint y: 447, endPoint x: 1384, endPoint y: 445, distance: 41.0
click at [1425, 447] on div "Course Keywords Top Points Course Progress Course 02 Nutrition & Program Design…" at bounding box center [784, 493] width 1568 height 696
click at [1252, 441] on div "Course Keywords Top Points Course Progress Course 02 Nutrition & Program Design…" at bounding box center [784, 493] width 1568 height 696
click at [949, 580] on link "Take the Quiz" at bounding box center [931, 586] width 74 height 30
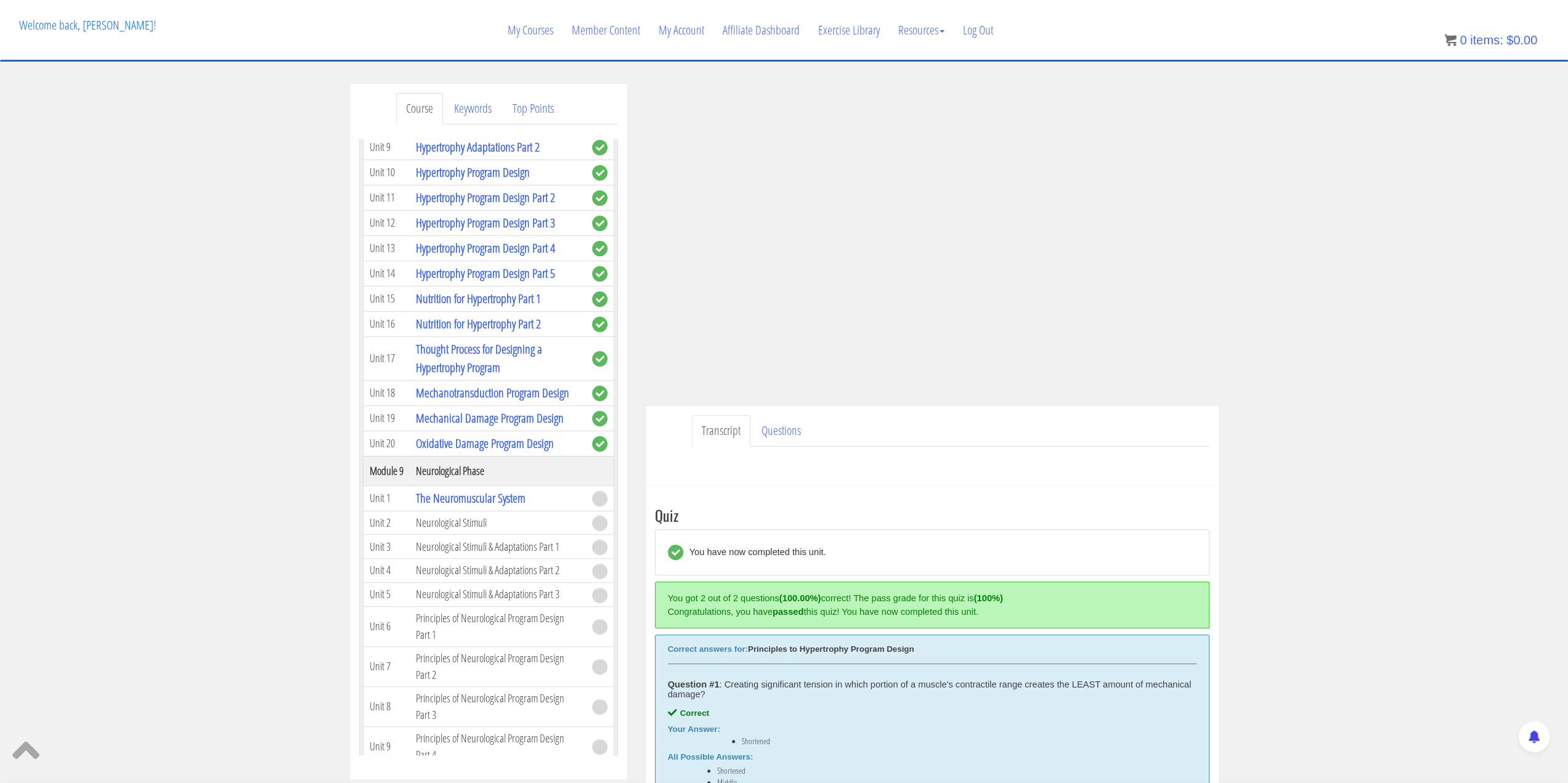
scroll to position [308, 0]
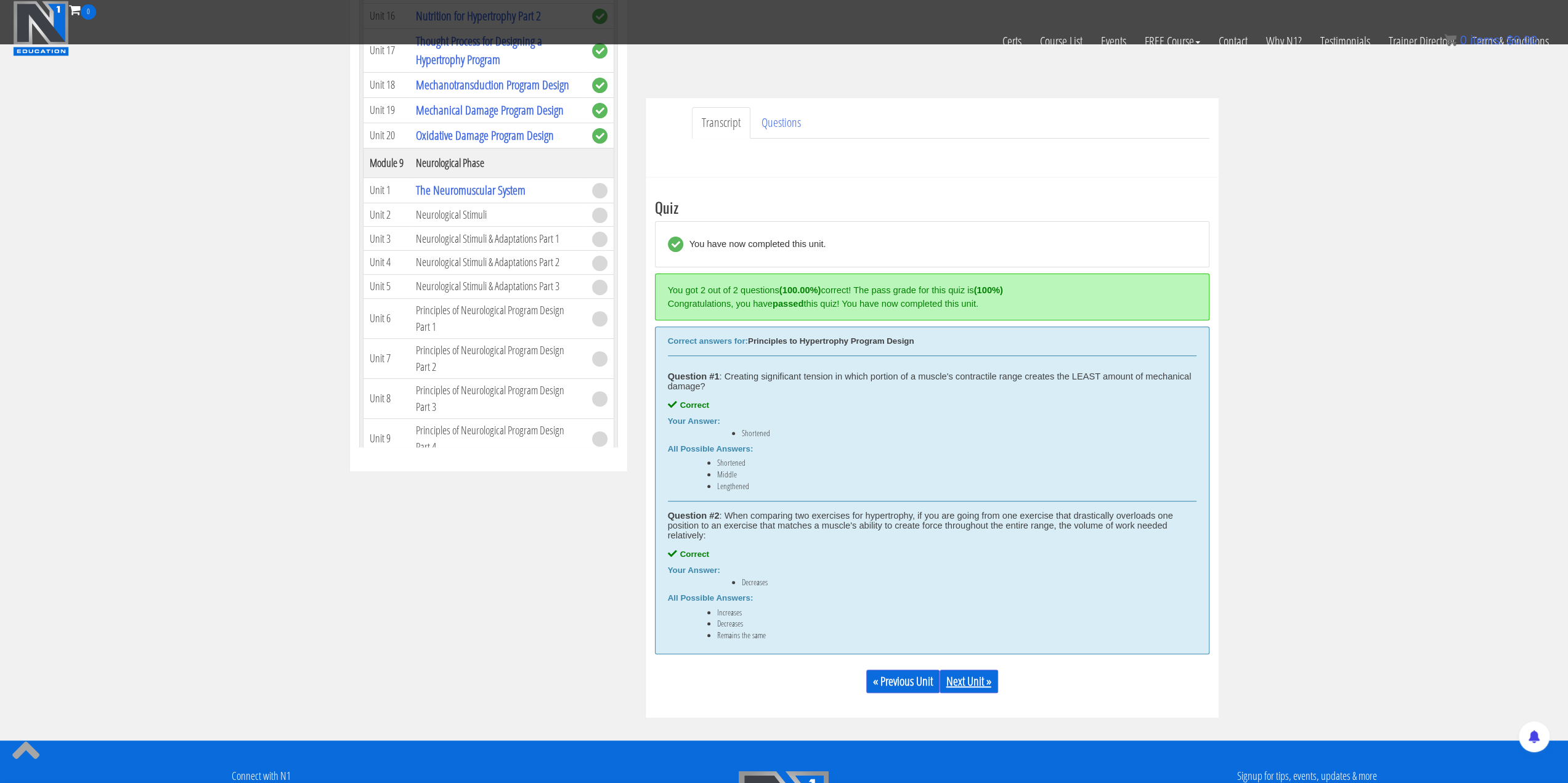
click at [977, 678] on link "Next Unit »" at bounding box center [968, 681] width 59 height 23
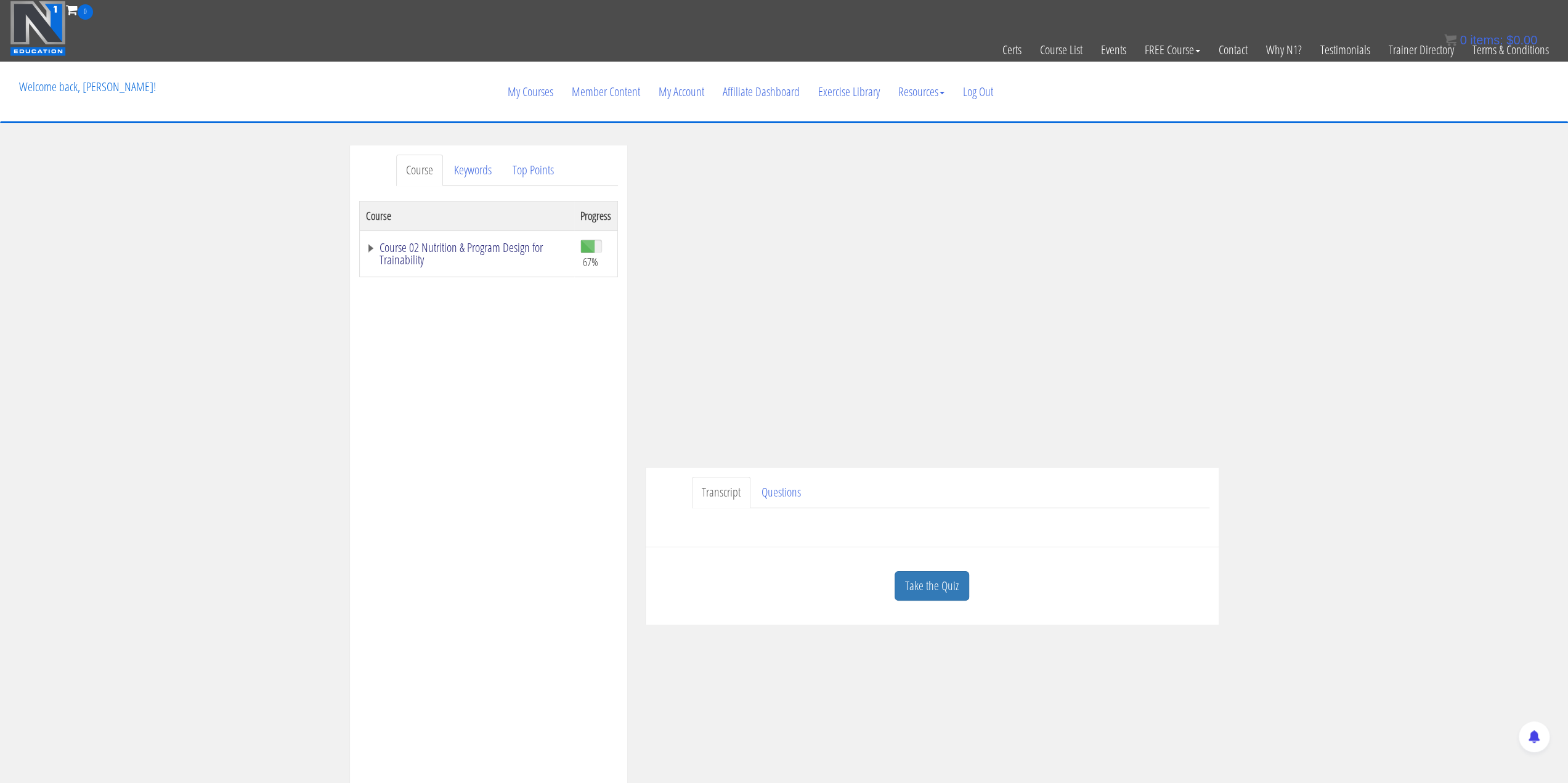
click at [372, 244] on link "Course 02 Nutrition & Program Design for Trainability" at bounding box center [466, 254] width 202 height 25
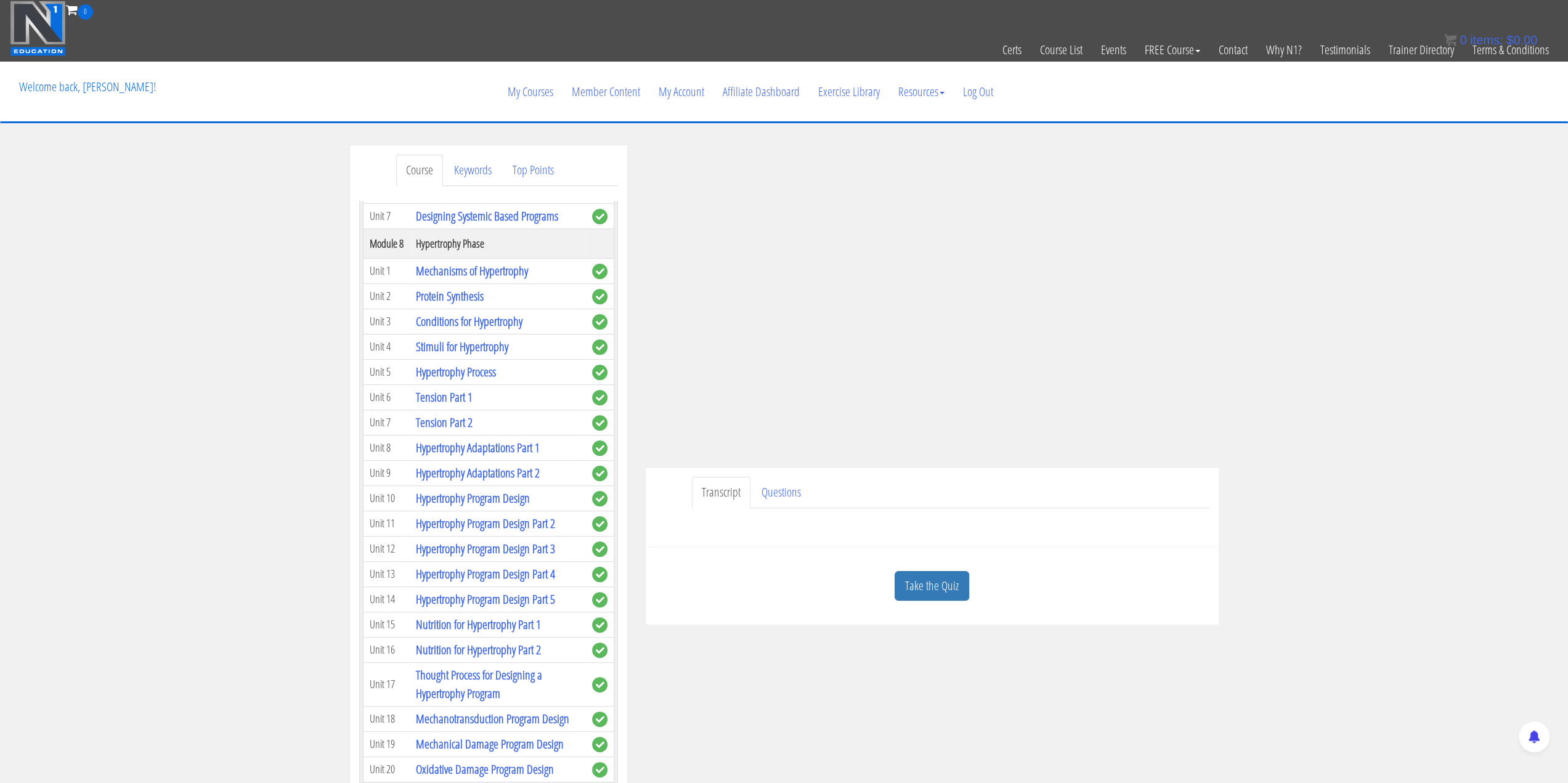
scroll to position [1662, 0]
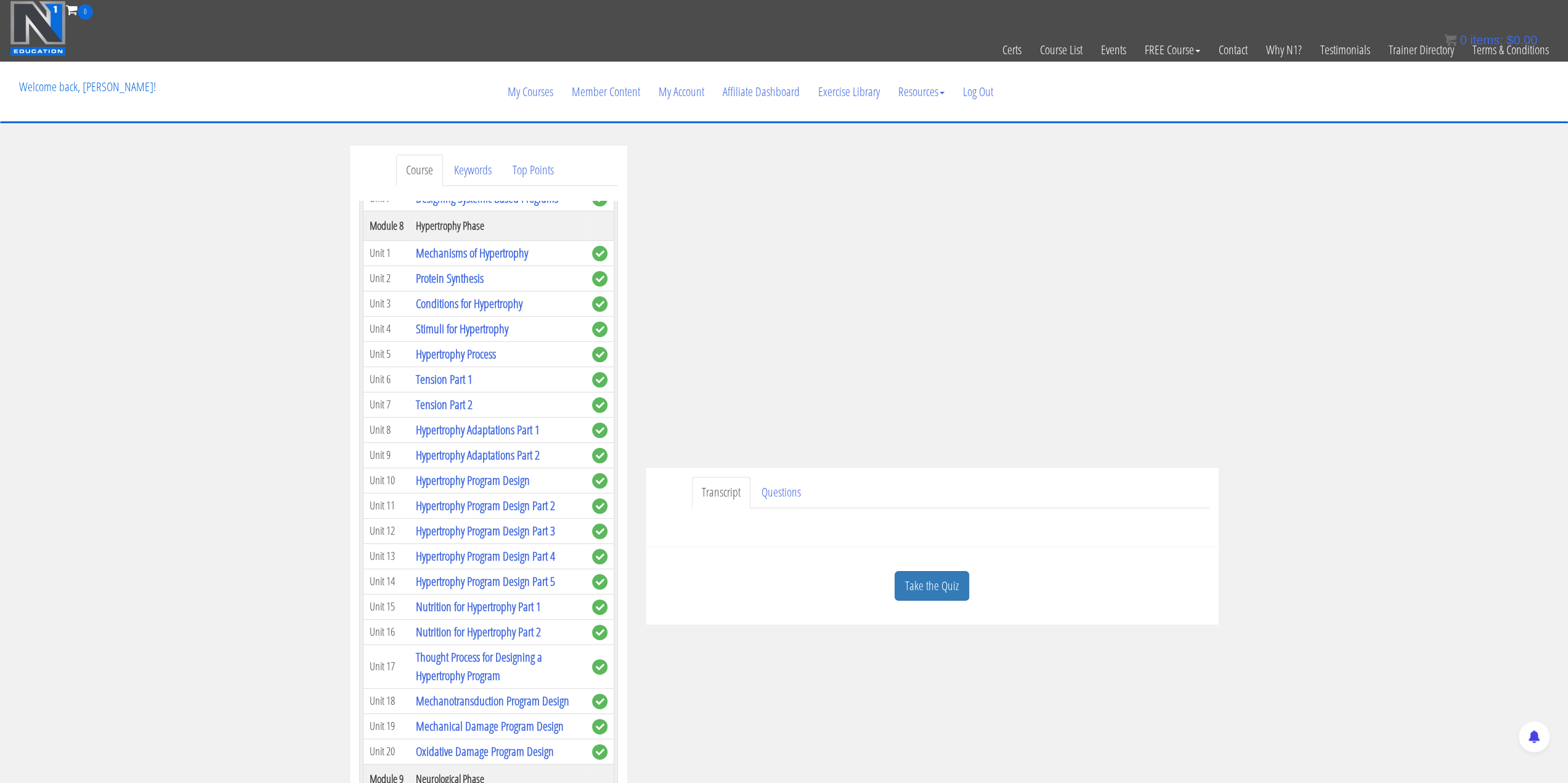
drag, startPoint x: 465, startPoint y: 427, endPoint x: 259, endPoint y: 432, distance: 206.1
click at [259, 432] on div "Course Keywords Top Points Course Progress Course 02 Nutrition & Program Design…" at bounding box center [784, 493] width 1568 height 696
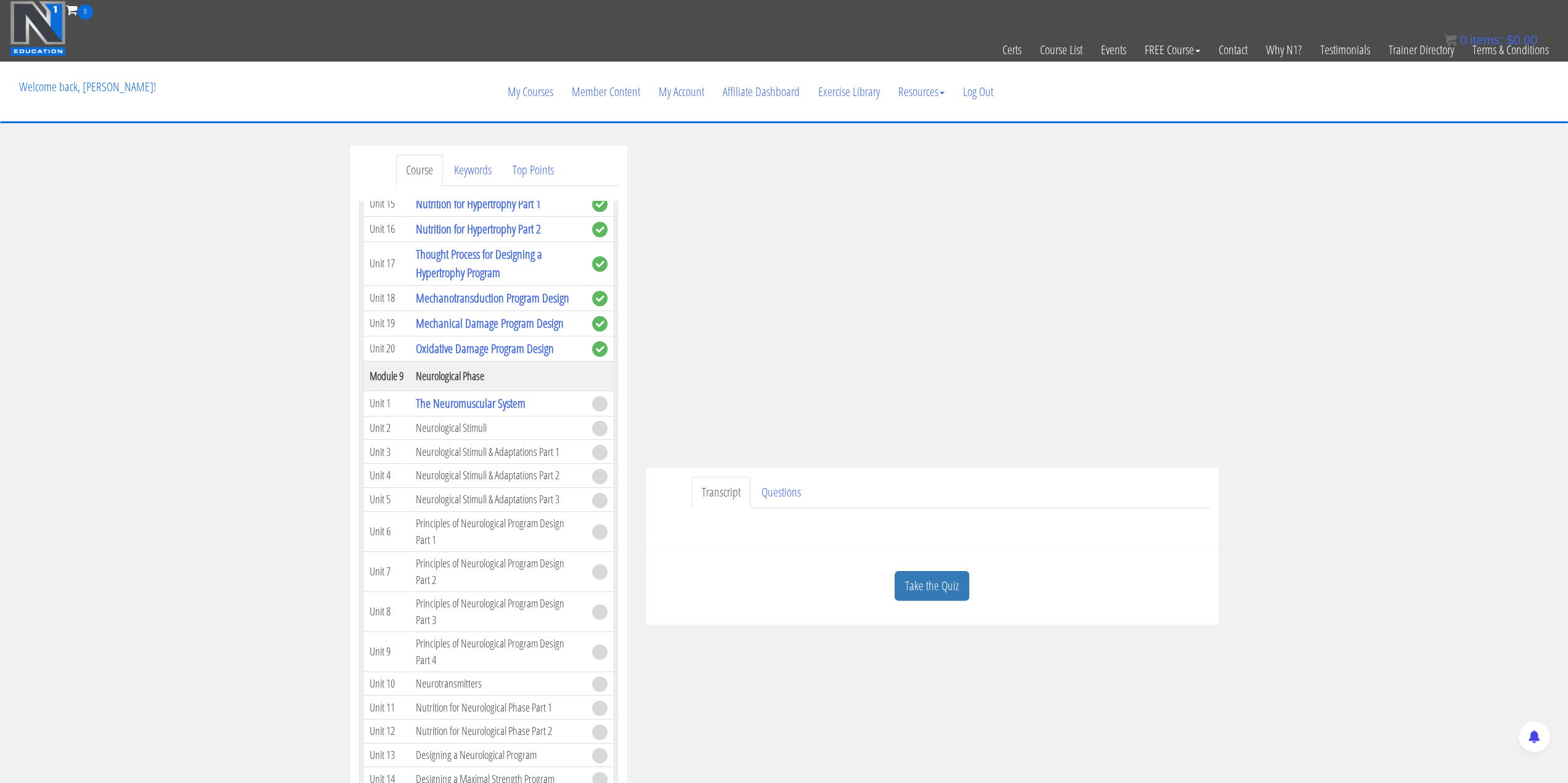
scroll to position [2032, 0]
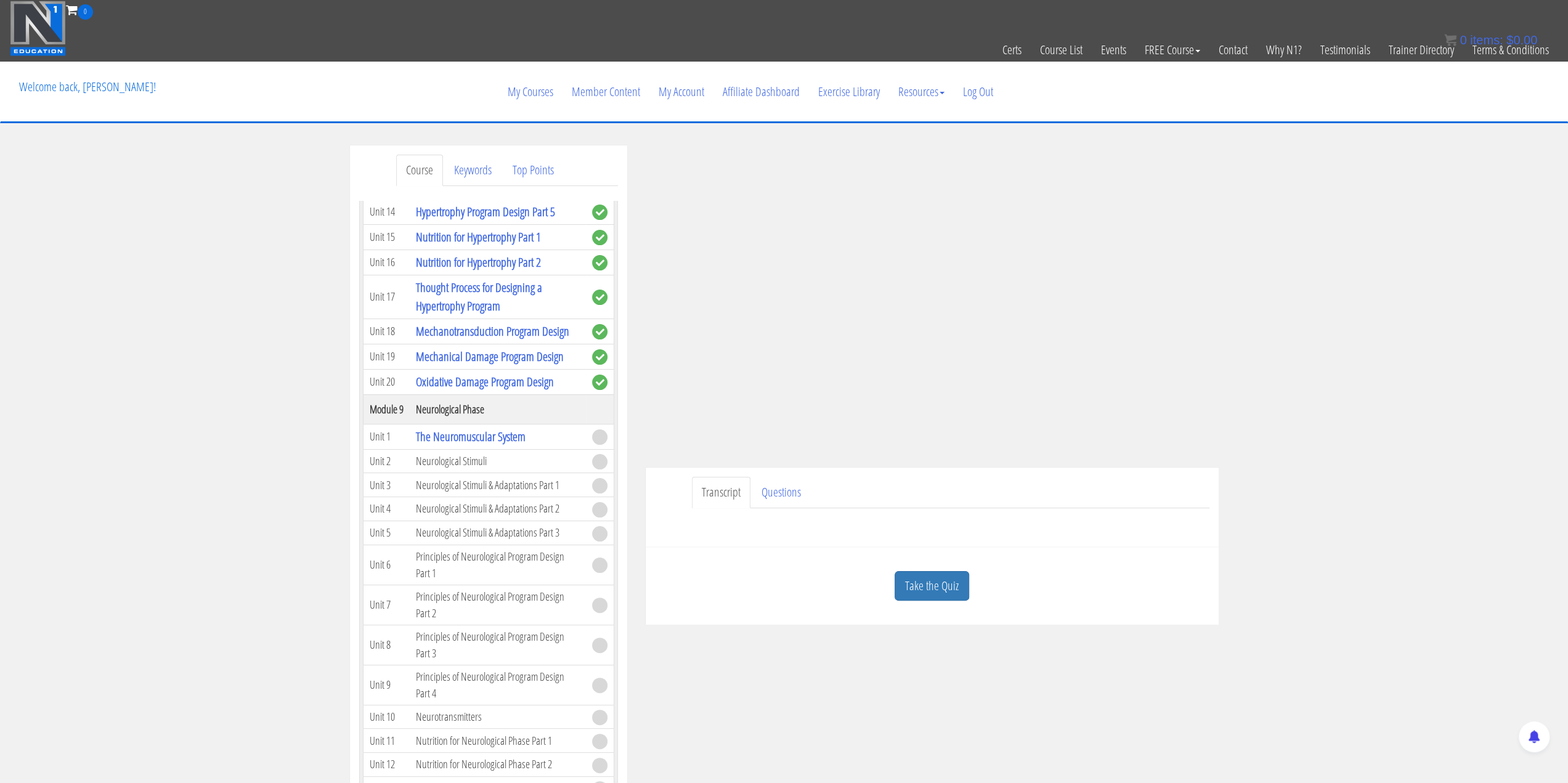
click at [1350, 366] on div "Course Keywords Top Points Course Progress Course 02 Nutrition & Program Design…" at bounding box center [784, 493] width 1568 height 696
click at [1319, 362] on div "Course Keywords Top Points Course Progress Course 02 Nutrition & Program Design…" at bounding box center [784, 493] width 1568 height 696
click at [1296, 346] on div "Course Keywords Top Points Course Progress Course 02 Nutrition & Program Design…" at bounding box center [784, 493] width 1568 height 696
click at [942, 567] on div "Take the Quiz" at bounding box center [932, 586] width 554 height 60
click at [939, 573] on link "Take the Quiz" at bounding box center [931, 586] width 74 height 30
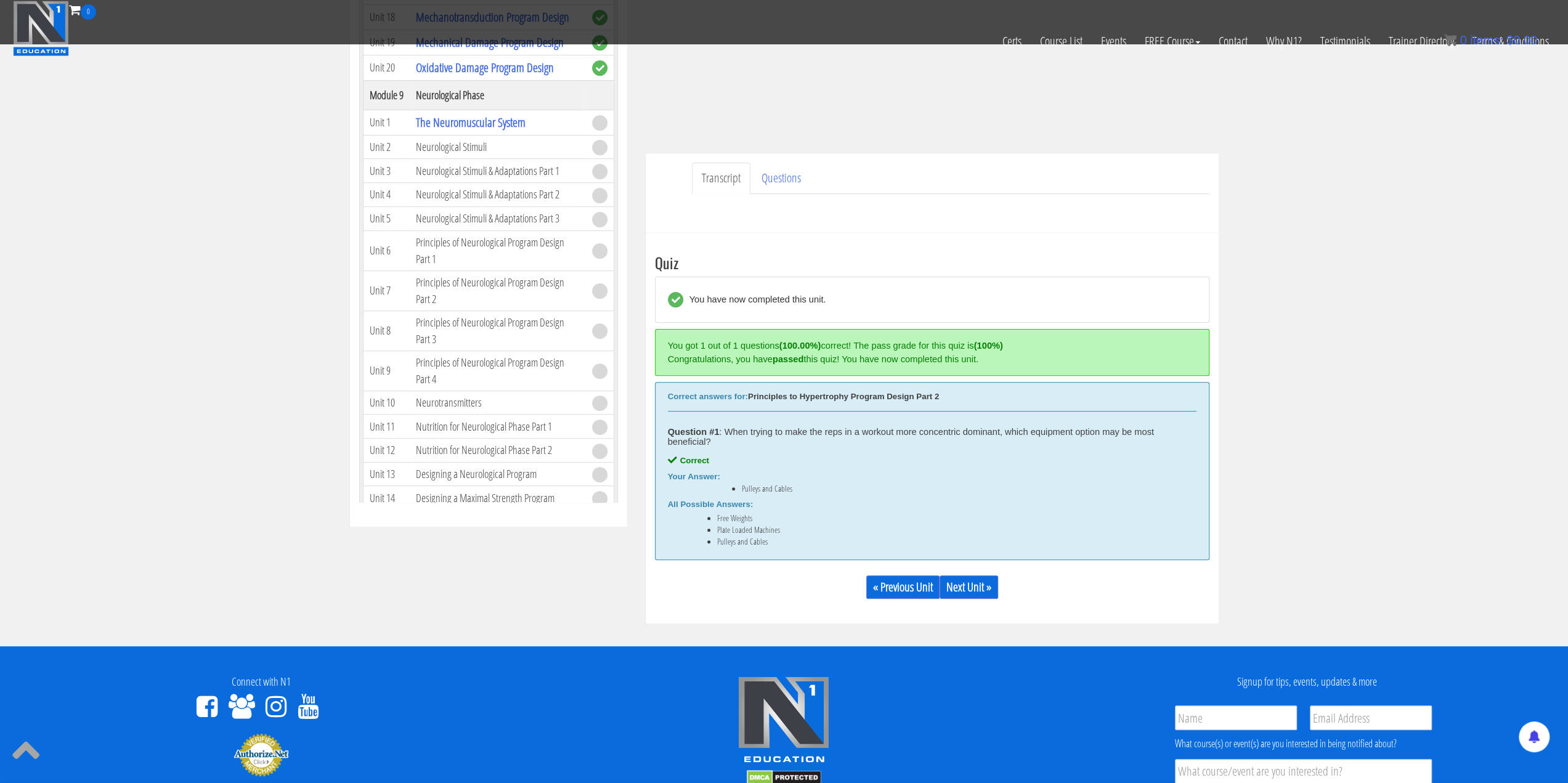
scroll to position [370, 0]
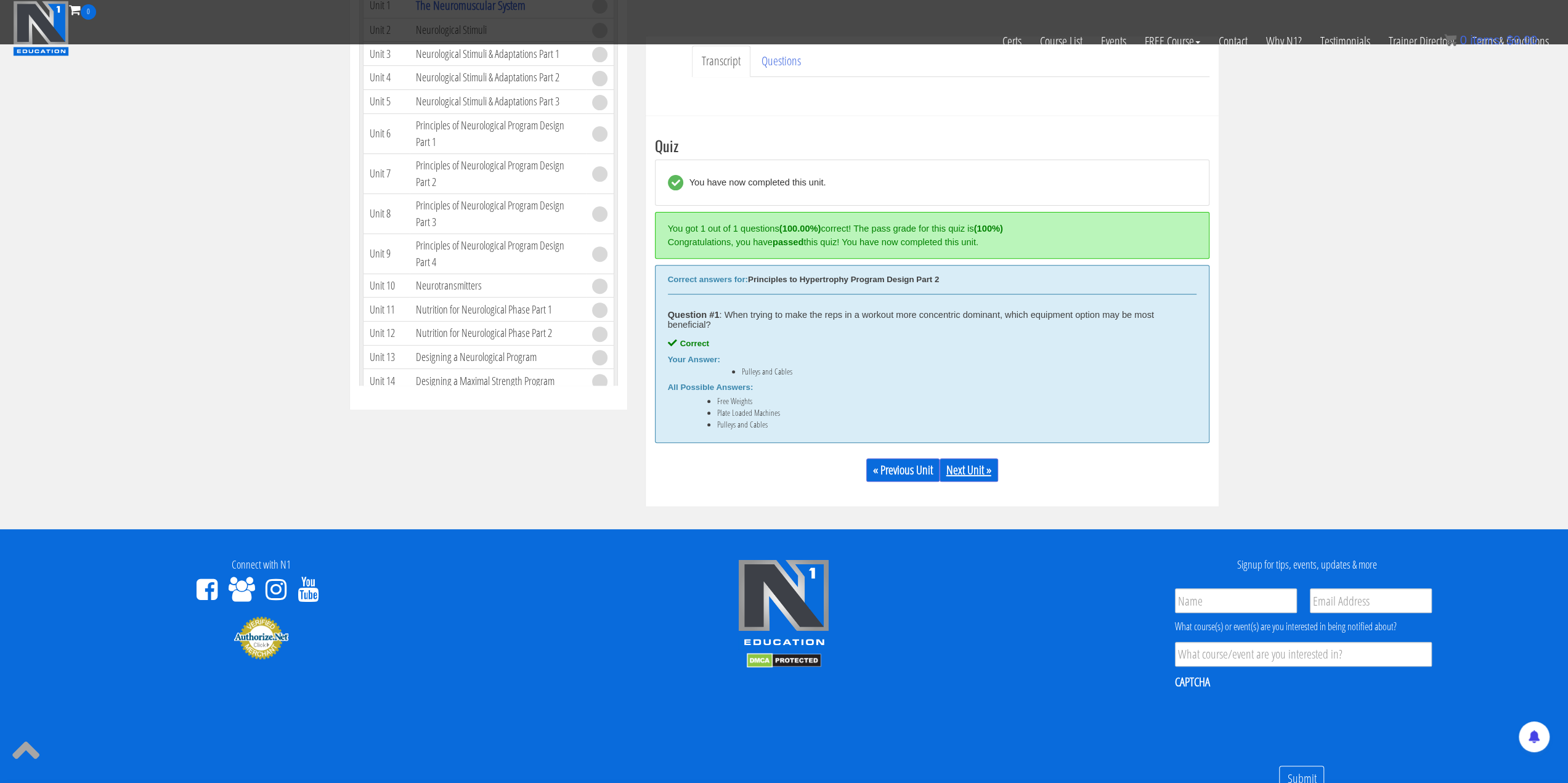
click at [977, 470] on link "Next Unit »" at bounding box center [968, 470] width 59 height 23
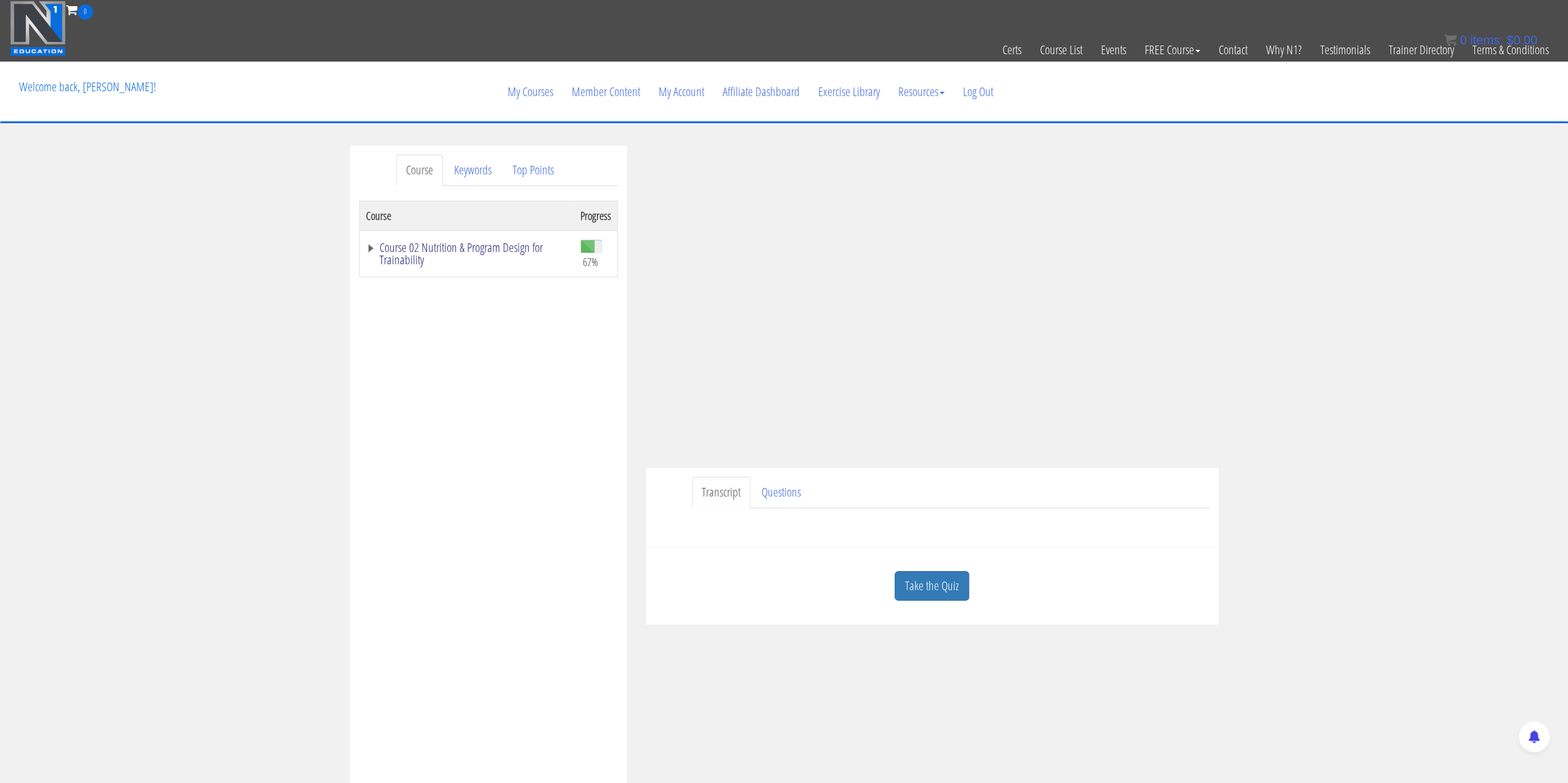
click at [372, 244] on link "Course 02 Nutrition & Program Design for Trainability" at bounding box center [466, 254] width 202 height 25
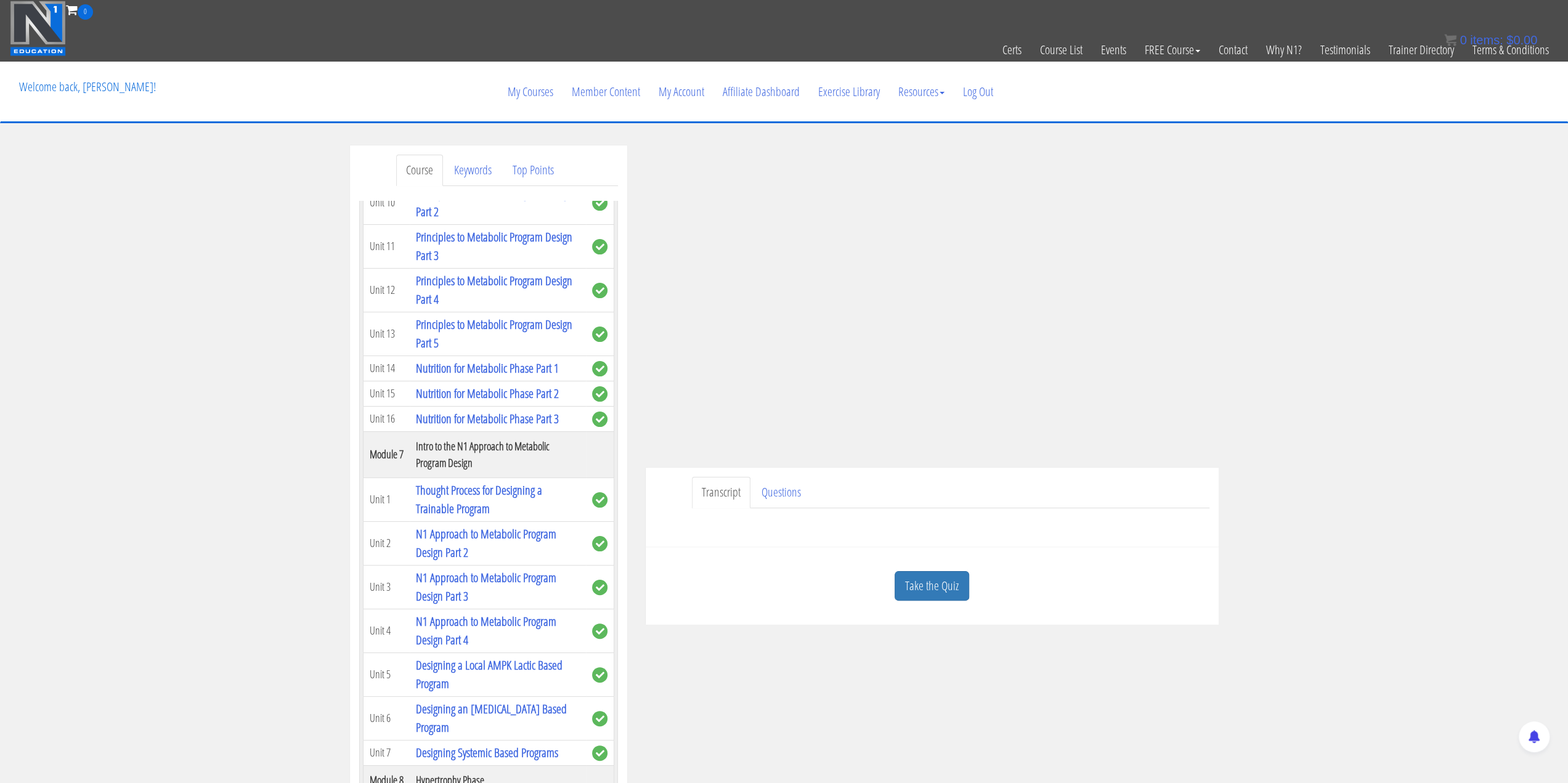
scroll to position [1047, 0]
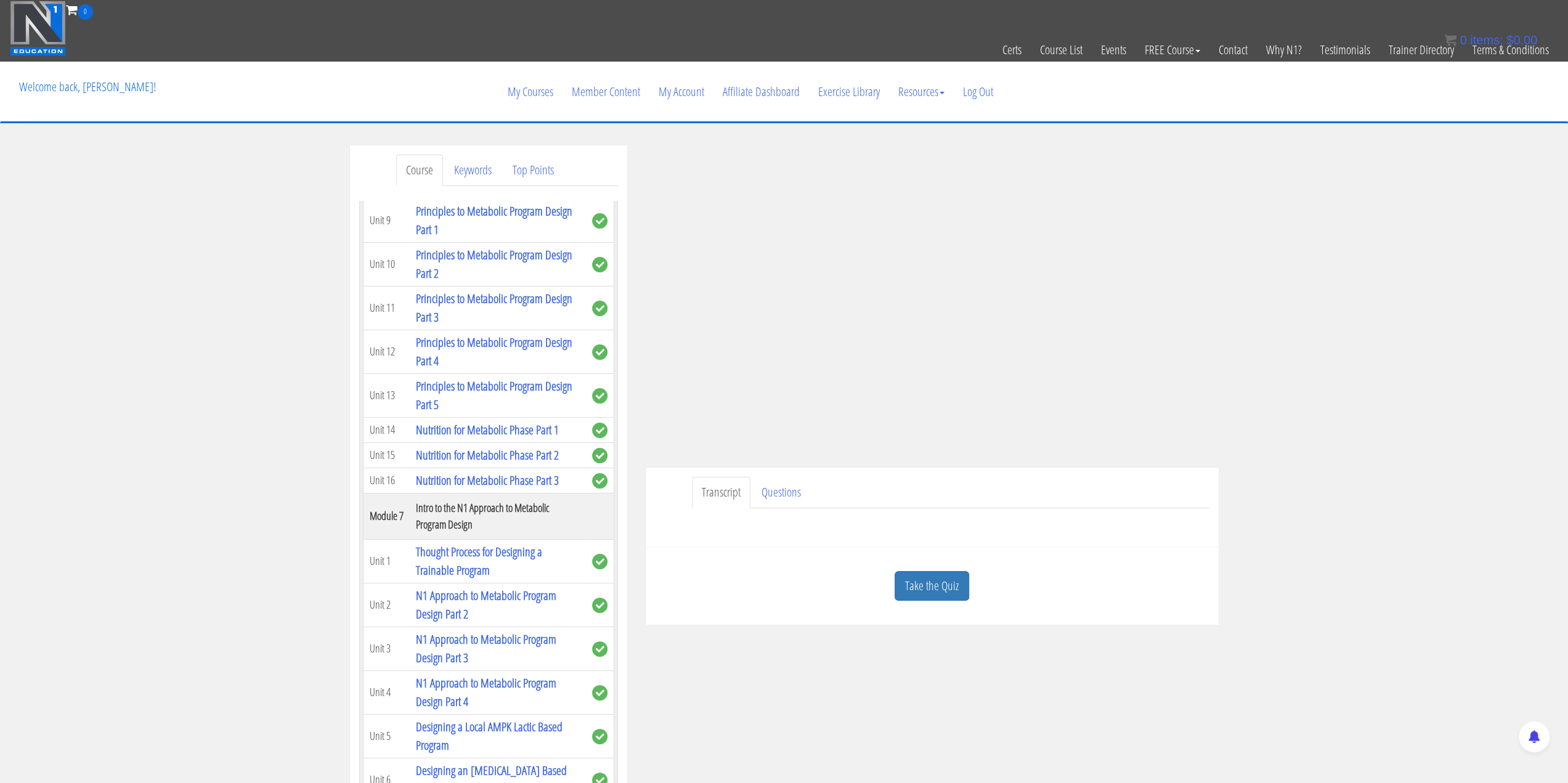
click at [1253, 445] on div "Course Keywords Top Points Course Progress Course 02 Nutrition & Program Design…" at bounding box center [784, 493] width 1568 height 696
click at [911, 591] on link "Take the Quiz" at bounding box center [931, 586] width 74 height 30
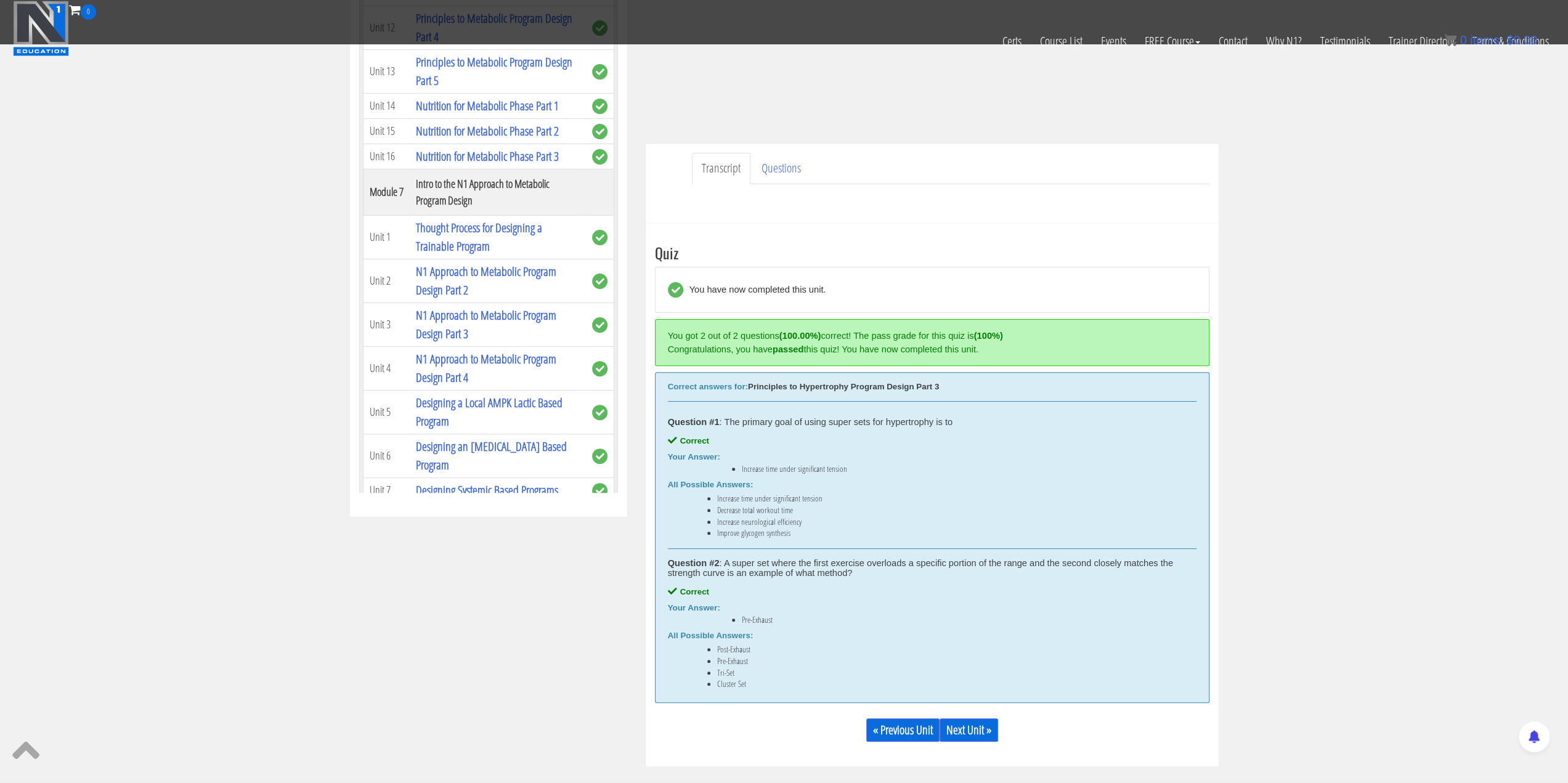
scroll to position [431, 0]
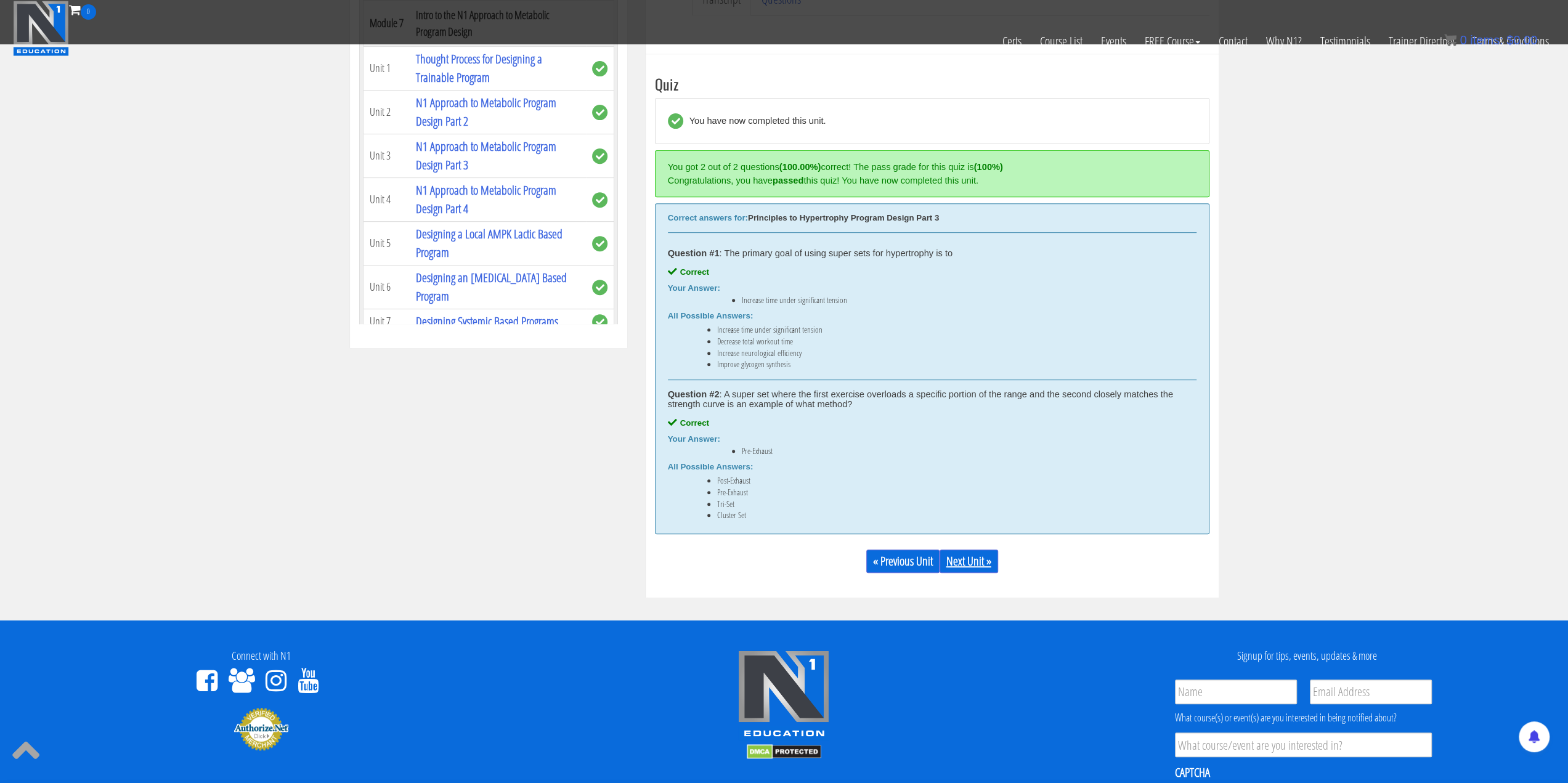
click at [960, 557] on link "Next Unit »" at bounding box center [968, 560] width 59 height 23
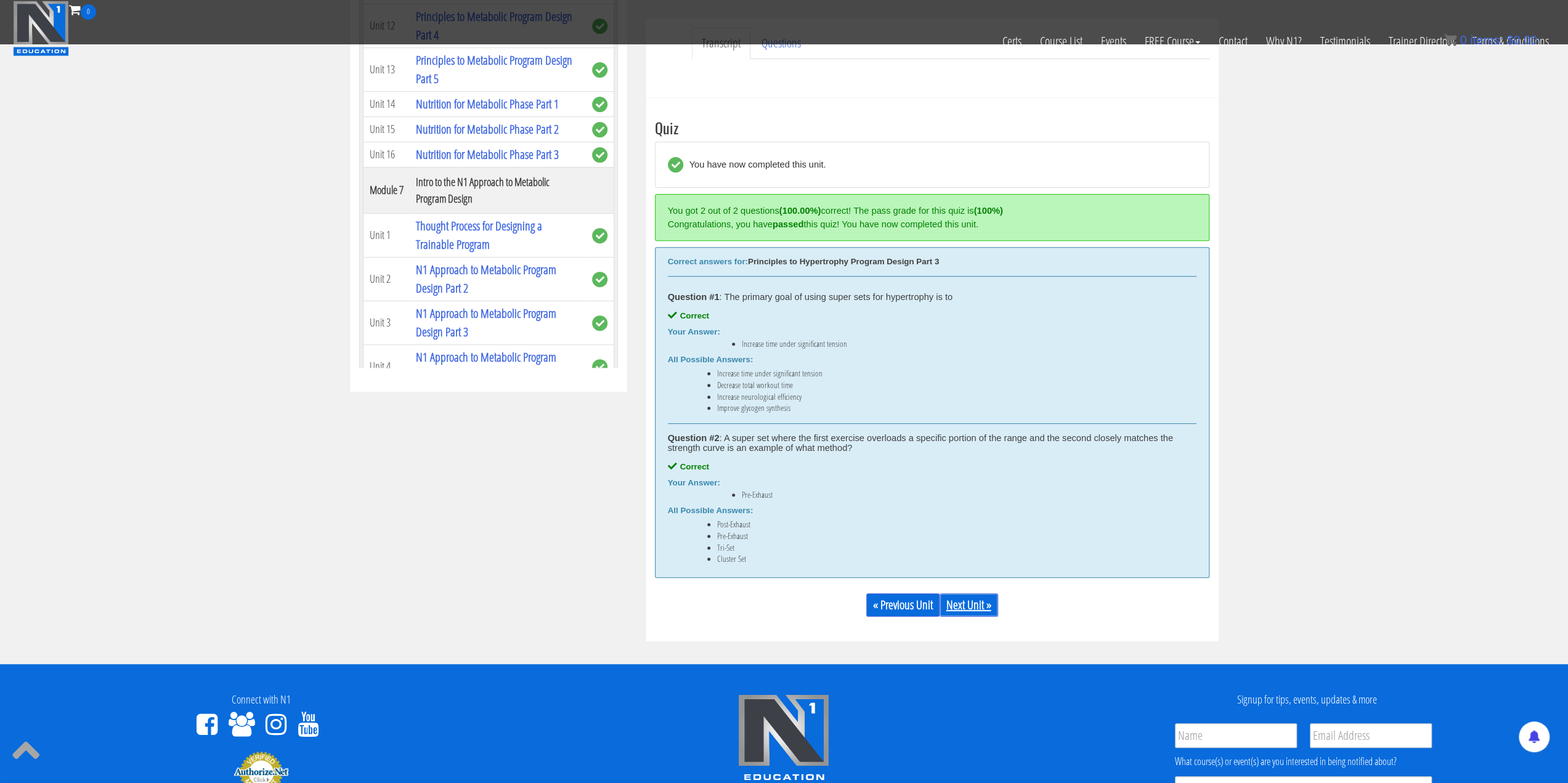
scroll to position [571, 0]
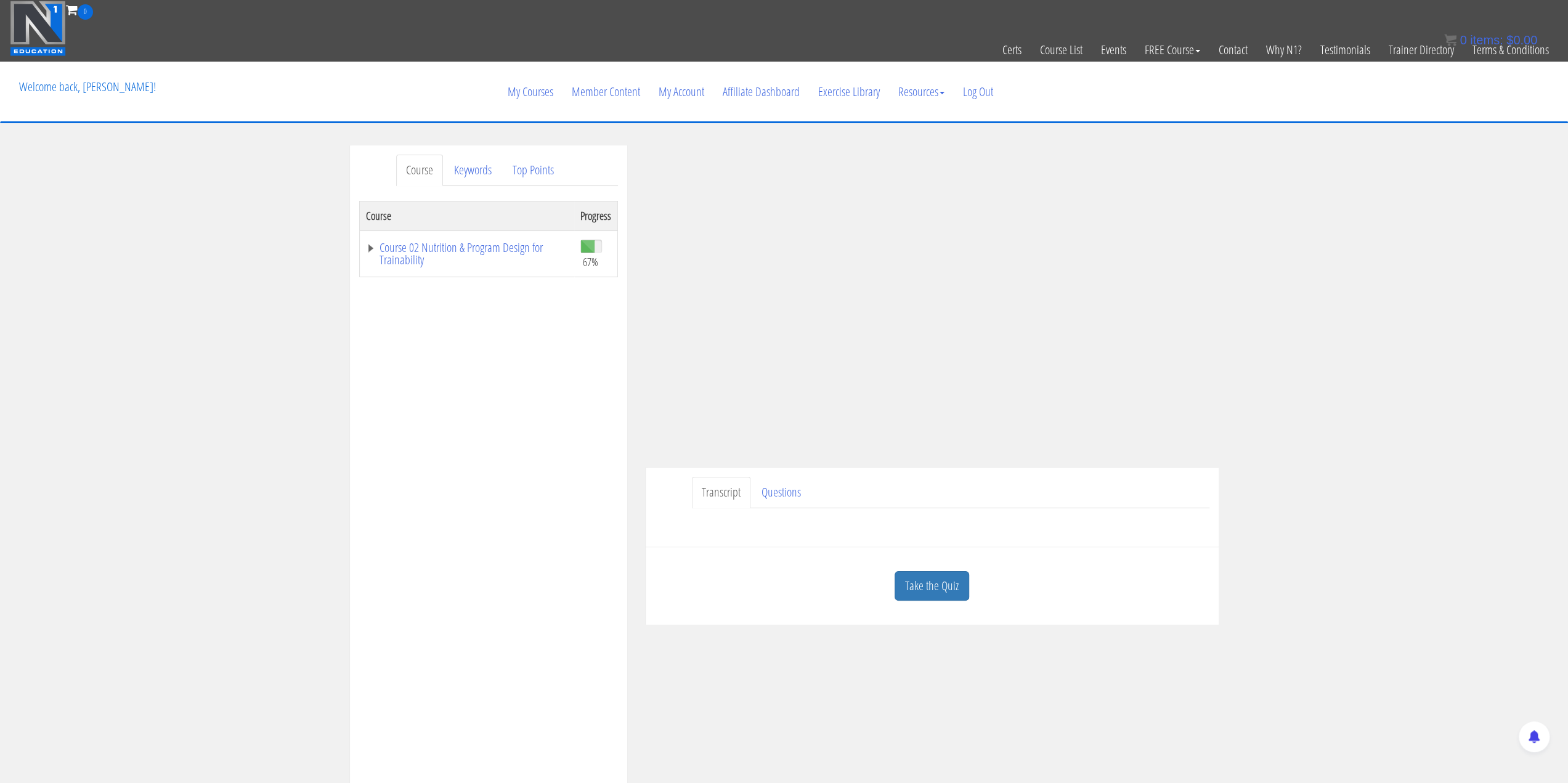
click at [1313, 374] on div "Course Keywords Top Points Course Progress Course 02 Nutrition & Program Design…" at bounding box center [784, 493] width 1568 height 696
click at [945, 581] on link "Take the Quiz" at bounding box center [931, 586] width 74 height 30
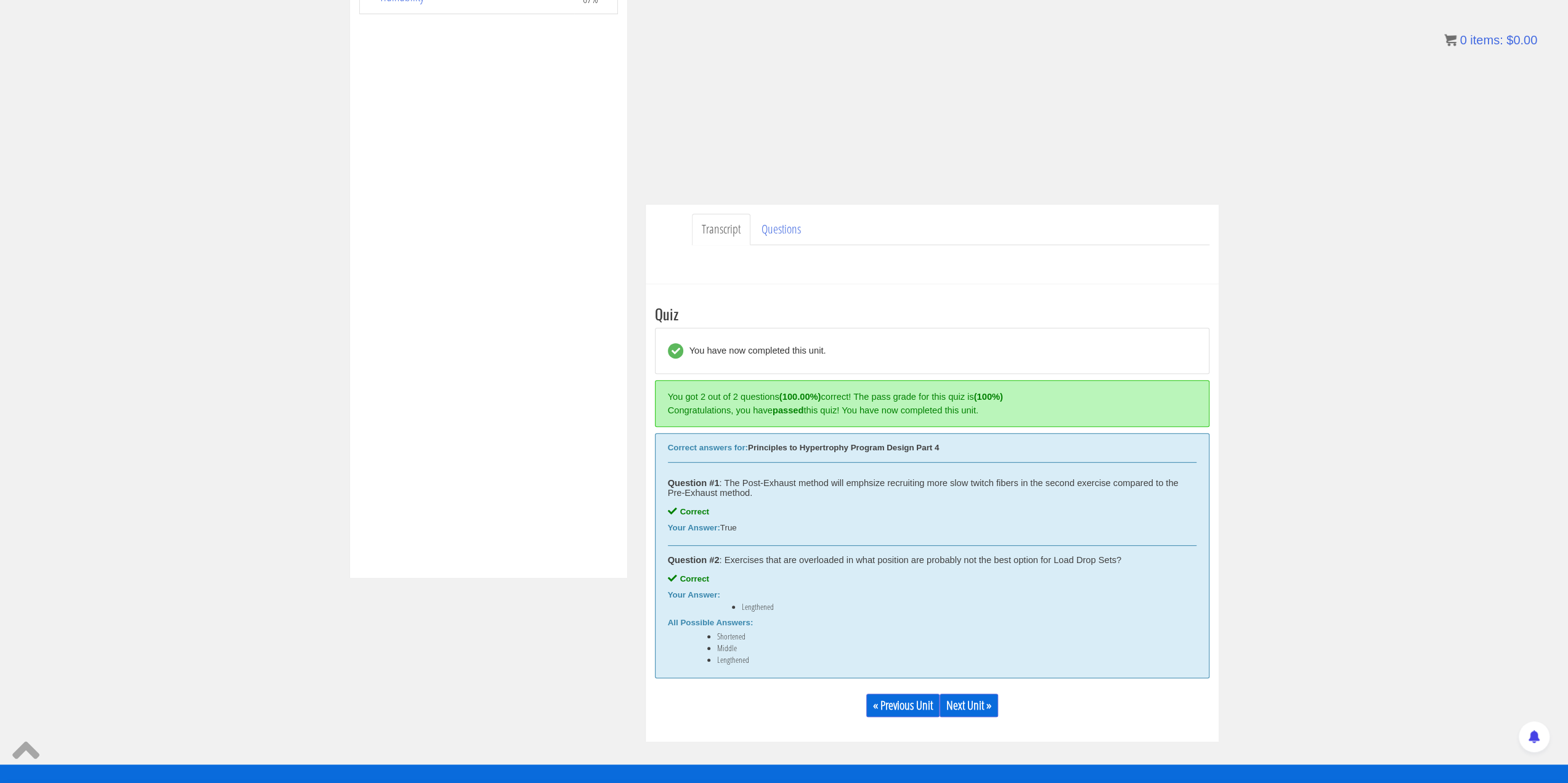
scroll to position [370, 0]
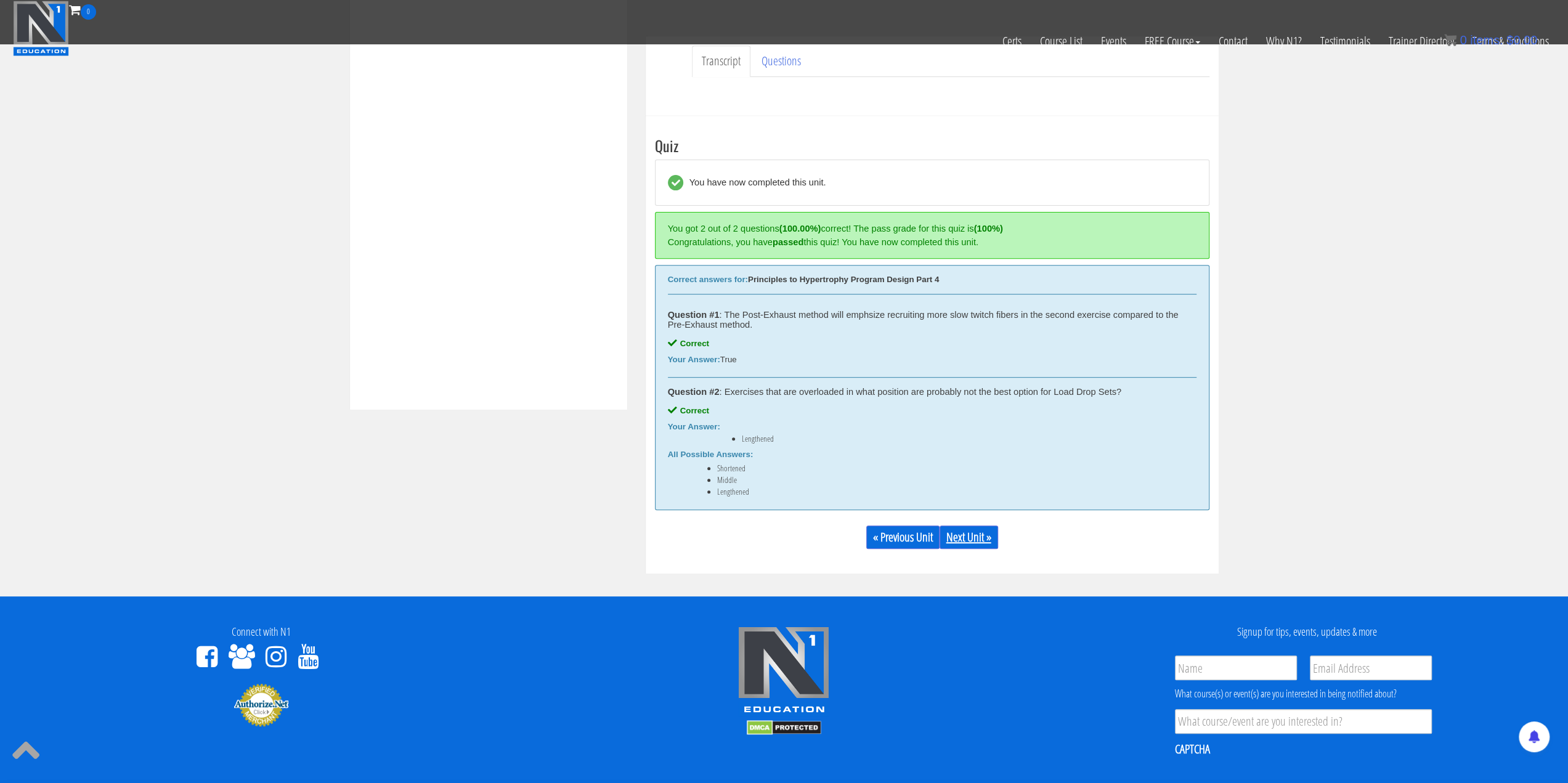
click at [968, 529] on link "Next Unit »" at bounding box center [968, 536] width 59 height 23
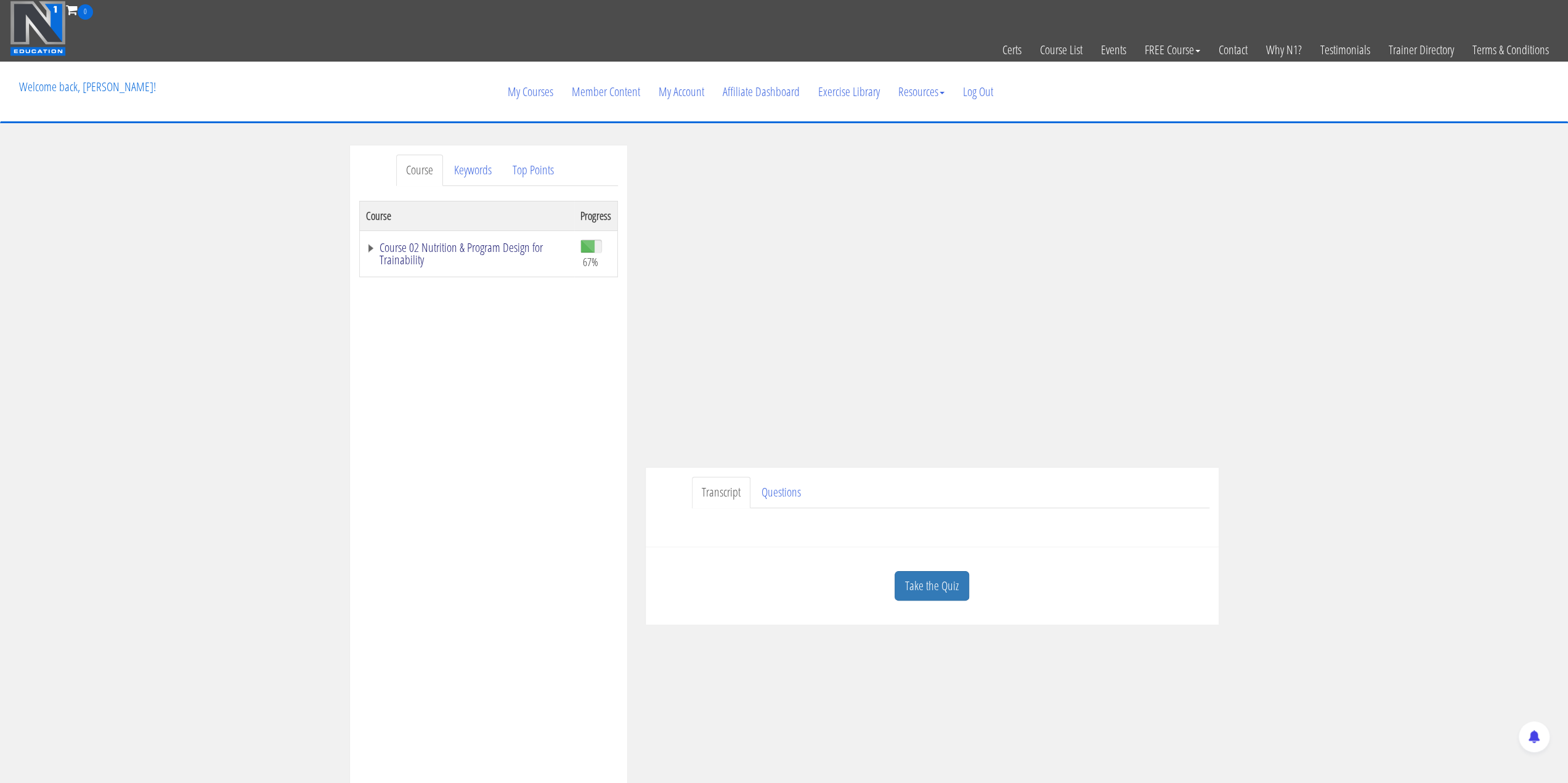
click at [381, 249] on link "Course 02 Nutrition & Program Design for Trainability" at bounding box center [466, 254] width 202 height 25
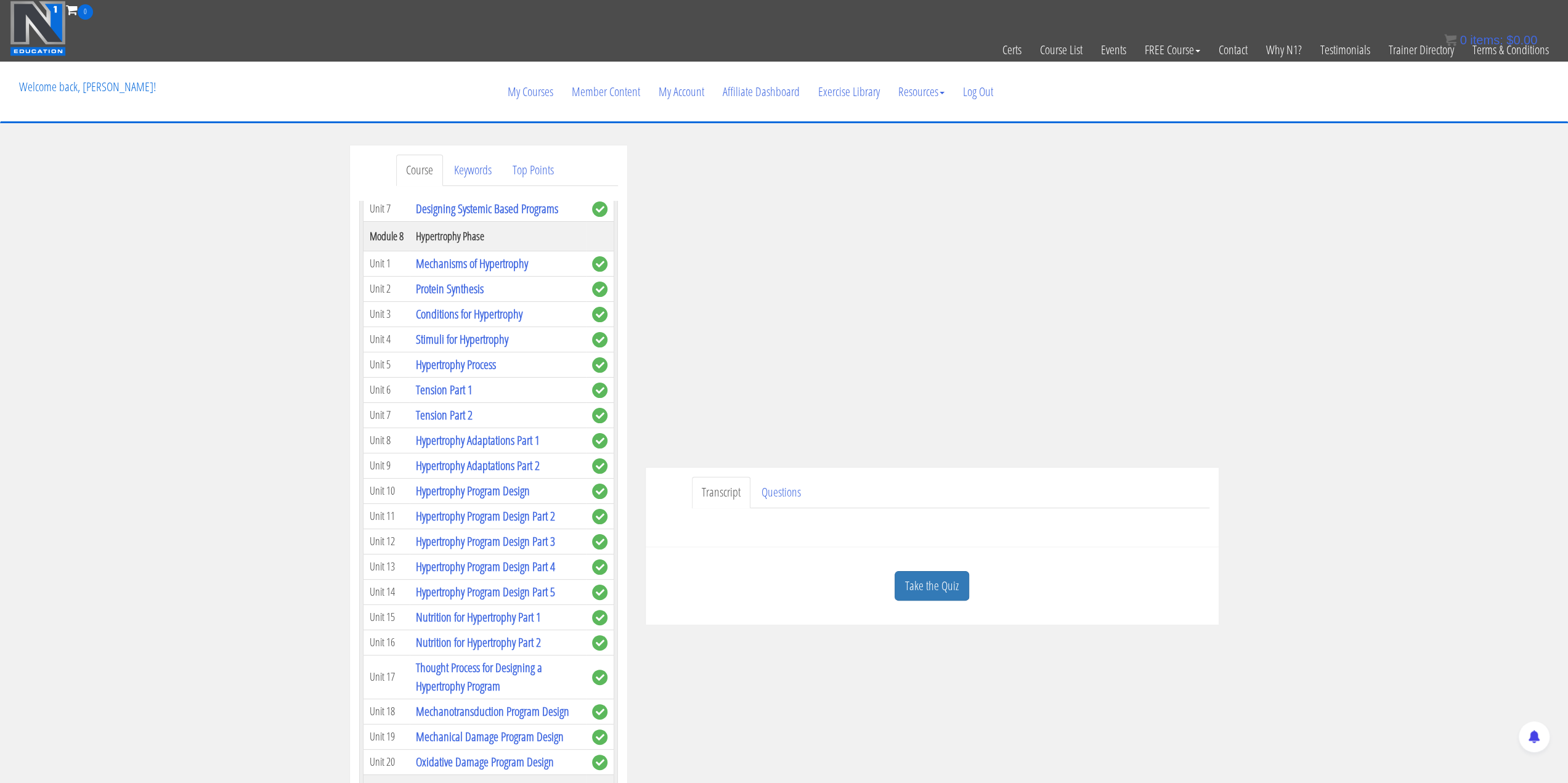
scroll to position [1724, 0]
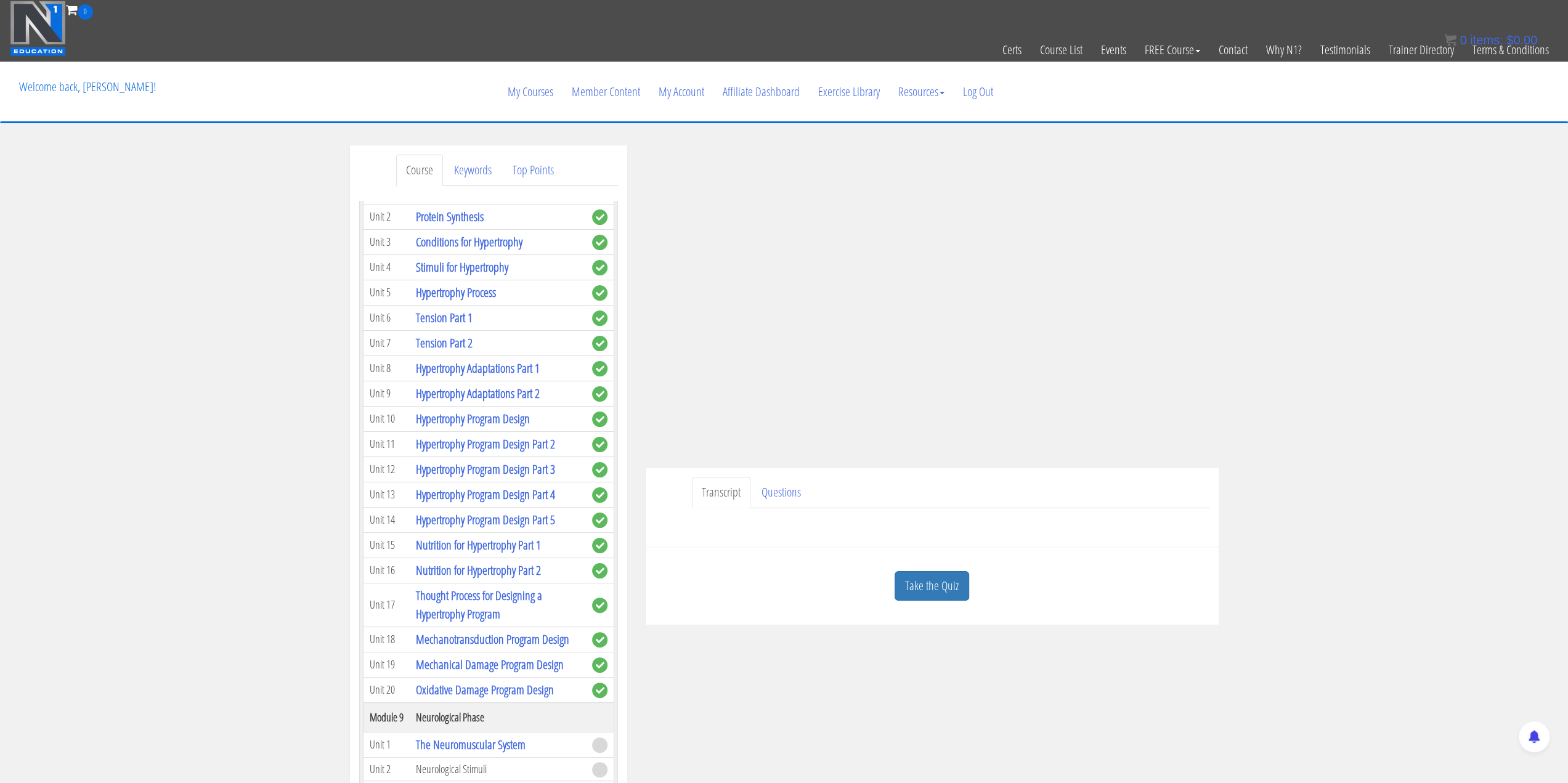
click at [1319, 467] on div "Course Keywords Top Points Course Progress Course 02 Nutrition & Program Design…" at bounding box center [784, 493] width 1568 height 696
click at [1280, 438] on div "Course Keywords Top Points Course Progress Course 02 Nutrition & Program Design…" at bounding box center [784, 493] width 1568 height 696
click at [1014, 529] on div "Have a question on this unit? Please submit it here: Name * First Last Email * *" at bounding box center [932, 523] width 554 height 30
click at [1325, 350] on div "Course Keywords Top Points Course Progress Course 02 Nutrition & Program Design…" at bounding box center [784, 493] width 1568 height 696
click at [925, 588] on link "Take the Quiz" at bounding box center [931, 586] width 74 height 30
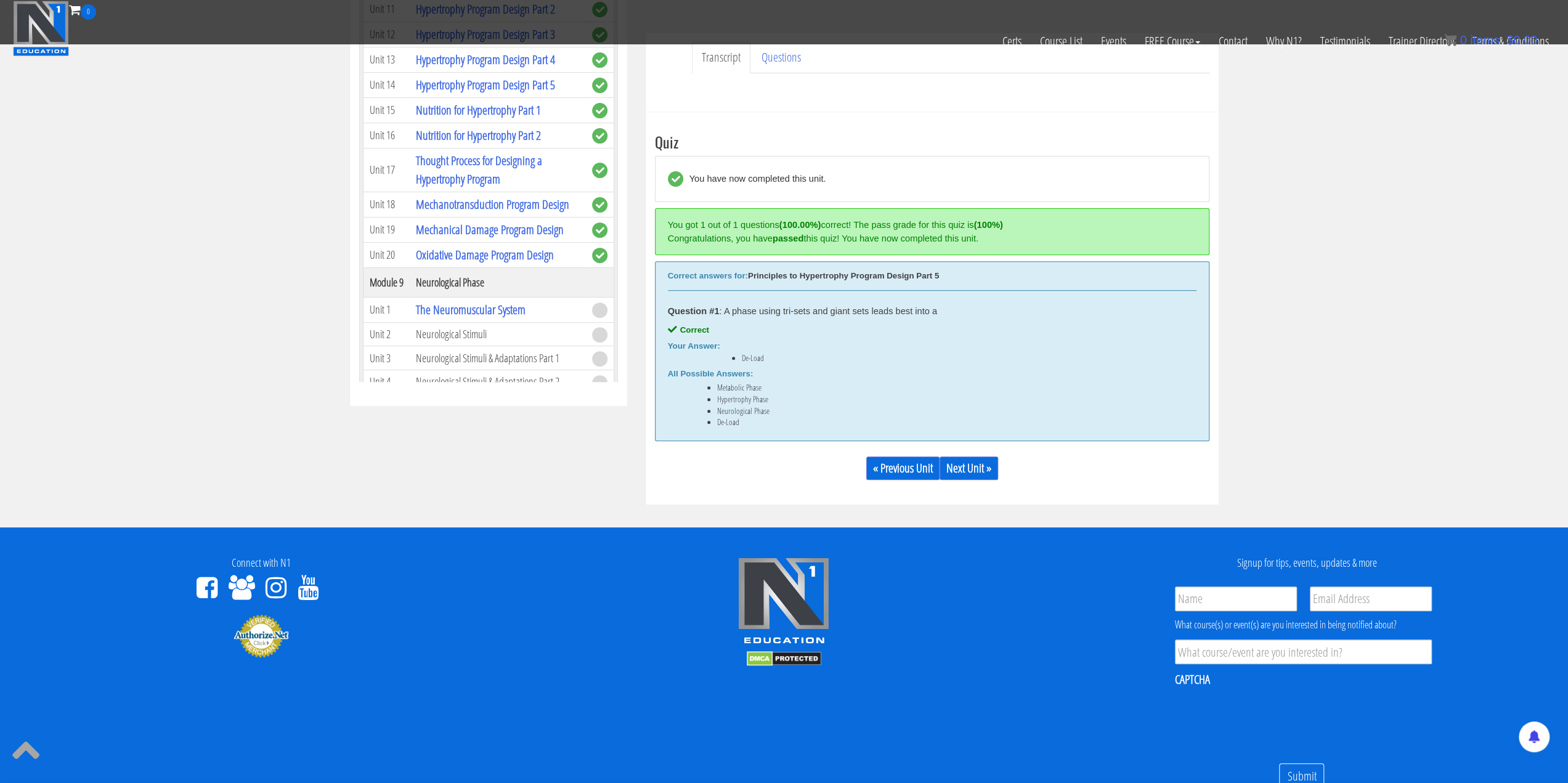
scroll to position [431, 0]
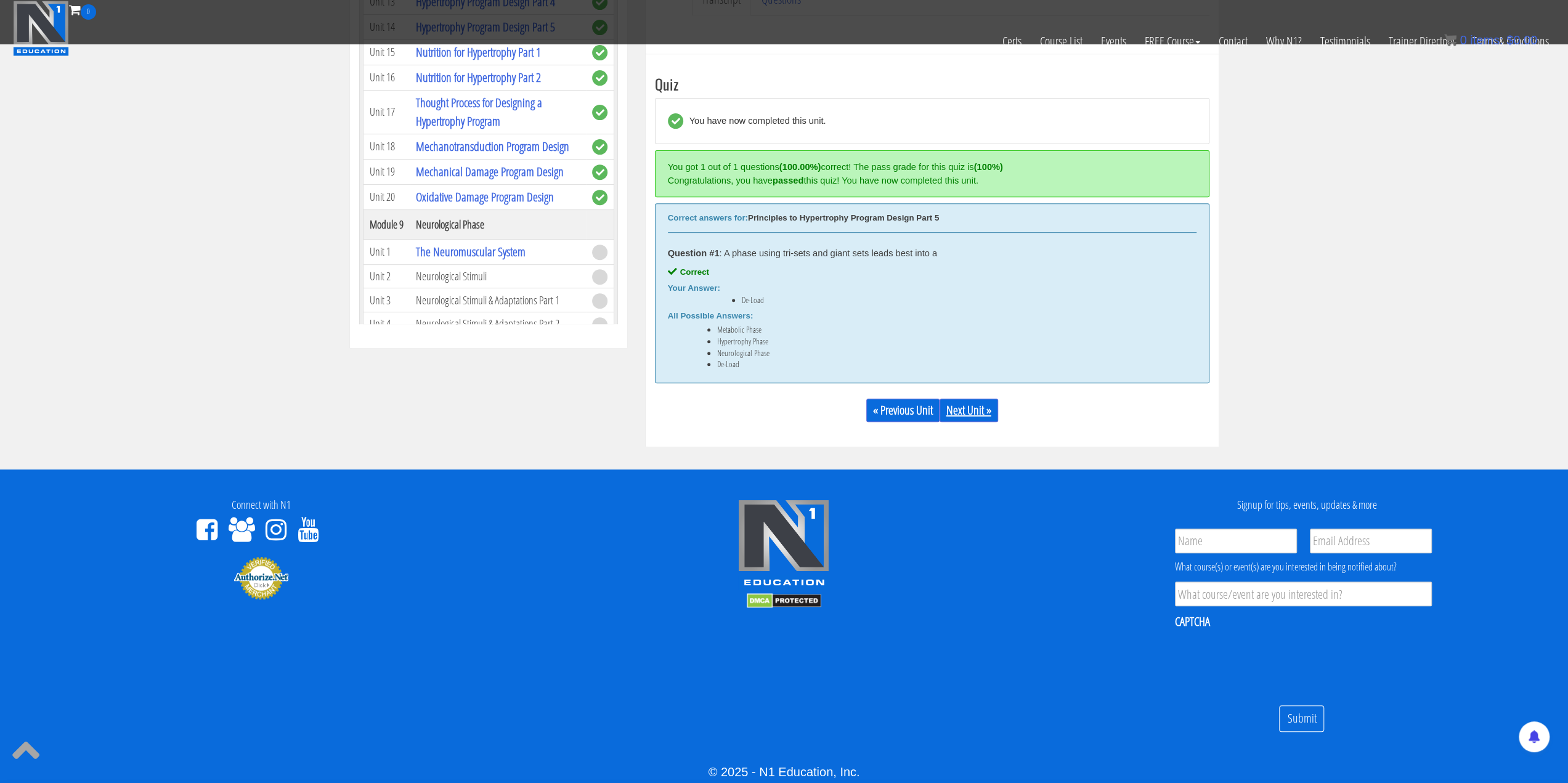
click at [971, 402] on link "Next Unit »" at bounding box center [968, 410] width 59 height 23
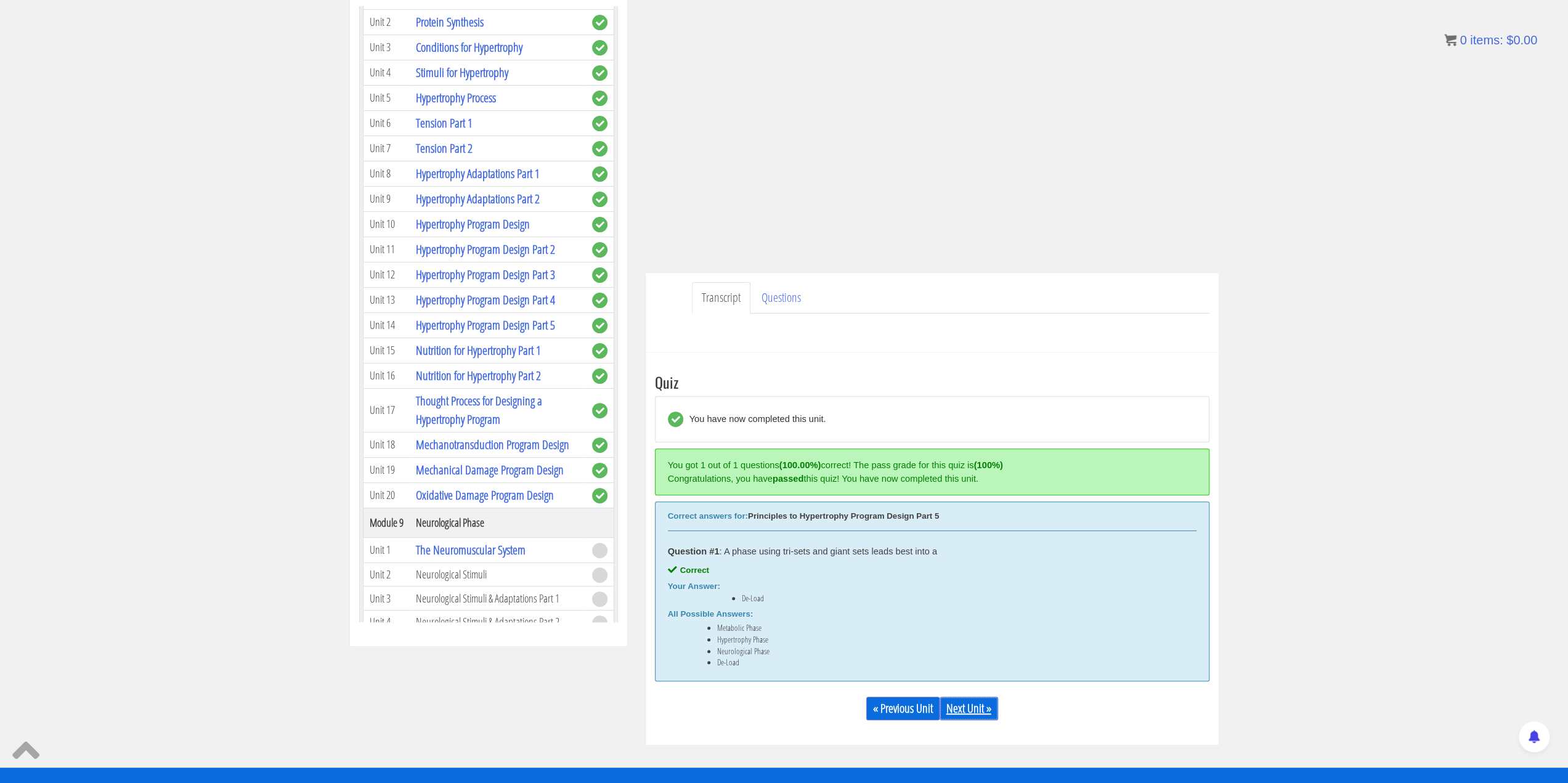
scroll to position [202, 0]
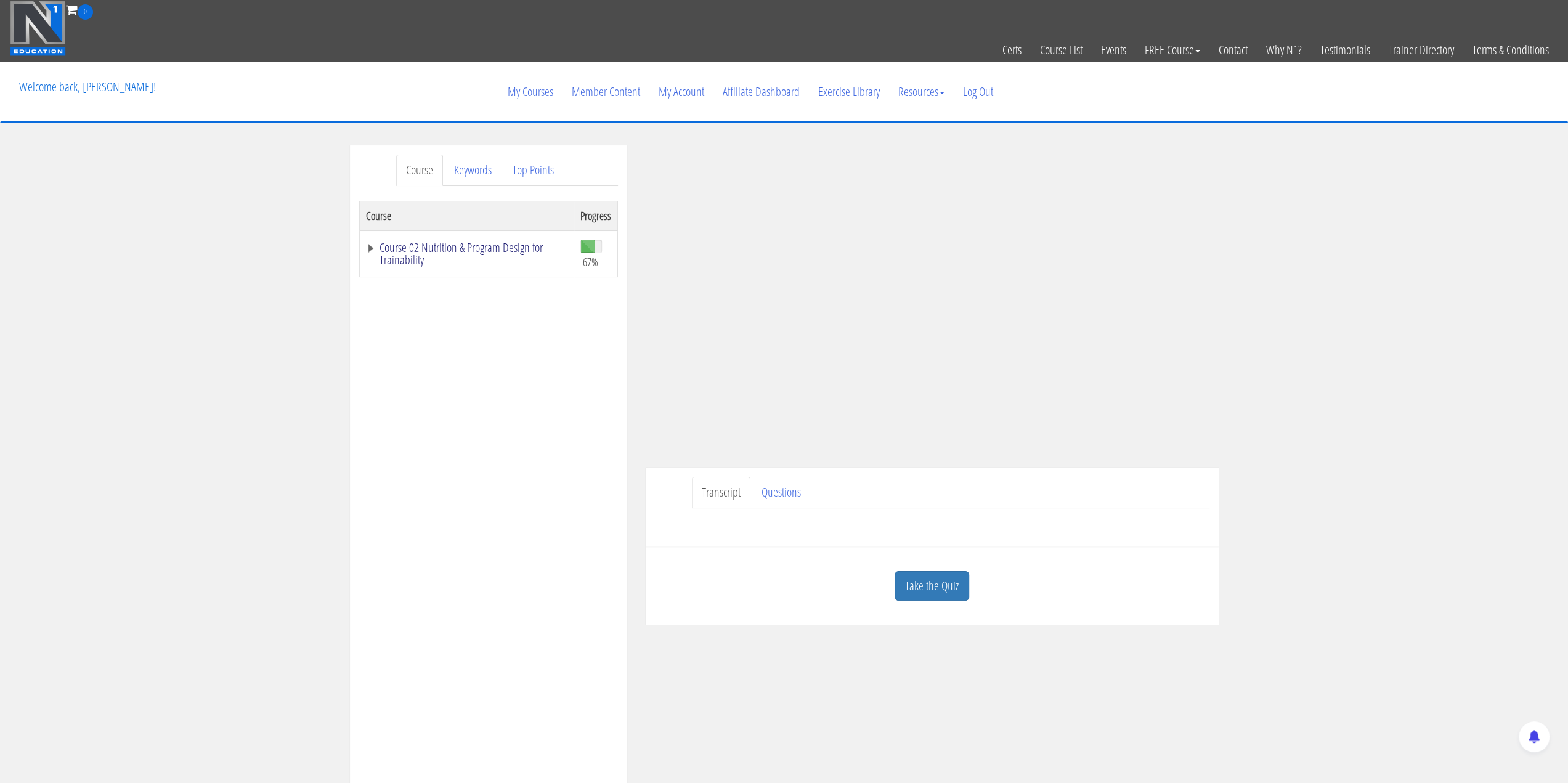
click at [366, 247] on link "Course 02 Nutrition & Program Design for Trainability" at bounding box center [466, 254] width 202 height 25
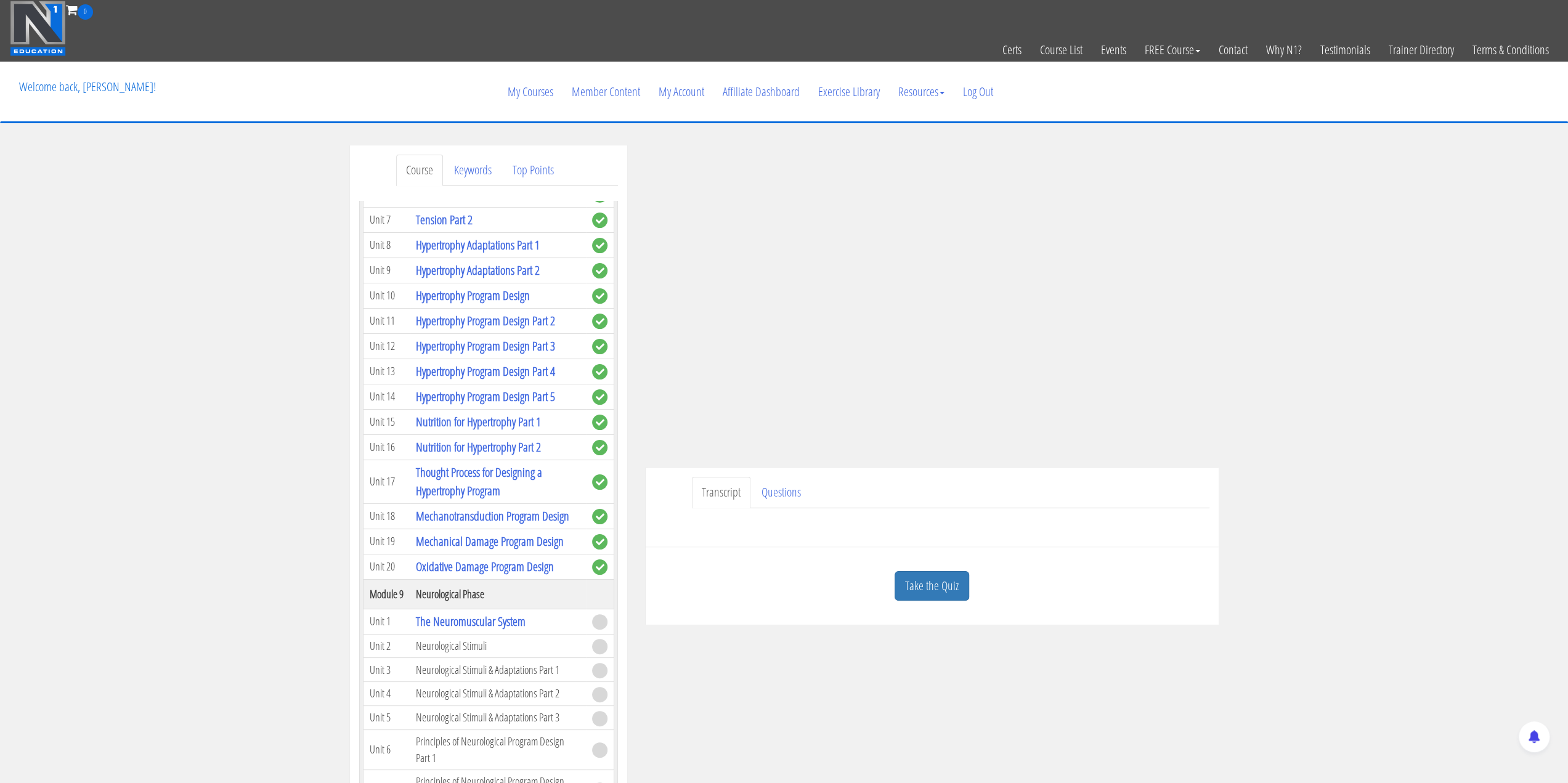
scroll to position [2032, 0]
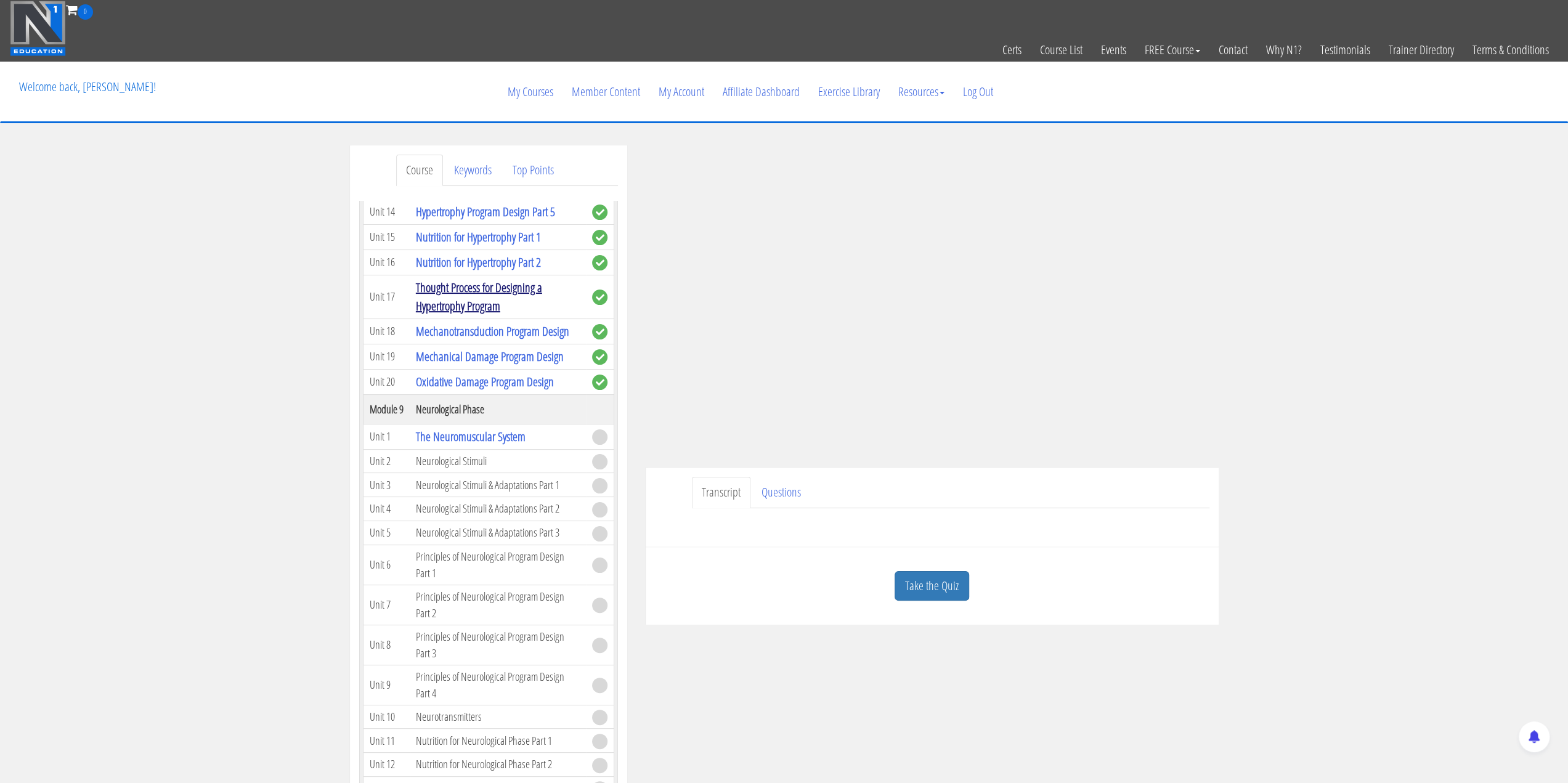
click at [483, 314] on link "Thought Process for Designing a Hypertrophy Program" at bounding box center [479, 296] width 126 height 35
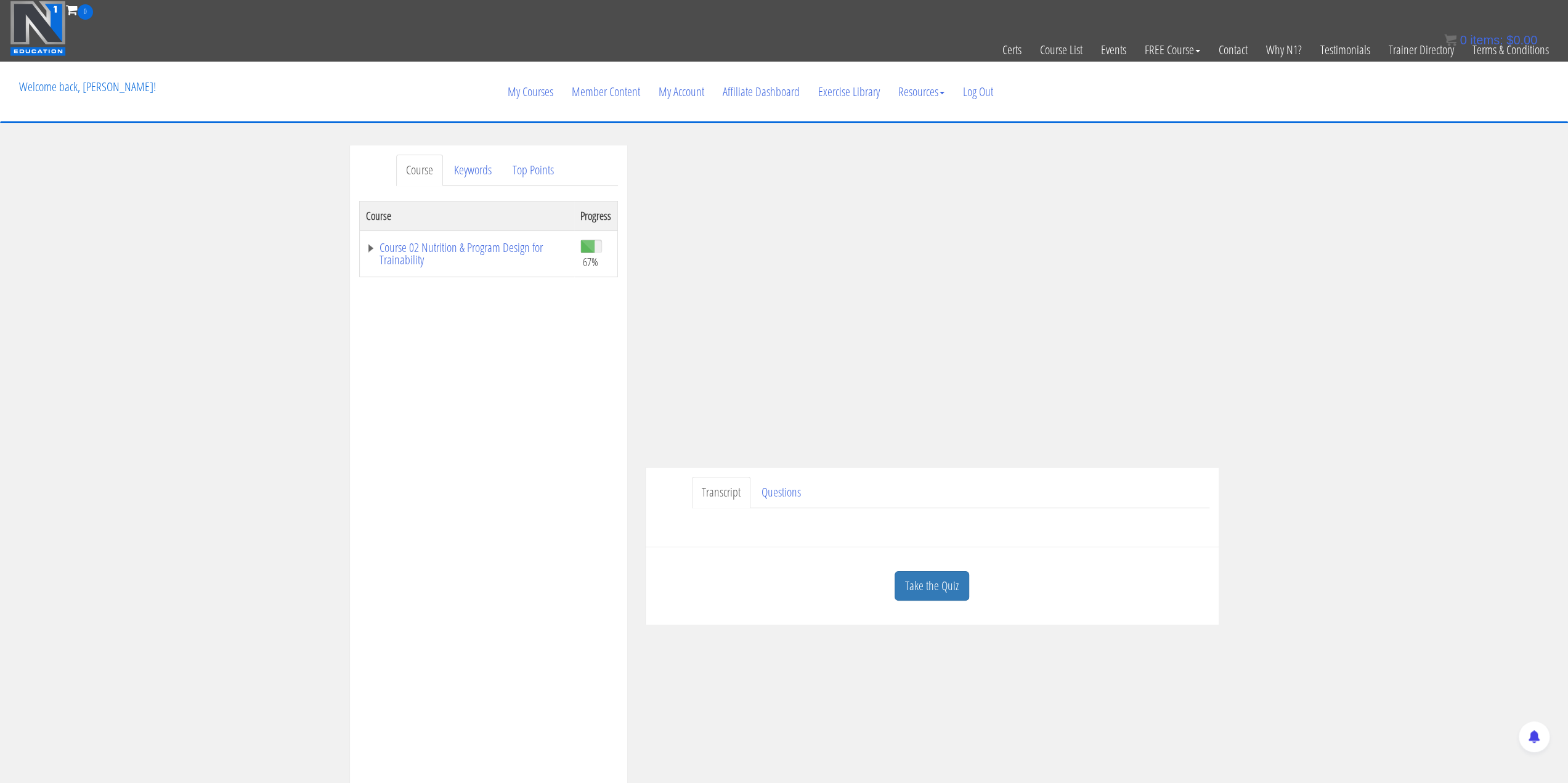
click at [1305, 403] on div "Course Keywords Top Points Course Progress Course 02 Nutrition & Program Design…" at bounding box center [784, 493] width 1568 height 696
click at [376, 253] on link "Course 02 Nutrition & Program Design for Trainability" at bounding box center [466, 254] width 202 height 25
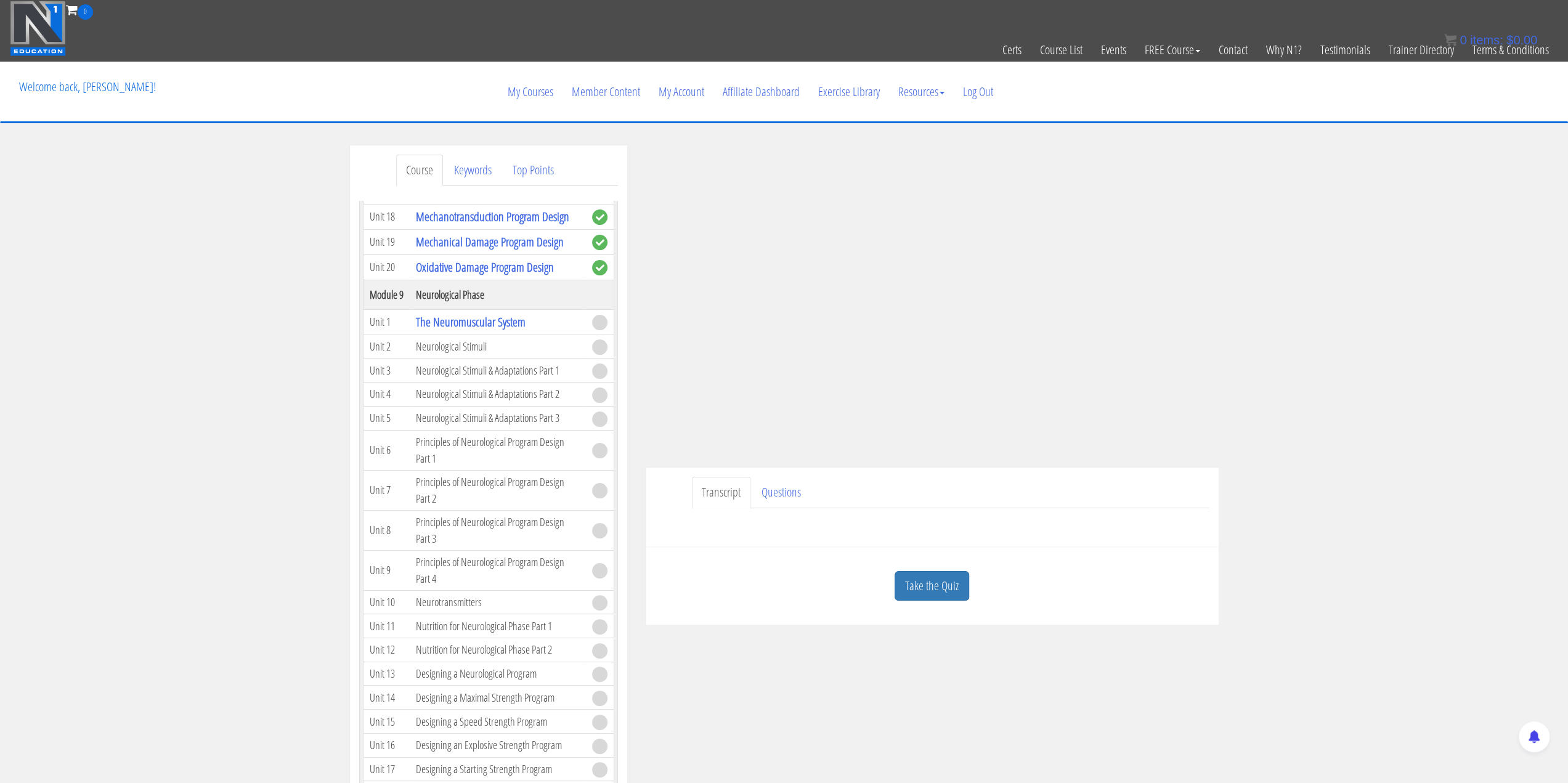
scroll to position [2066, 0]
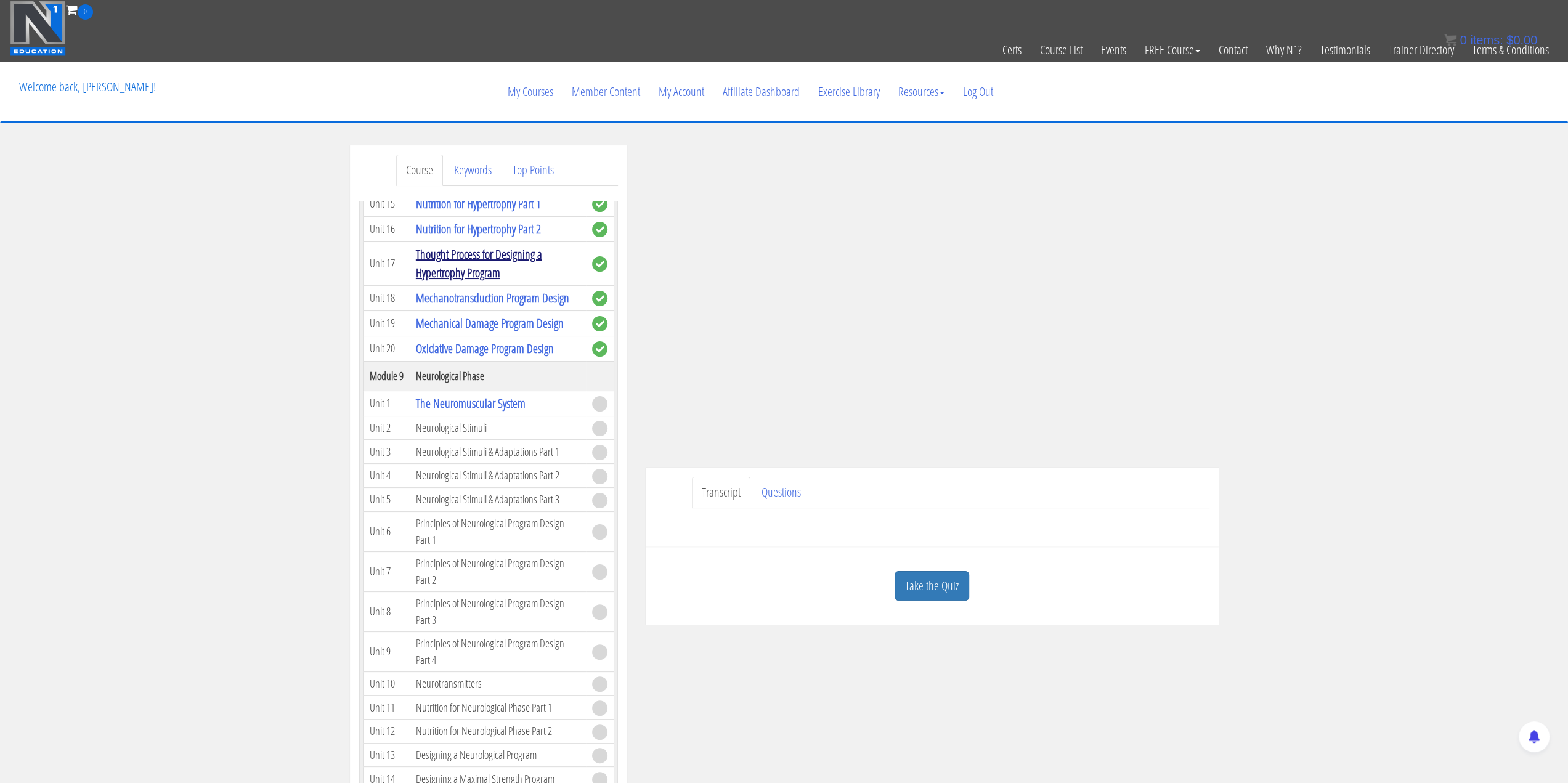
click at [476, 281] on link "Thought Process for Designing a Hypertrophy Program" at bounding box center [479, 263] width 126 height 35
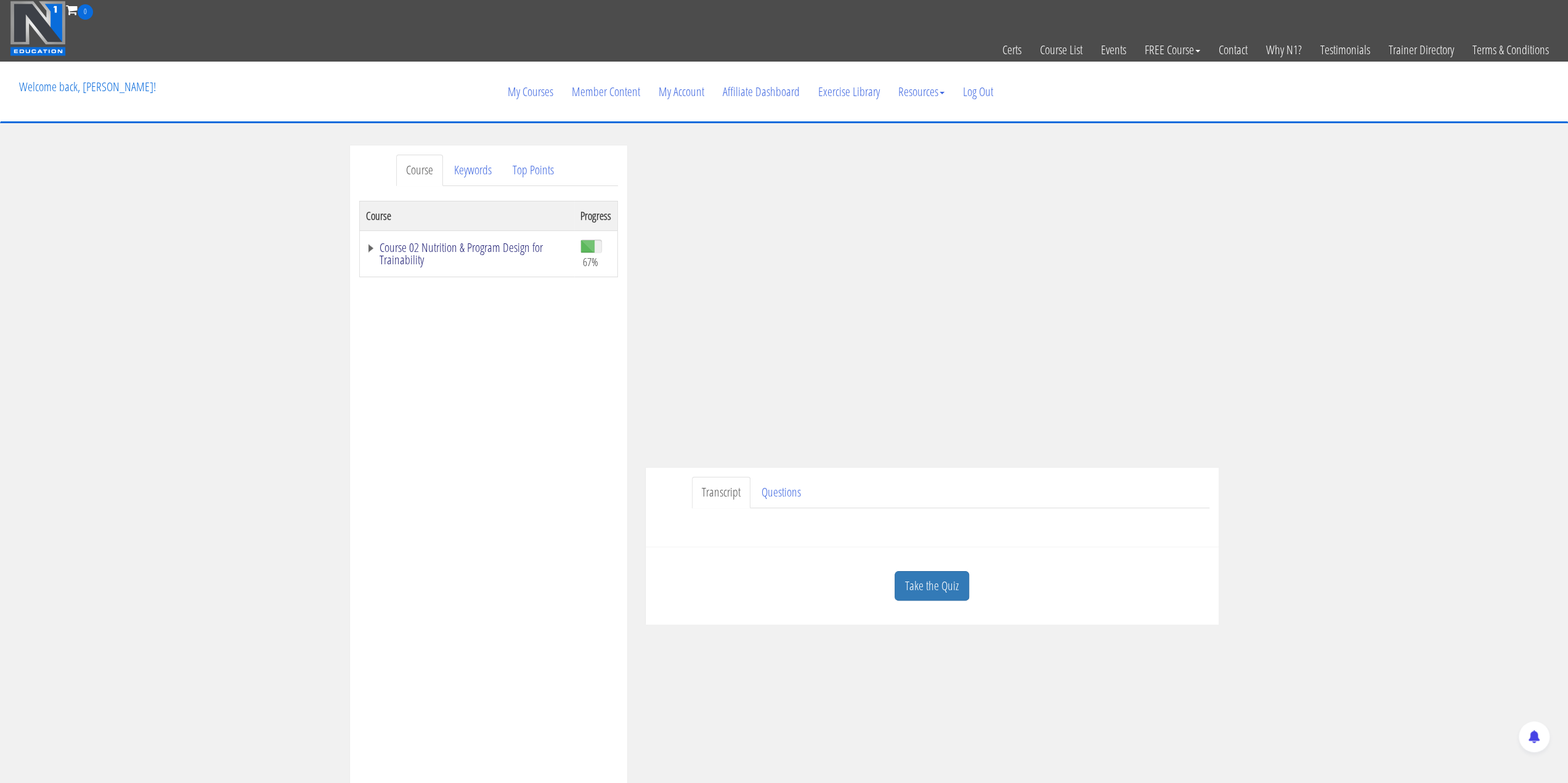
click at [372, 249] on link "Course 02 Nutrition & Program Design for Trainability" at bounding box center [466, 254] width 202 height 25
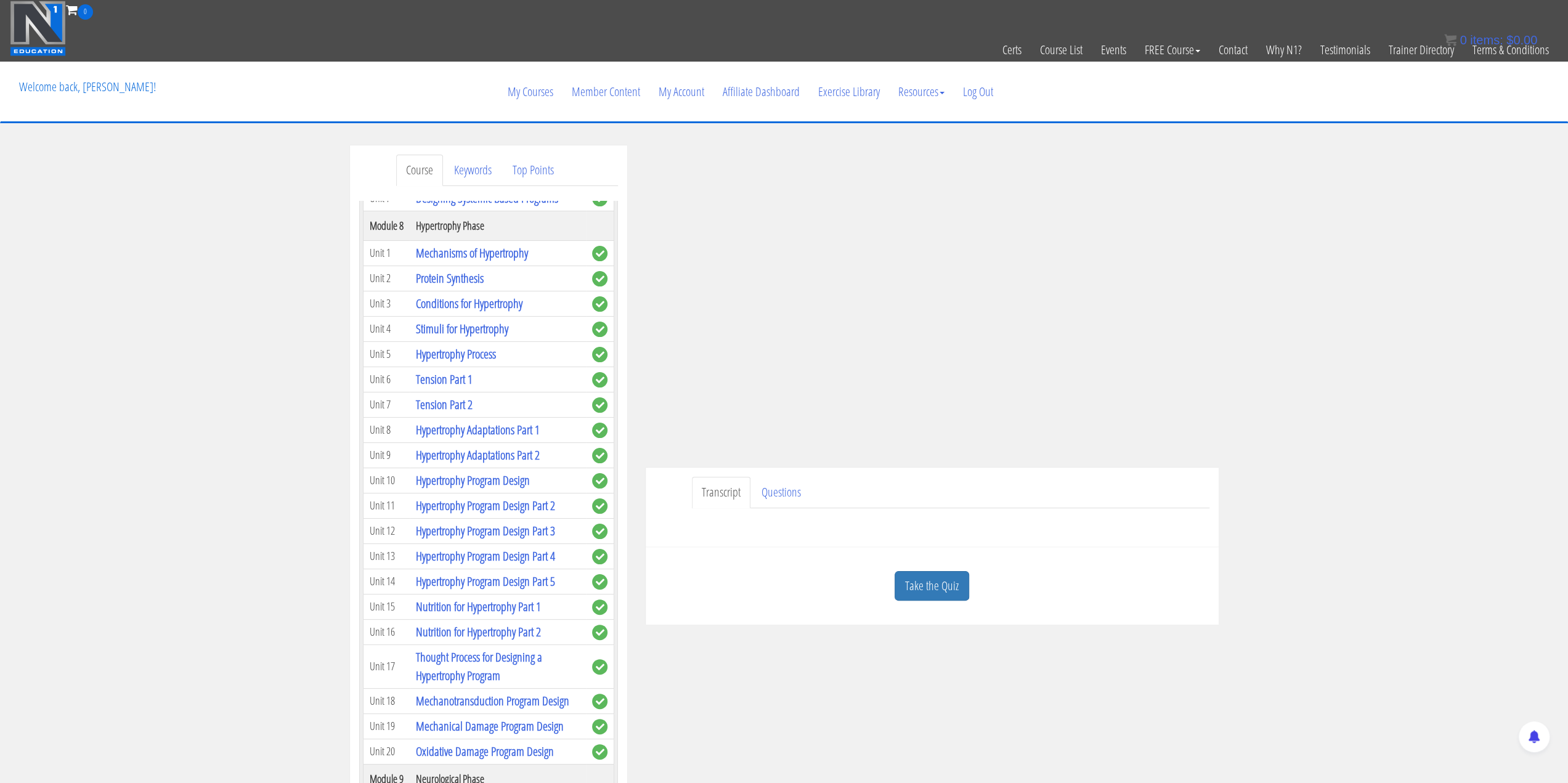
scroll to position [2032, 0]
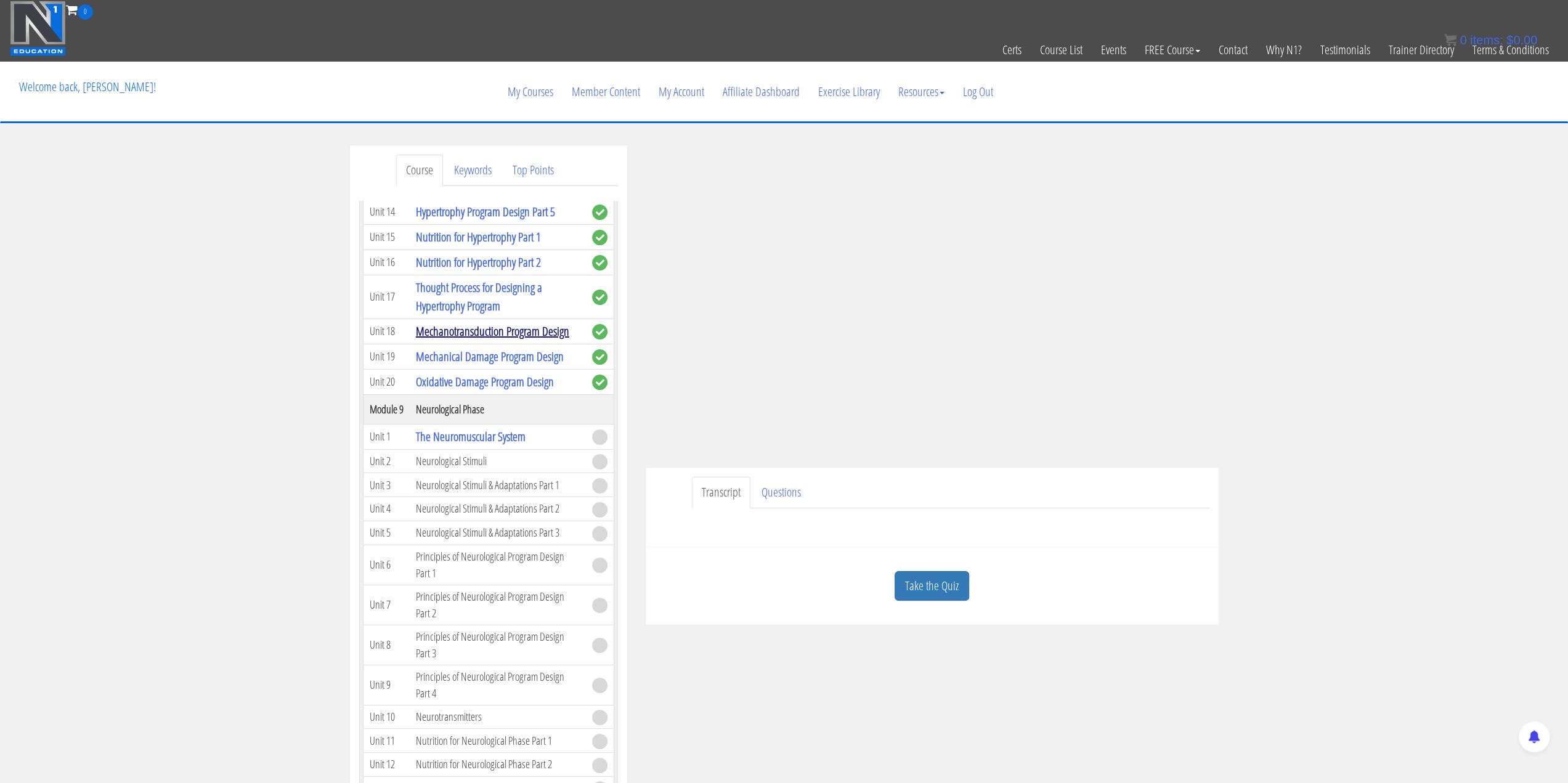
click at [513, 339] on link "Mechanotransduction Program Design" at bounding box center [493, 330] width 154 height 16
click at [483, 339] on link "Mechanotransduction Program Design" at bounding box center [493, 330] width 154 height 16
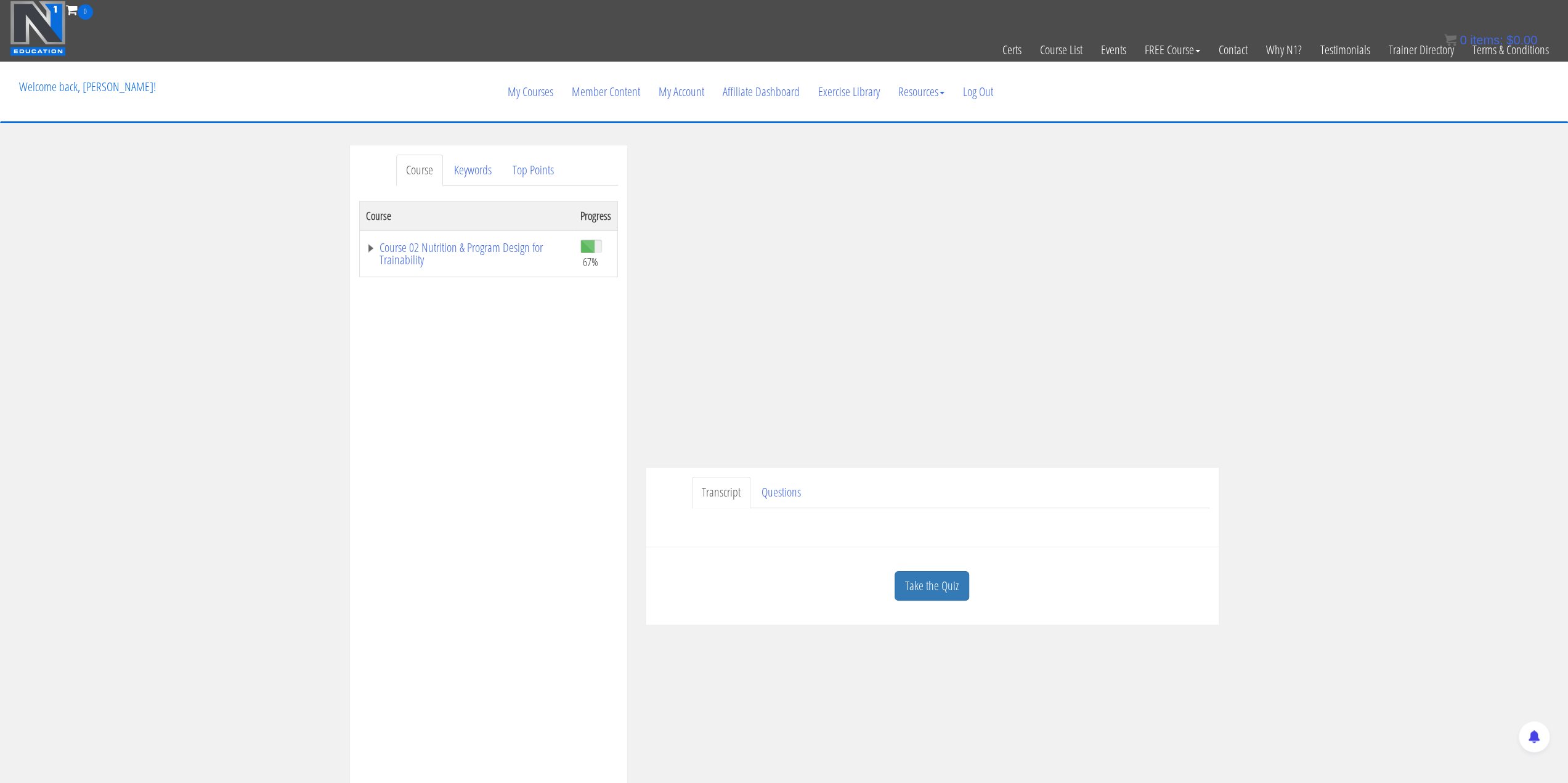
click at [1349, 366] on div "Course Keywords Top Points Course Progress Course 02 Nutrition & Program Design…" at bounding box center [784, 493] width 1568 height 696
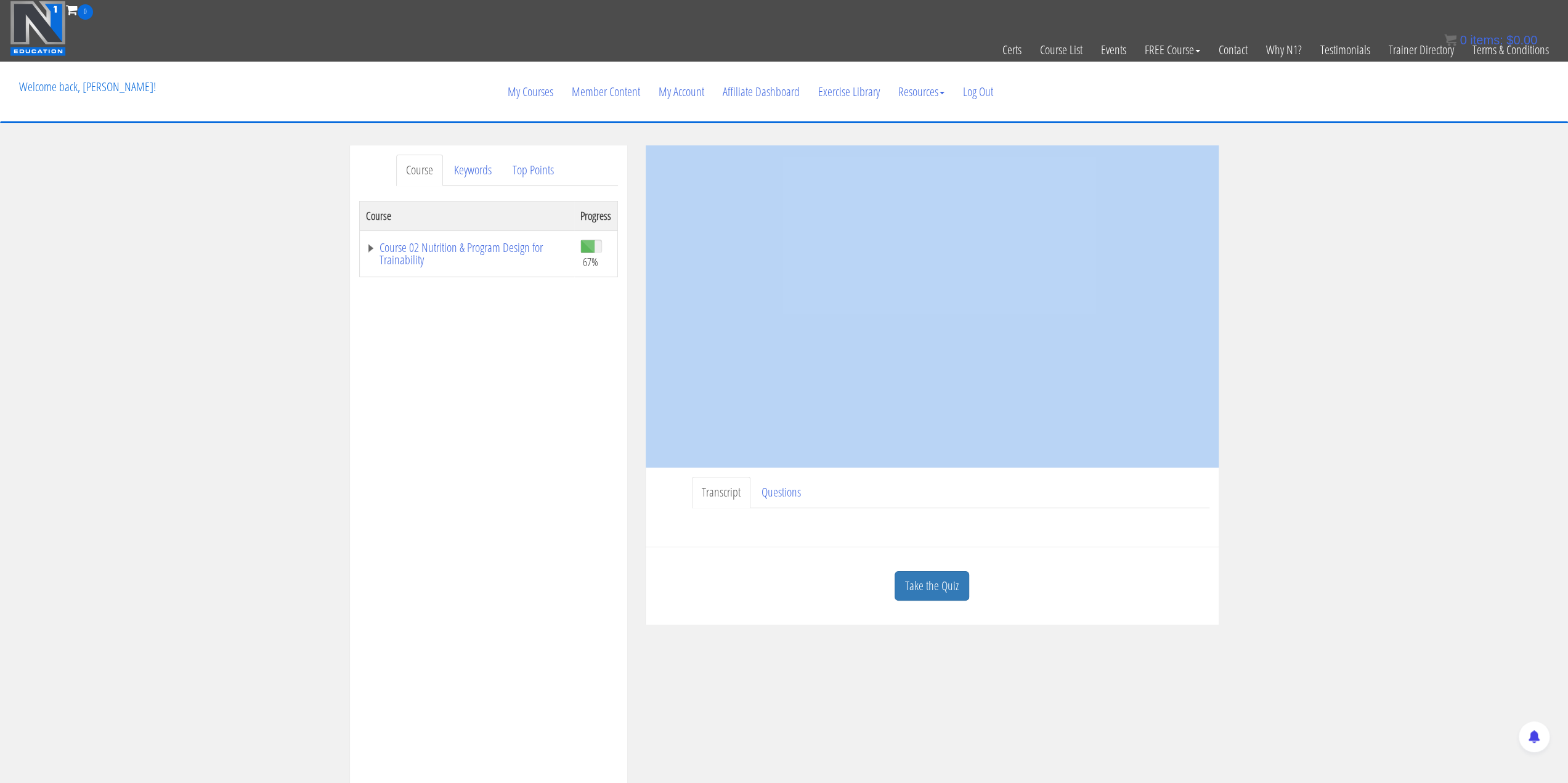
click at [1349, 366] on div "Course Keywords Top Points Course Progress Course 02 Nutrition & Program Design…" at bounding box center [784, 493] width 1568 height 696
click at [1420, 415] on div "Course Keywords Top Points Course Progress Course 02 Nutrition & Program Design…" at bounding box center [784, 493] width 1568 height 696
click at [1353, 348] on div "Course Keywords Top Points Course Progress Course 02 Nutrition & Program Design…" at bounding box center [784, 493] width 1568 height 696
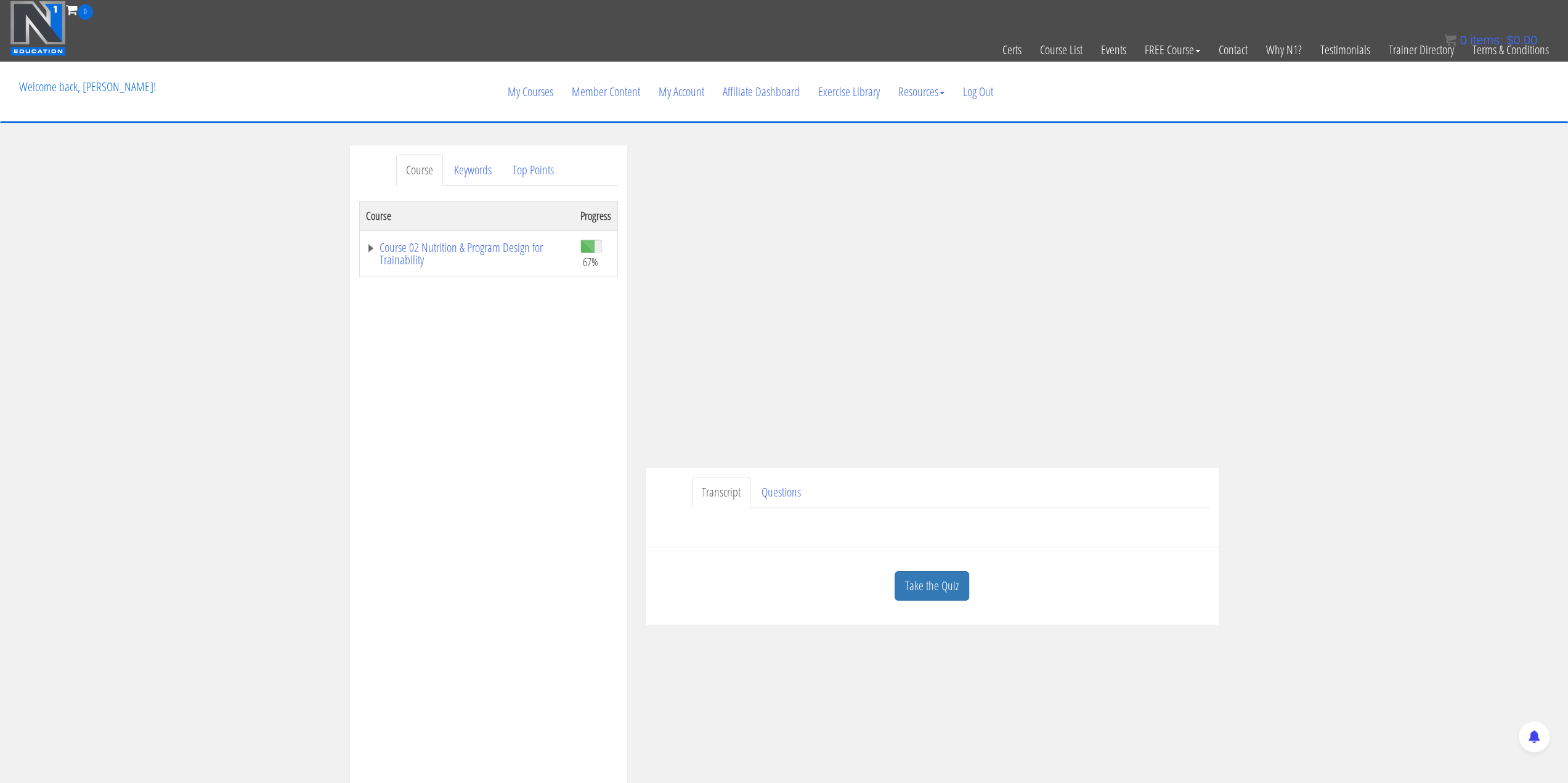
click at [1346, 396] on div "Course Keywords Top Points Course Progress Course 02 Nutrition & Program Design…" at bounding box center [784, 493] width 1568 height 696
click at [939, 582] on link "Take the Quiz" at bounding box center [931, 586] width 74 height 30
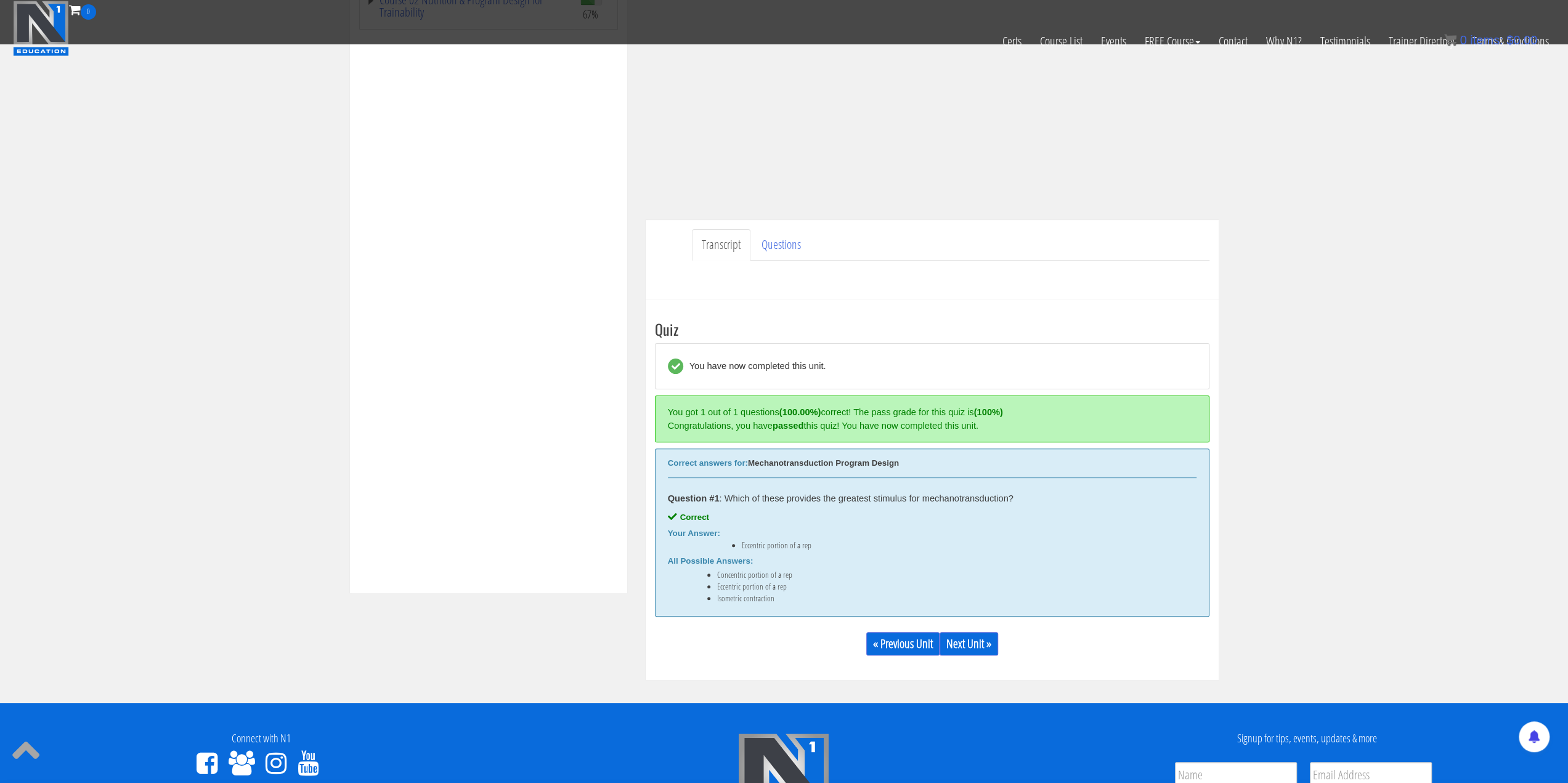
scroll to position [246, 0]
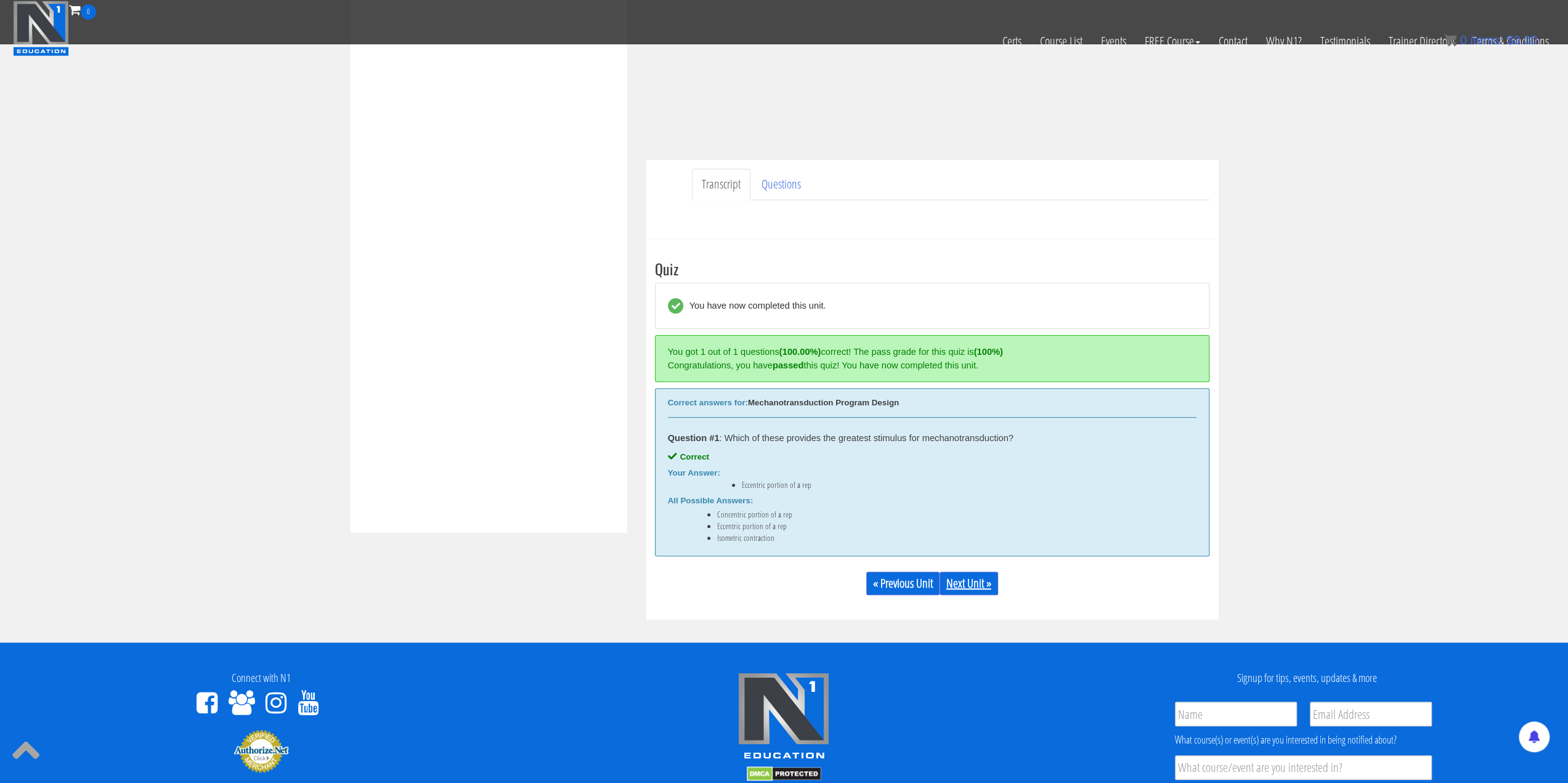
click at [964, 578] on link "Next Unit »" at bounding box center [968, 582] width 59 height 23
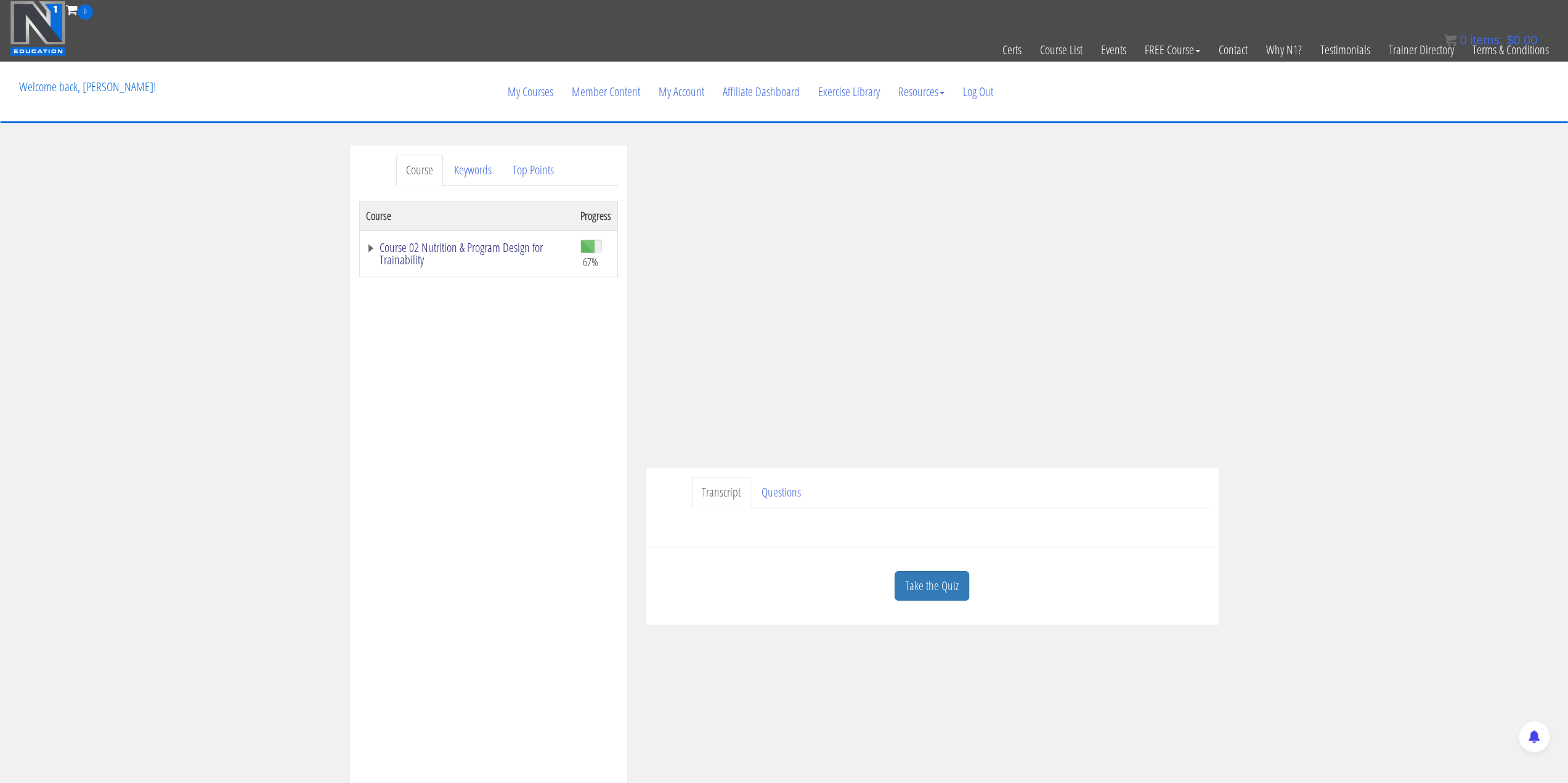
click at [370, 248] on link "Course 02 Nutrition & Program Design for Trainability" at bounding box center [466, 254] width 202 height 25
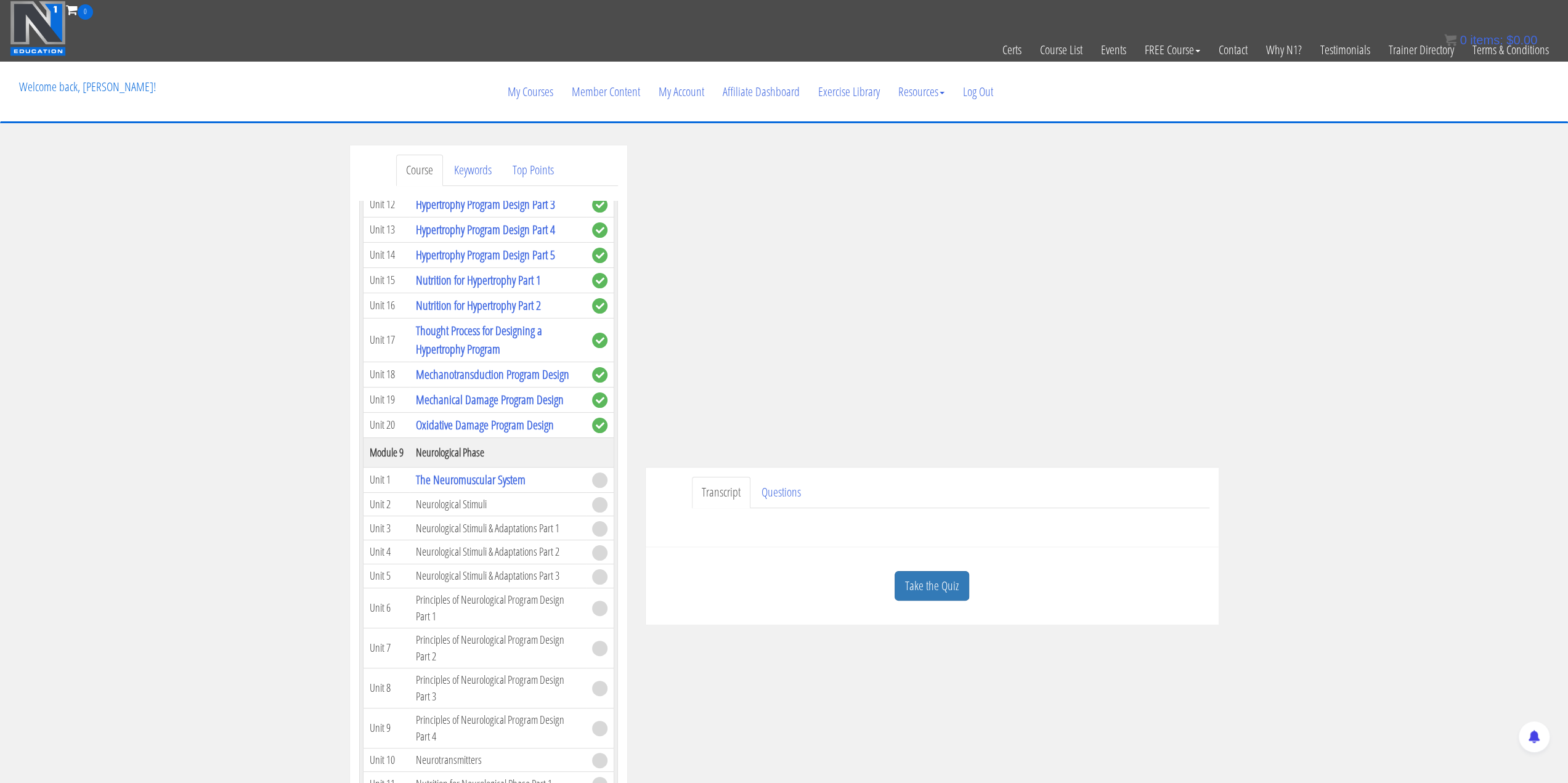
scroll to position [2155, 0]
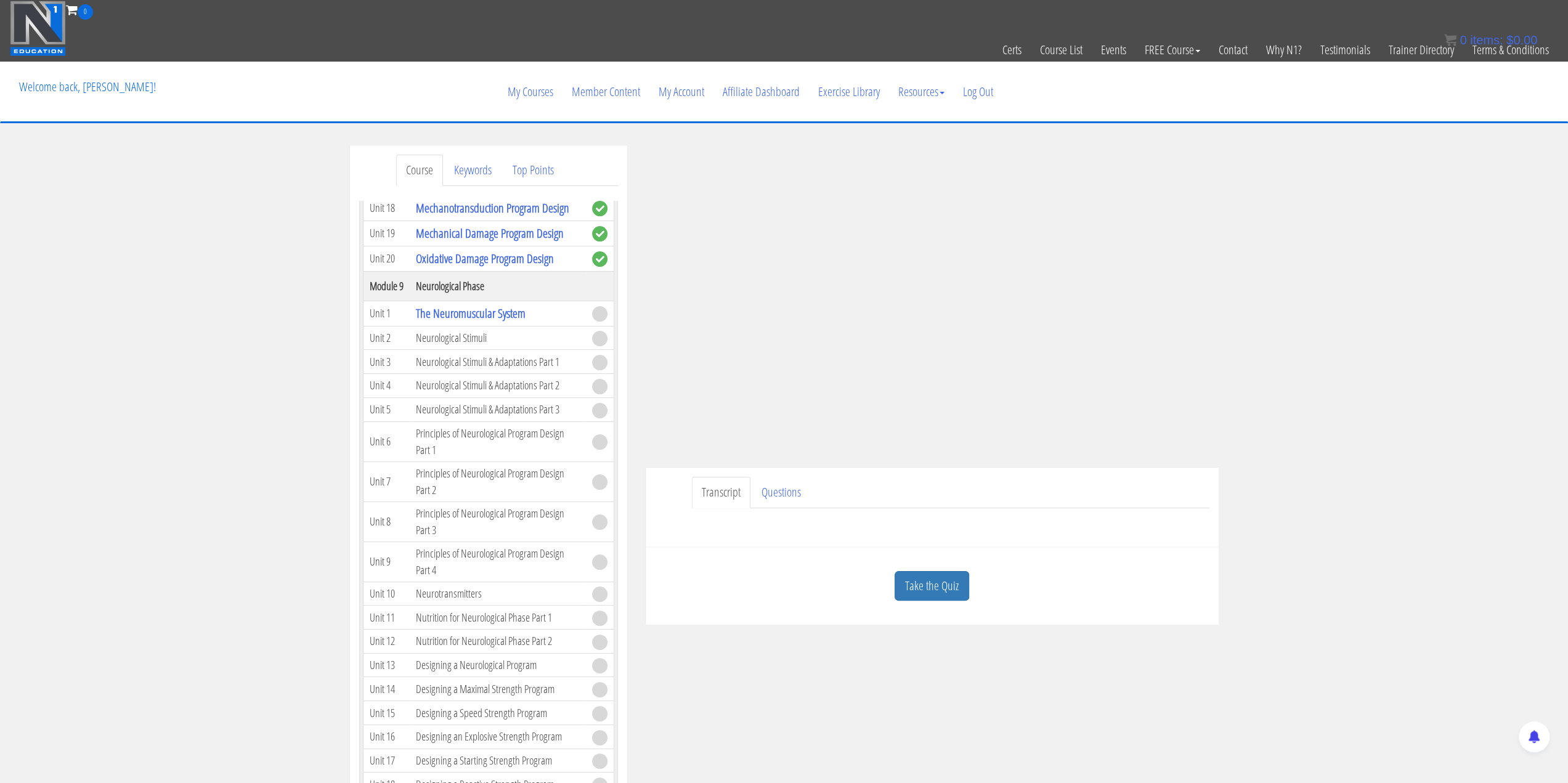
click at [1334, 460] on div "Course Keywords Top Points Course Progress Course 02 Nutrition & Program Design…" at bounding box center [784, 493] width 1568 height 696
click at [1389, 459] on div "Course Keywords Top Points Course Progress Course 02 Nutrition & Program Design…" at bounding box center [784, 493] width 1568 height 696
click at [1273, 352] on div "Course Keywords Top Points Course Progress Course 02 Nutrition & Program Design…" at bounding box center [784, 493] width 1568 height 696
click at [1327, 361] on div "Course Keywords Top Points Course Progress Course 02 Nutrition & Program Design…" at bounding box center [784, 493] width 1568 height 696
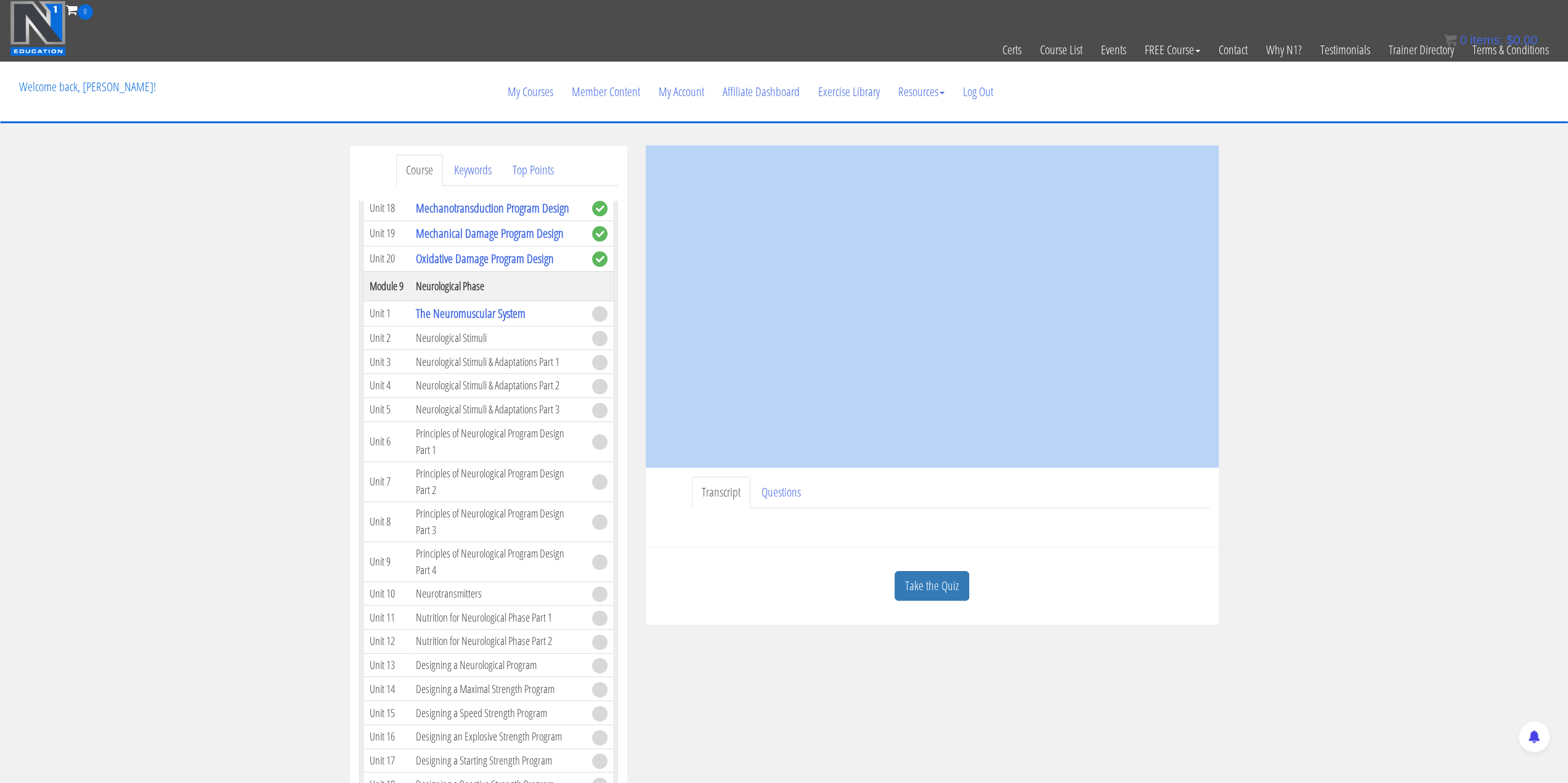
click at [1327, 361] on div "Course Keywords Top Points Course Progress Course 02 Nutrition & Program Design…" at bounding box center [784, 493] width 1568 height 696
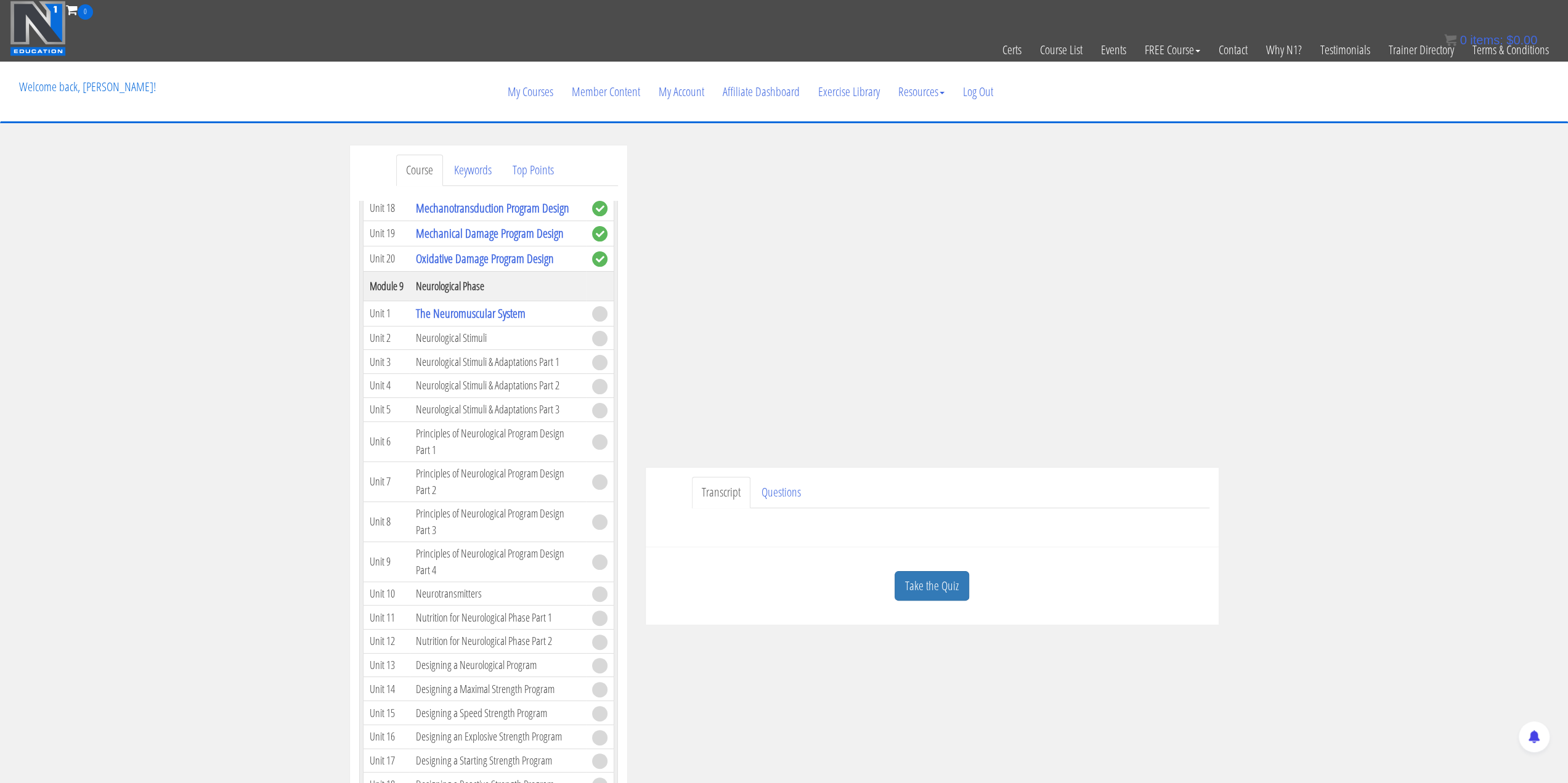
click at [1062, 494] on ul "Transcript Questions" at bounding box center [951, 492] width 518 height 32
click at [1423, 308] on div "Course Keywords Top Points Course Progress Course 02 Nutrition & Program Design…" at bounding box center [784, 493] width 1568 height 696
click at [1319, 394] on div "Course Keywords Top Points Course Progress Course 02 Nutrition & Program Design…" at bounding box center [784, 493] width 1568 height 696
click at [1309, 408] on div "Course Keywords Top Points Course Progress Course 02 Nutrition & Program Design…" at bounding box center [784, 493] width 1568 height 696
click at [927, 583] on link "Take the Quiz" at bounding box center [931, 586] width 74 height 30
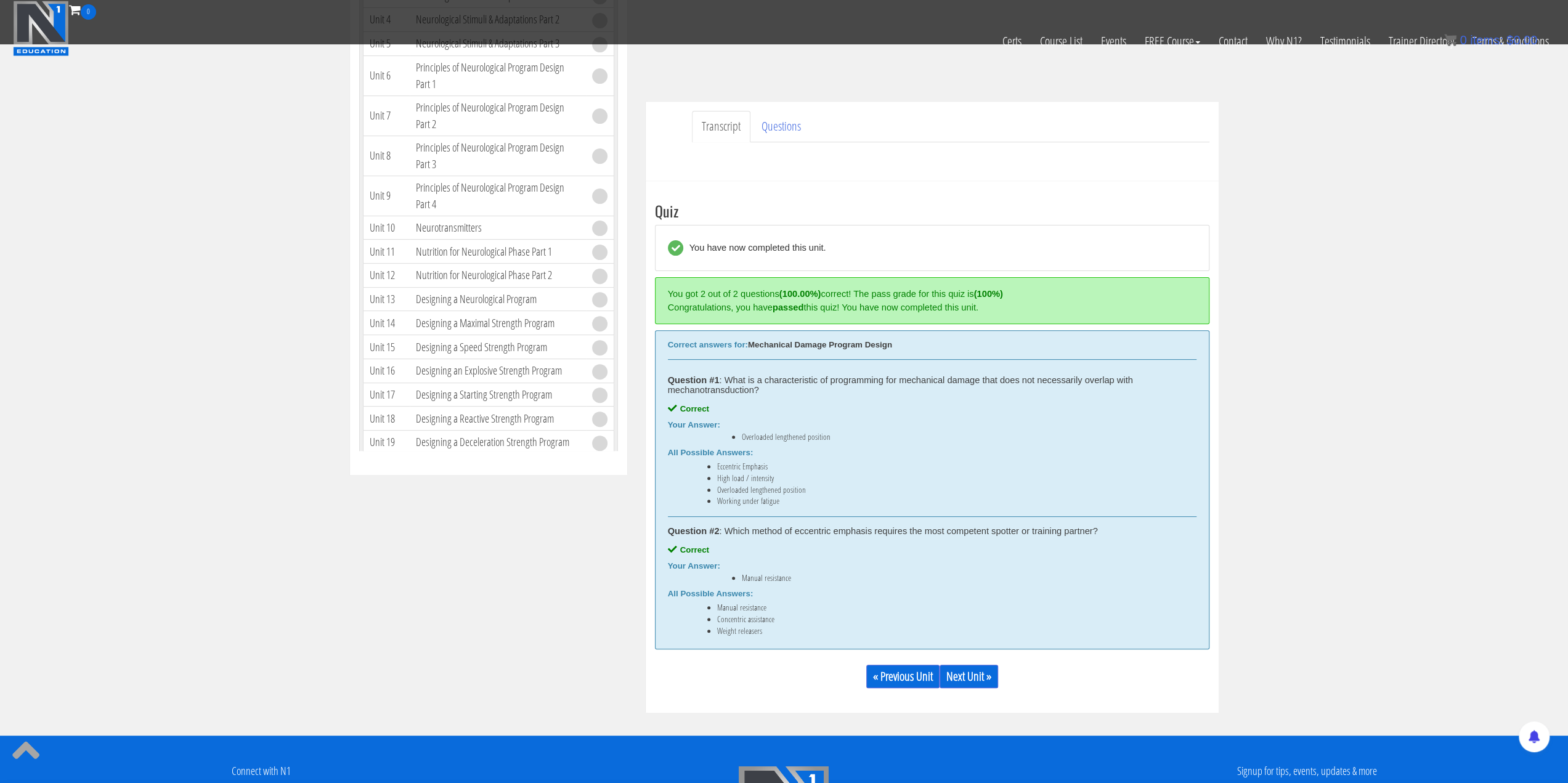
scroll to position [371, 0]
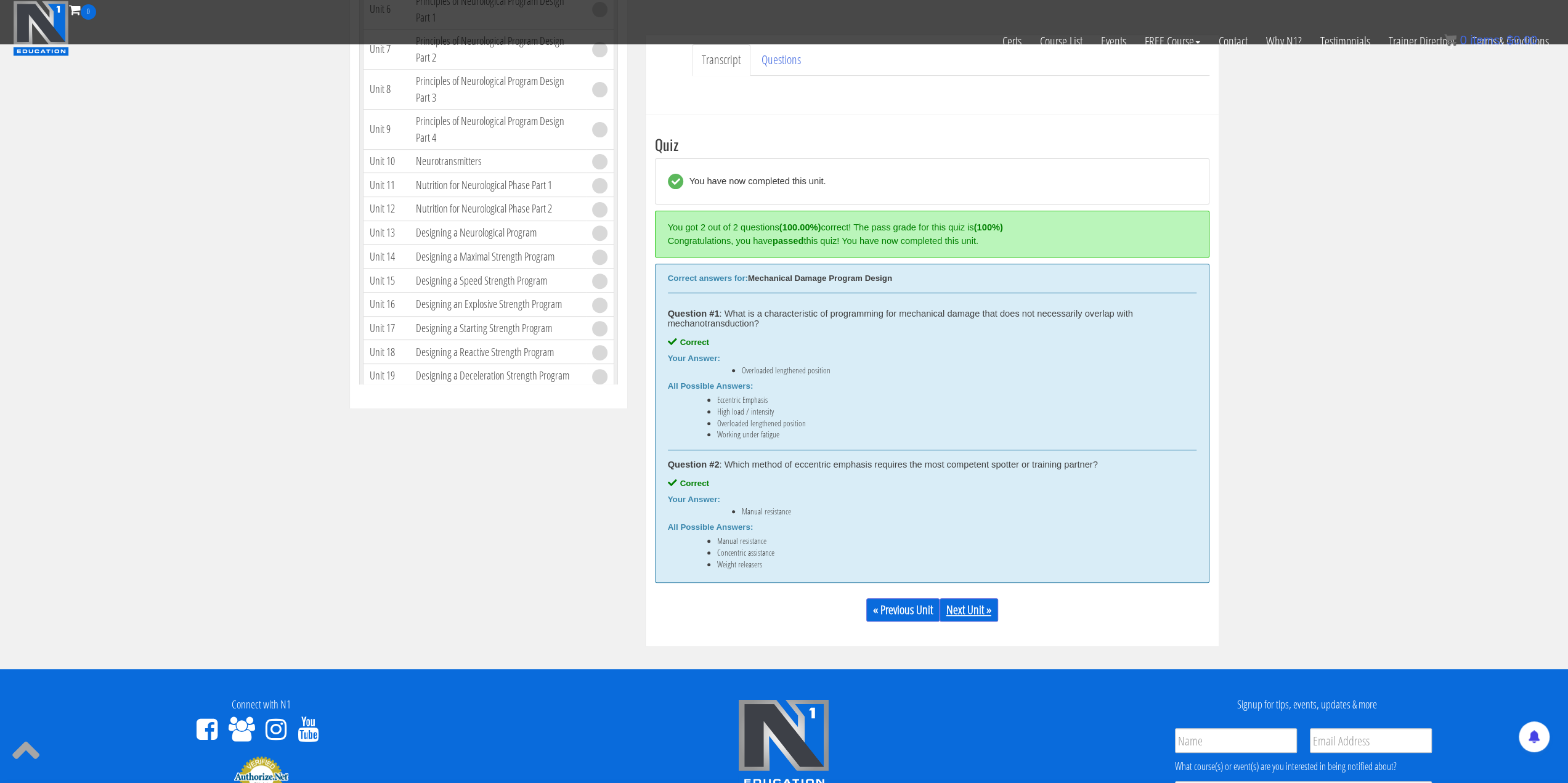
click at [967, 608] on link "Next Unit »" at bounding box center [968, 609] width 59 height 23
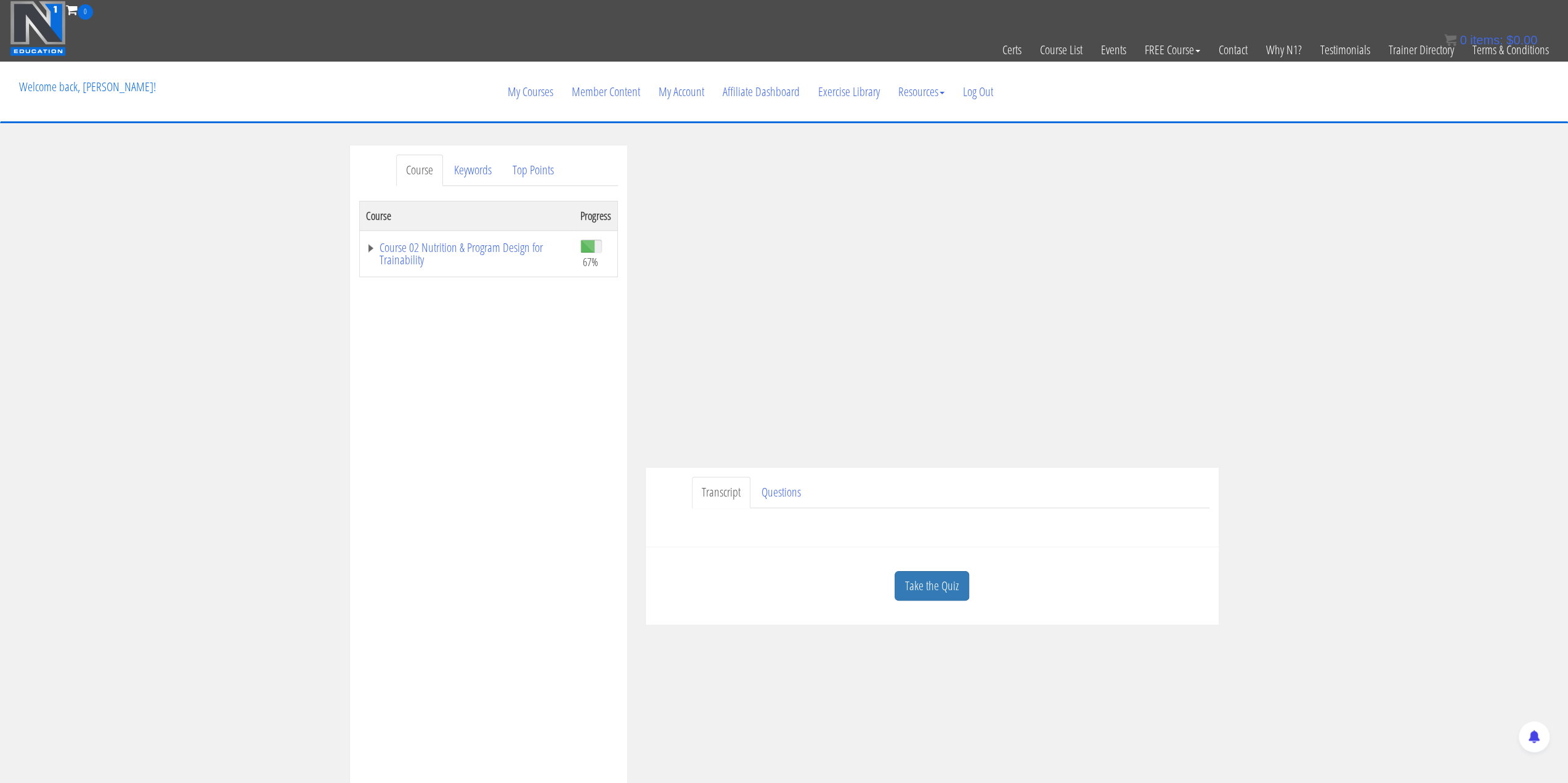
click at [1403, 378] on div "Course Keywords Top Points Course Progress Course 02 Nutrition & Program Design…" at bounding box center [784, 493] width 1568 height 696
click at [370, 248] on link "Course 02 Nutrition & Program Design for Trainability" at bounding box center [466, 254] width 202 height 25
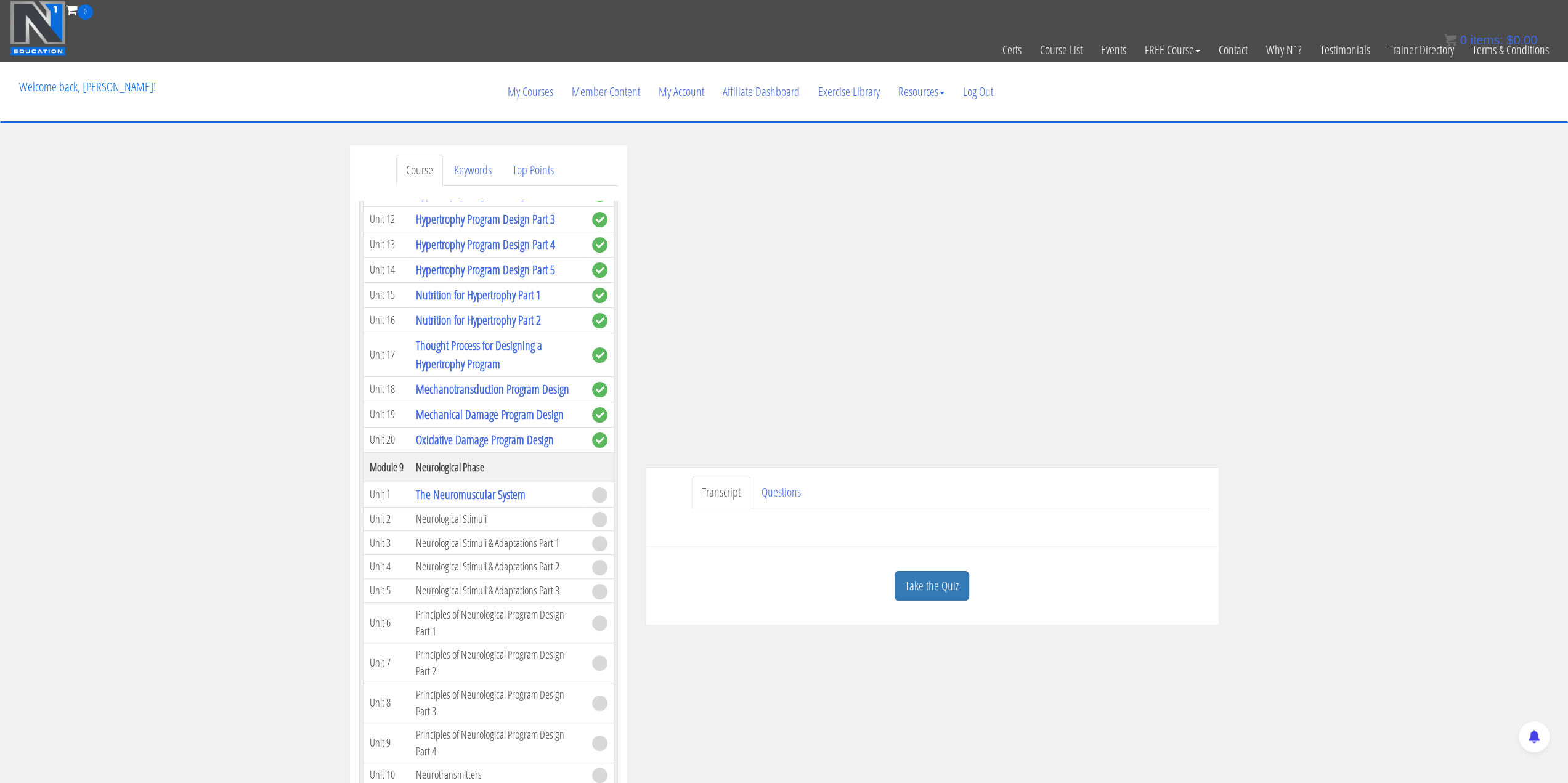
scroll to position [2094, 0]
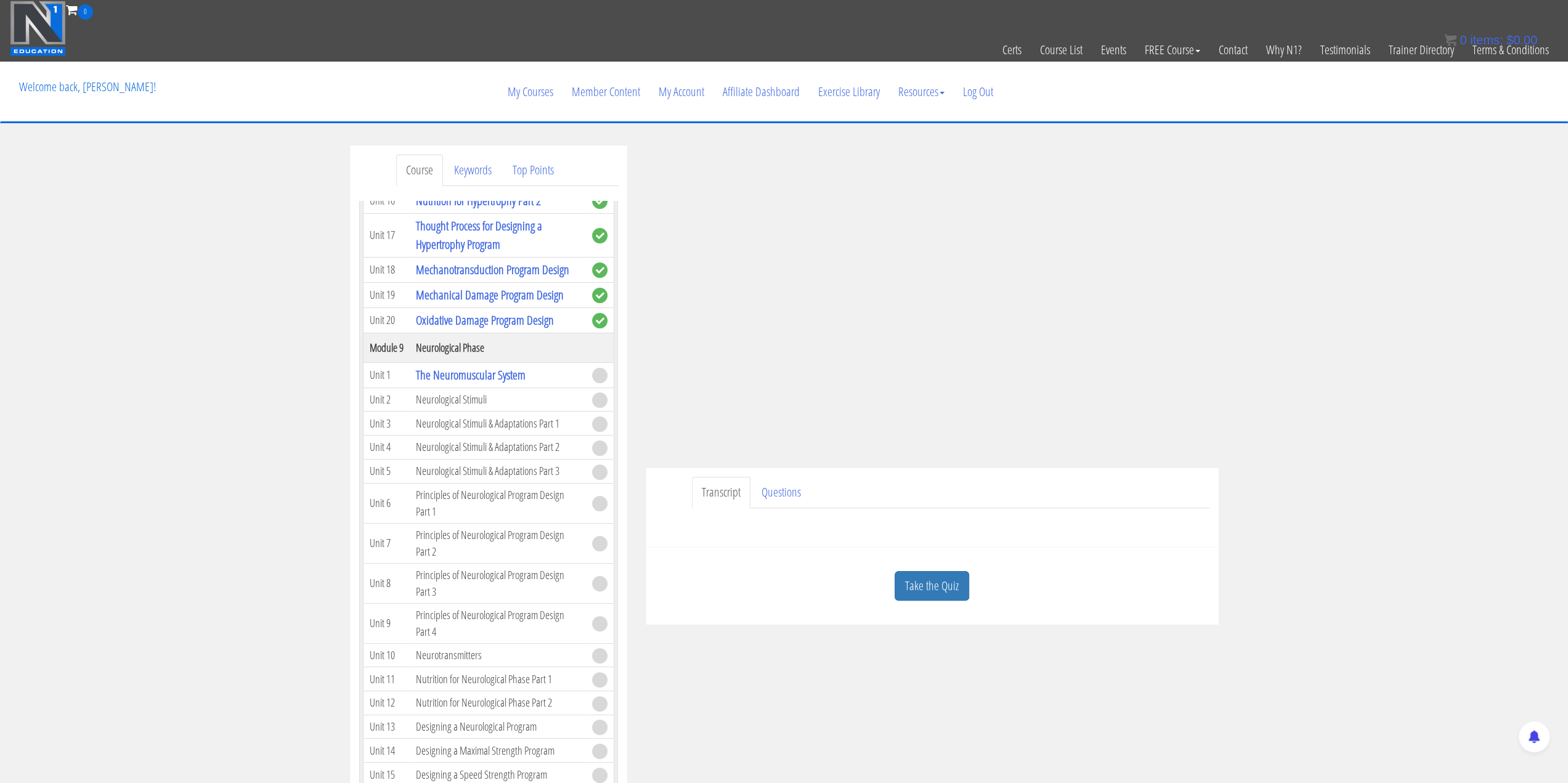
click at [1420, 434] on div "Course Keywords Top Points Course Progress Course 02 Nutrition & Program Design…" at bounding box center [784, 493] width 1568 height 696
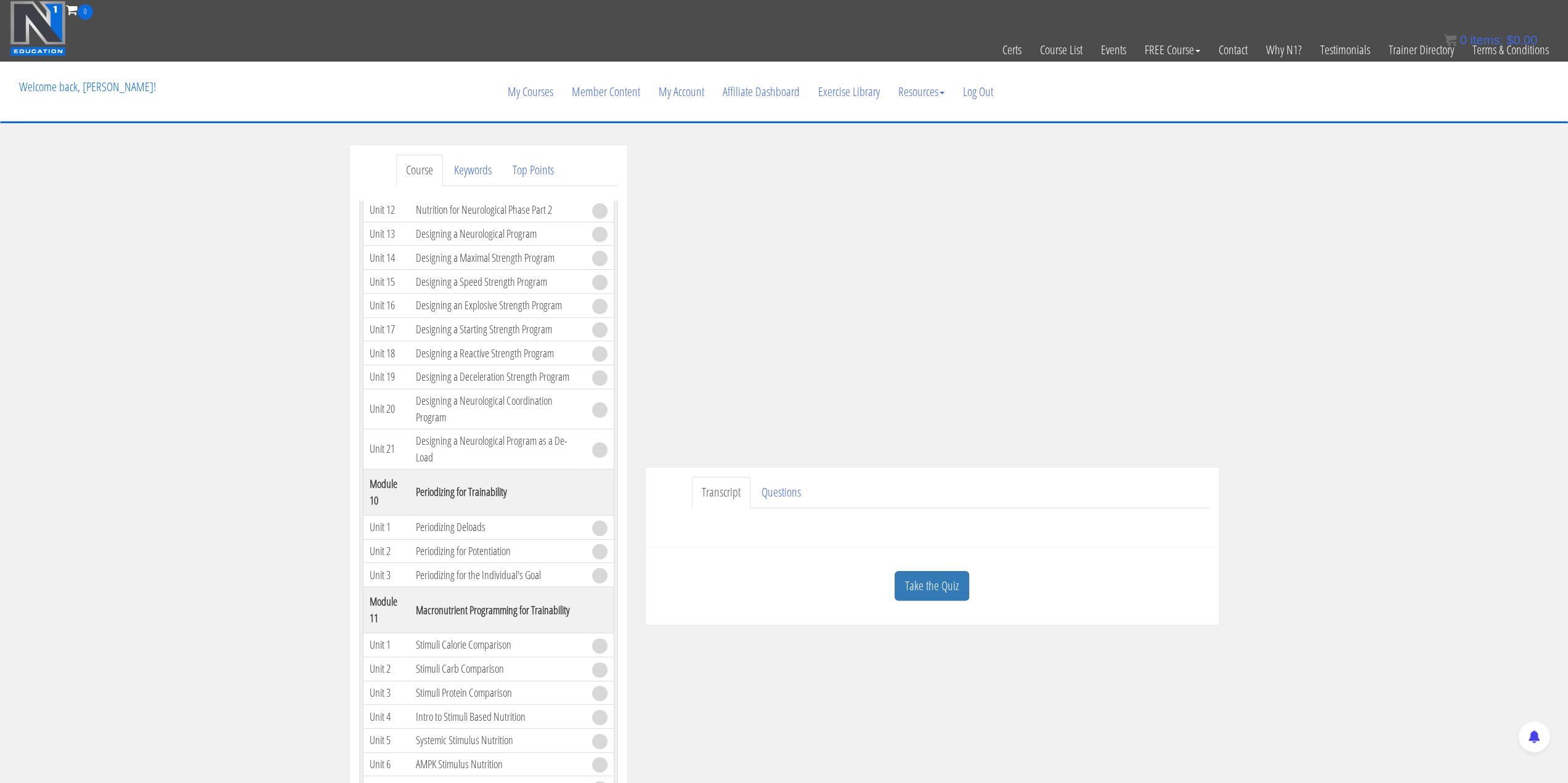
scroll to position [2648, 0]
